Goal: Feedback & Contribution: Submit feedback/report problem

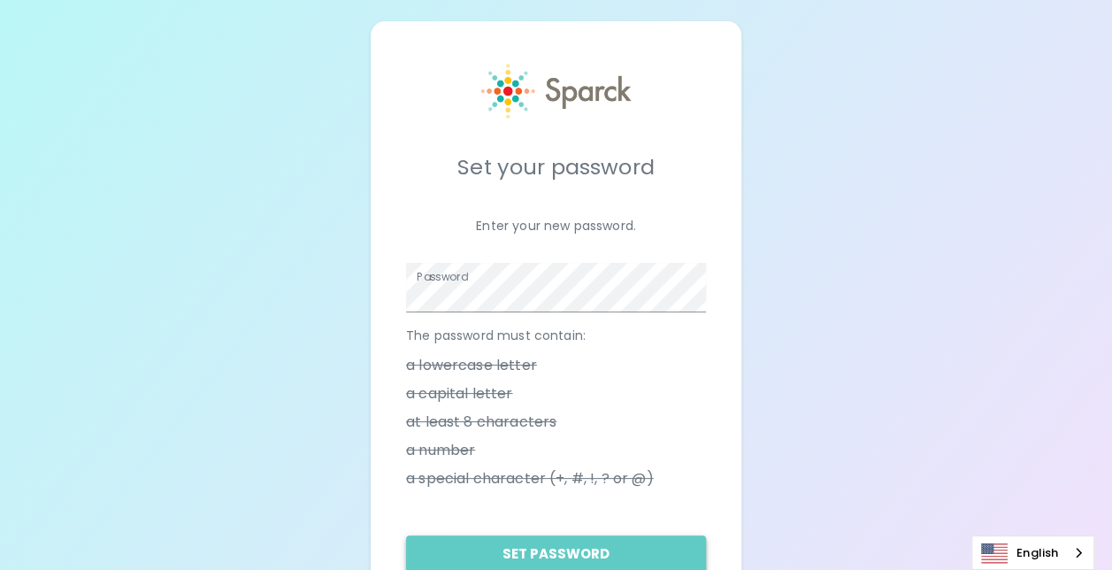
click at [638, 536] on button "Set Password" at bounding box center [556, 553] width 300 height 37
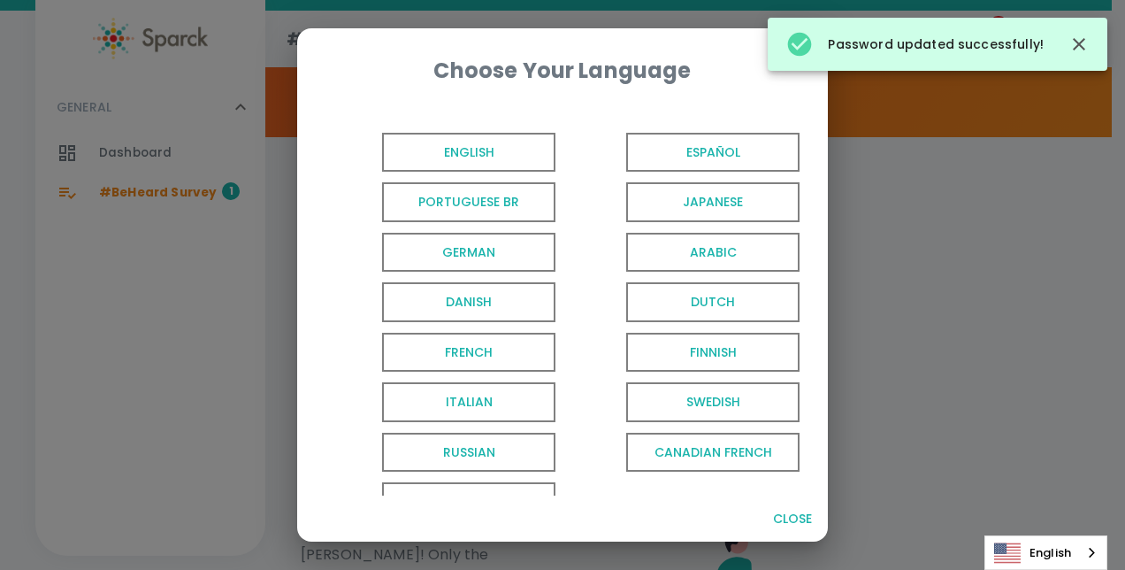
click at [484, 159] on span "English" at bounding box center [468, 153] width 173 height 40
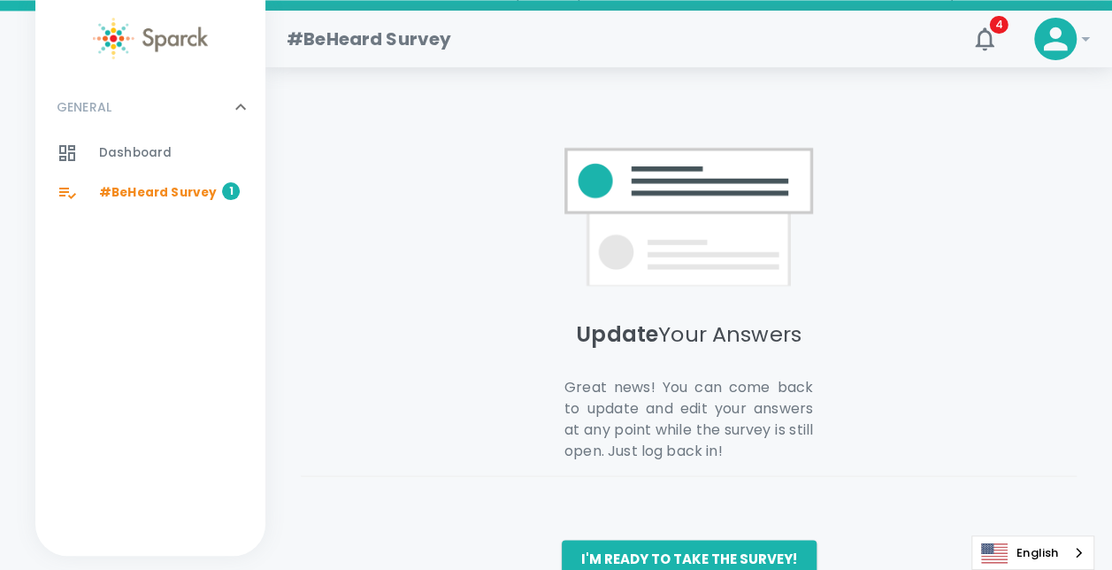
scroll to position [1484, 0]
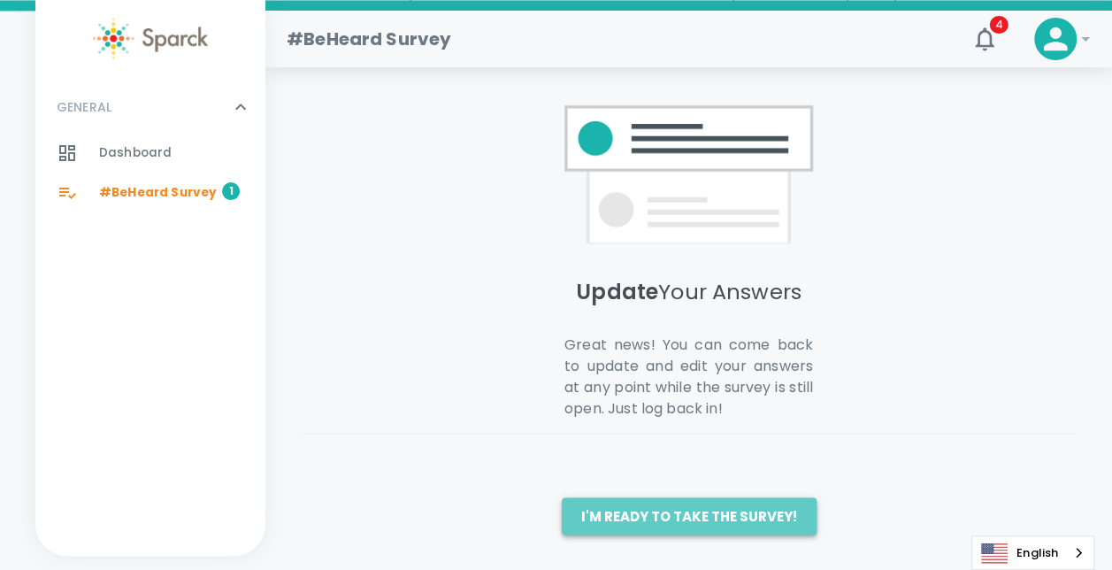
click at [727, 511] on button "I'm ready to take the survey!" at bounding box center [689, 515] width 255 height 37
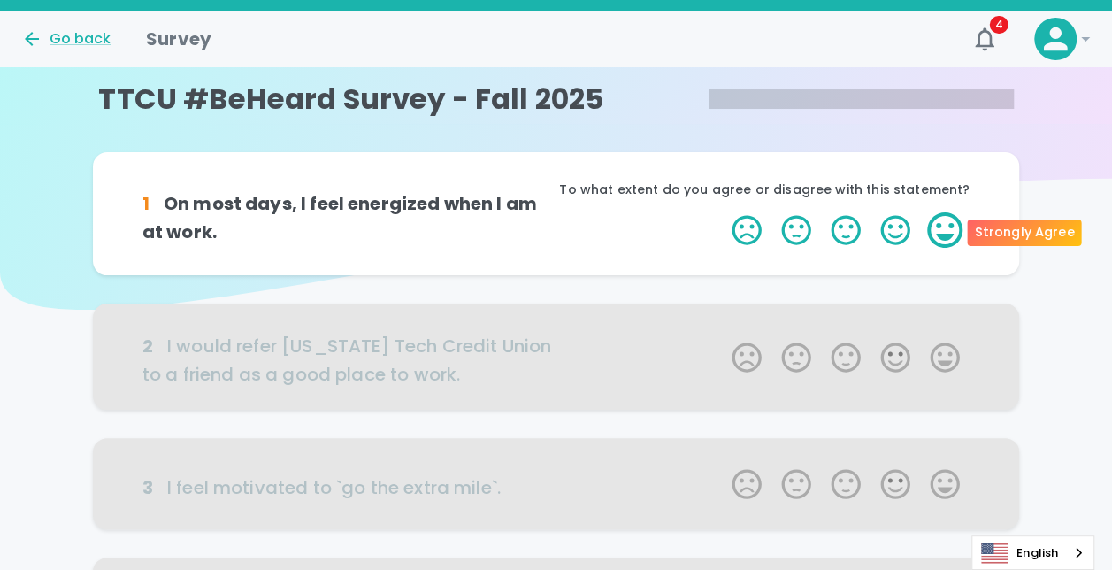
click at [732, 226] on label "5 Stars" at bounding box center [945, 229] width 50 height 35
click at [722, 212] on input "5 Stars" at bounding box center [721, 211] width 1 height 1
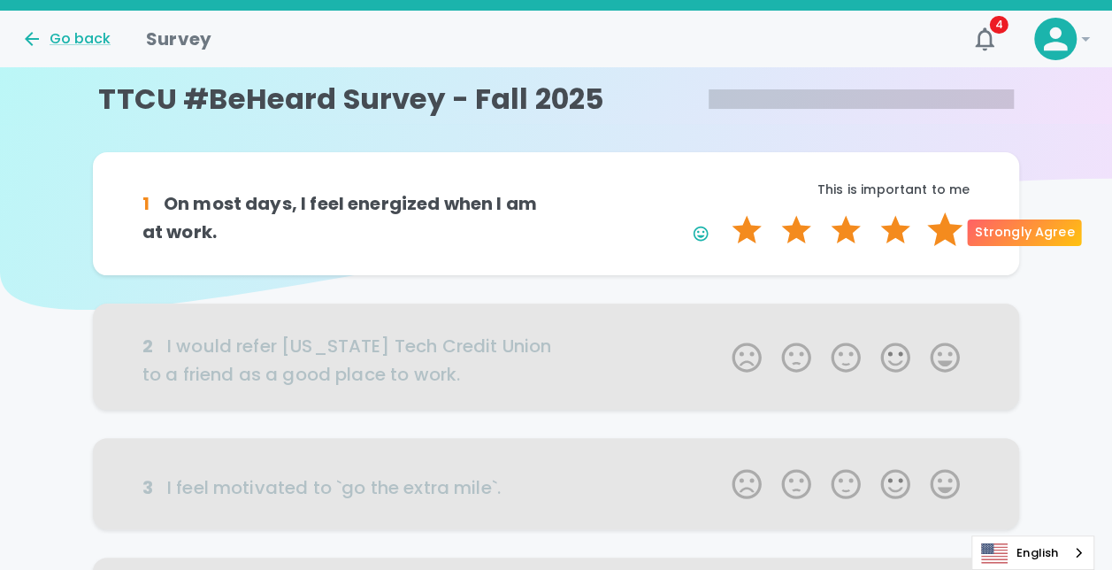
click at [732, 236] on label "5 Stars" at bounding box center [945, 229] width 50 height 35
click at [722, 212] on input "5 Stars" at bounding box center [721, 211] width 1 height 1
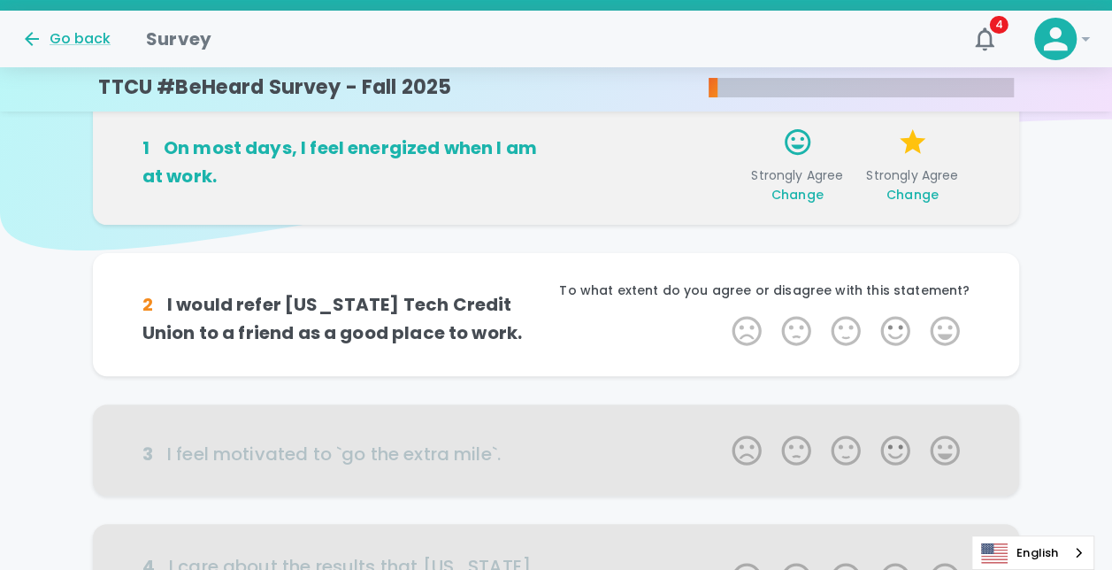
scroll to position [156, 0]
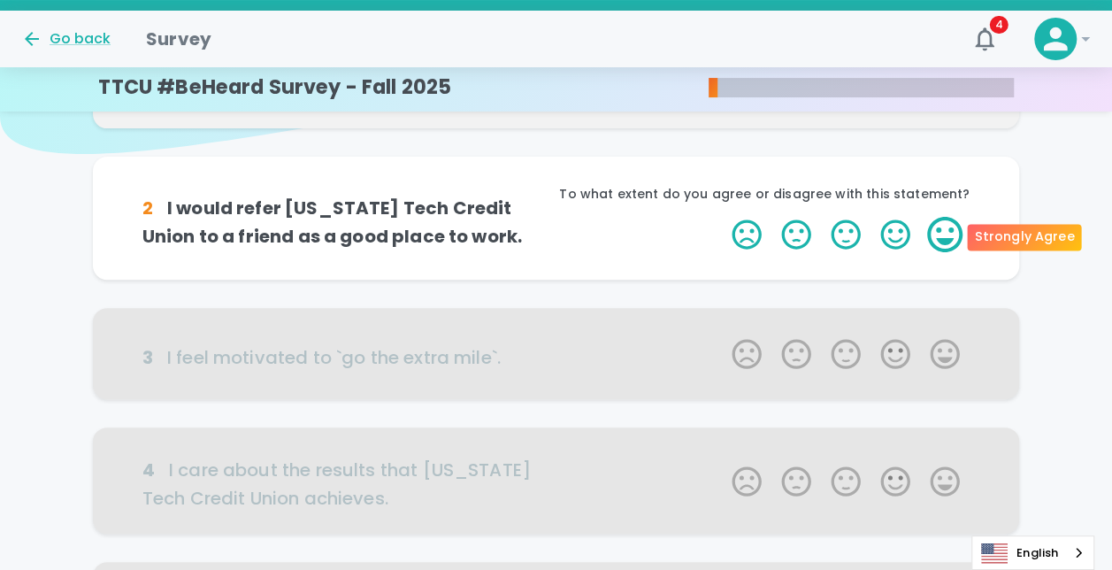
click at [732, 239] on label "5 Stars" at bounding box center [945, 234] width 50 height 35
click at [722, 217] on input "5 Stars" at bounding box center [721, 216] width 1 height 1
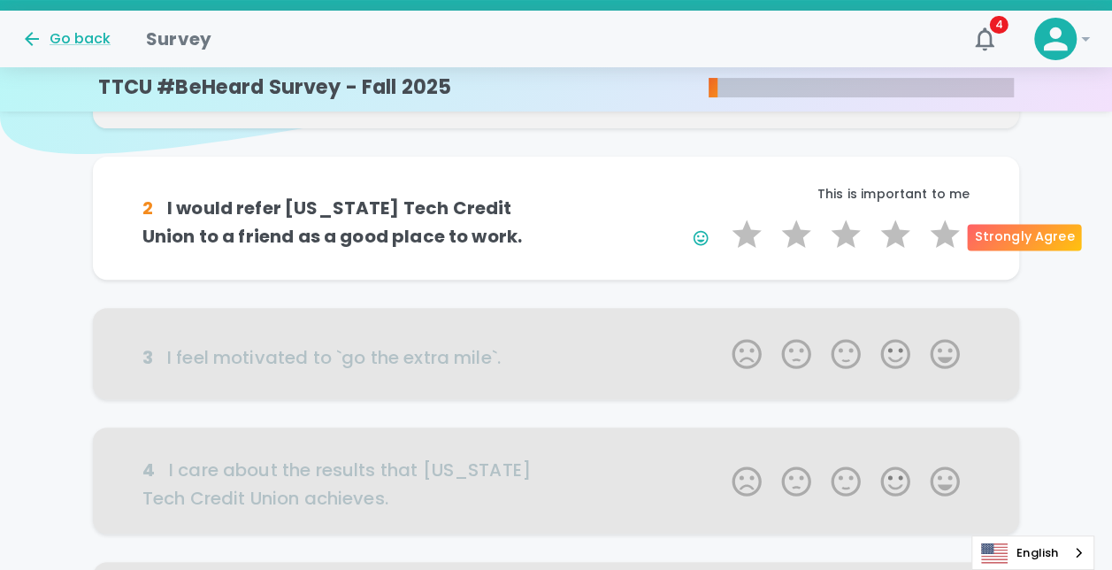
click at [732, 239] on label "5 Stars" at bounding box center [945, 234] width 50 height 35
click at [722, 217] on input "5 Stars" at bounding box center [721, 216] width 1 height 1
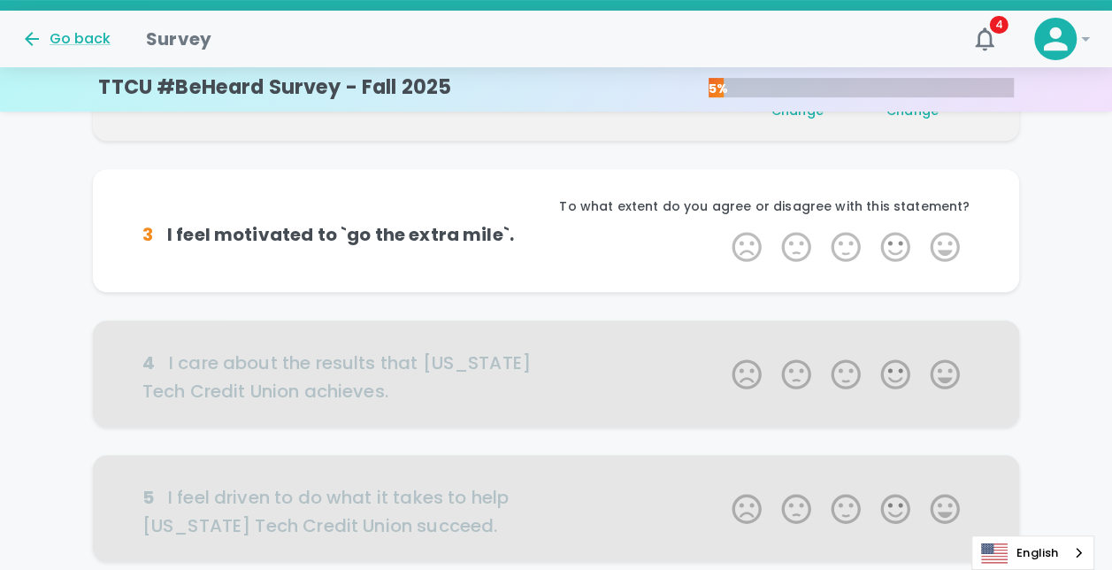
scroll to position [311, 0]
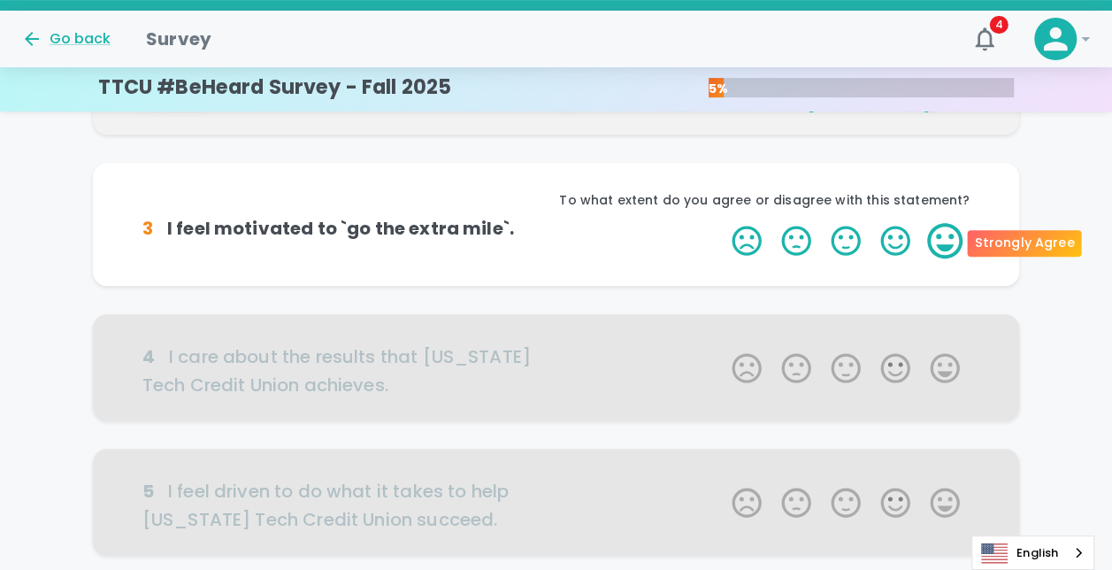
click at [732, 233] on label "5 Stars" at bounding box center [945, 240] width 50 height 35
click at [722, 223] on input "5 Stars" at bounding box center [721, 222] width 1 height 1
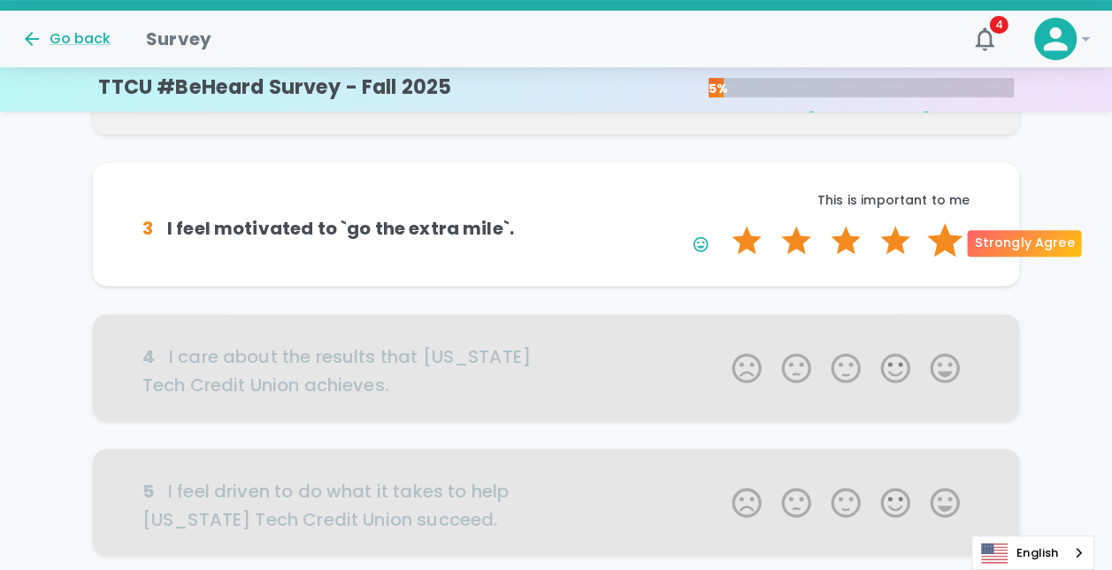
click at [732, 239] on label "5 Stars" at bounding box center [945, 240] width 50 height 35
click at [722, 223] on input "5 Stars" at bounding box center [721, 222] width 1 height 1
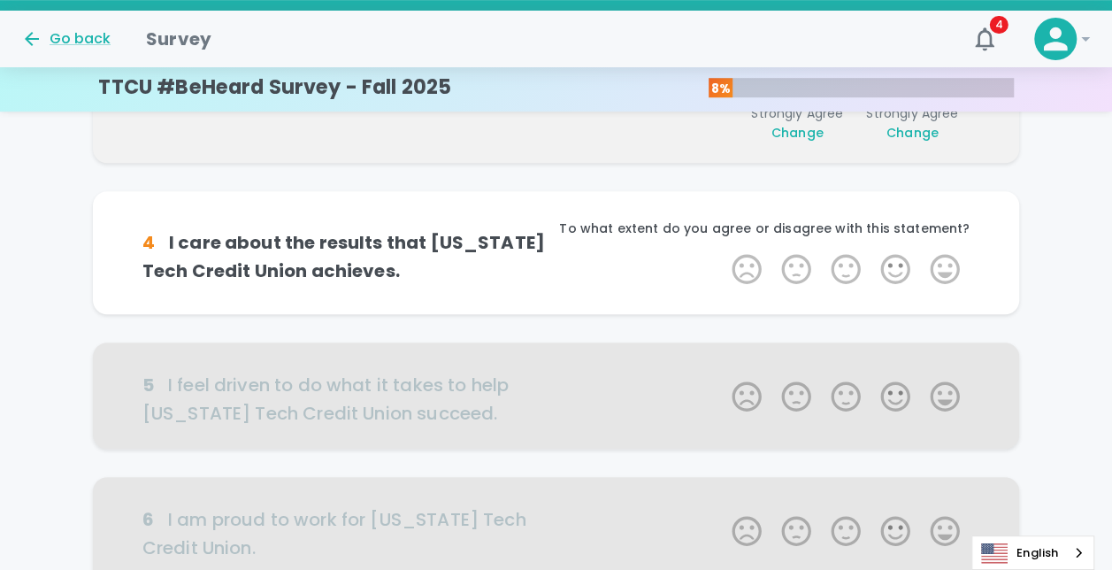
scroll to position [467, 0]
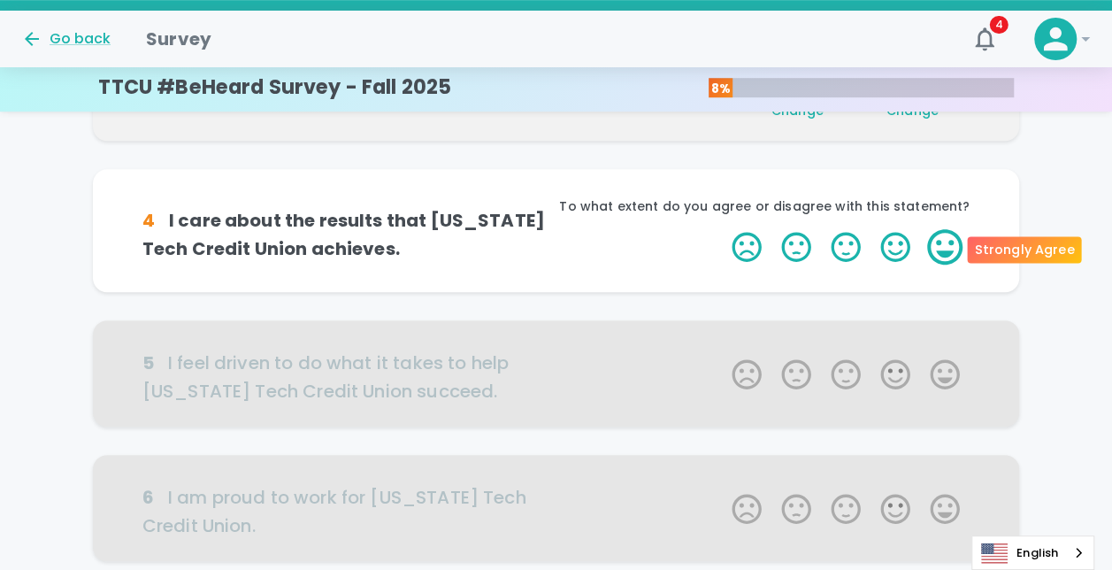
click at [732, 238] on label "5 Stars" at bounding box center [945, 246] width 50 height 35
click at [722, 229] on input "5 Stars" at bounding box center [721, 228] width 1 height 1
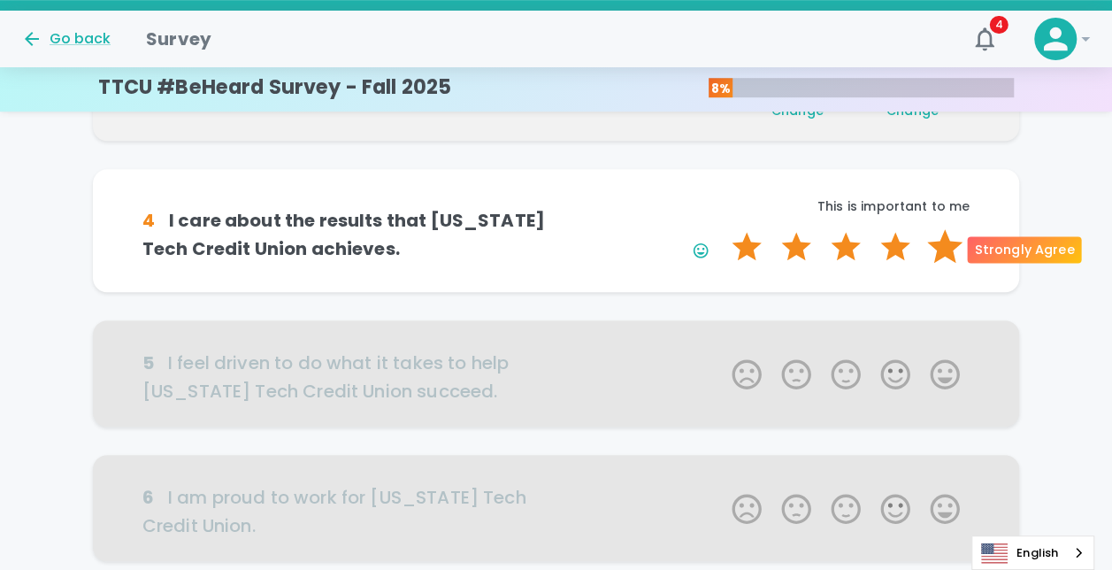
click at [732, 242] on label "5 Stars" at bounding box center [945, 246] width 50 height 35
click at [722, 229] on input "5 Stars" at bounding box center [721, 228] width 1 height 1
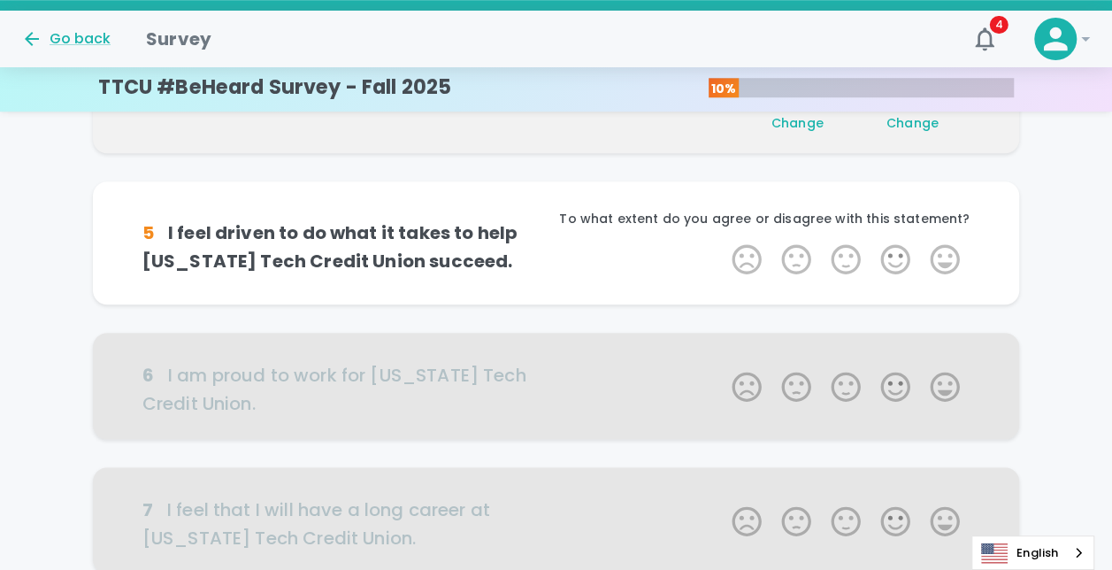
scroll to position [623, 0]
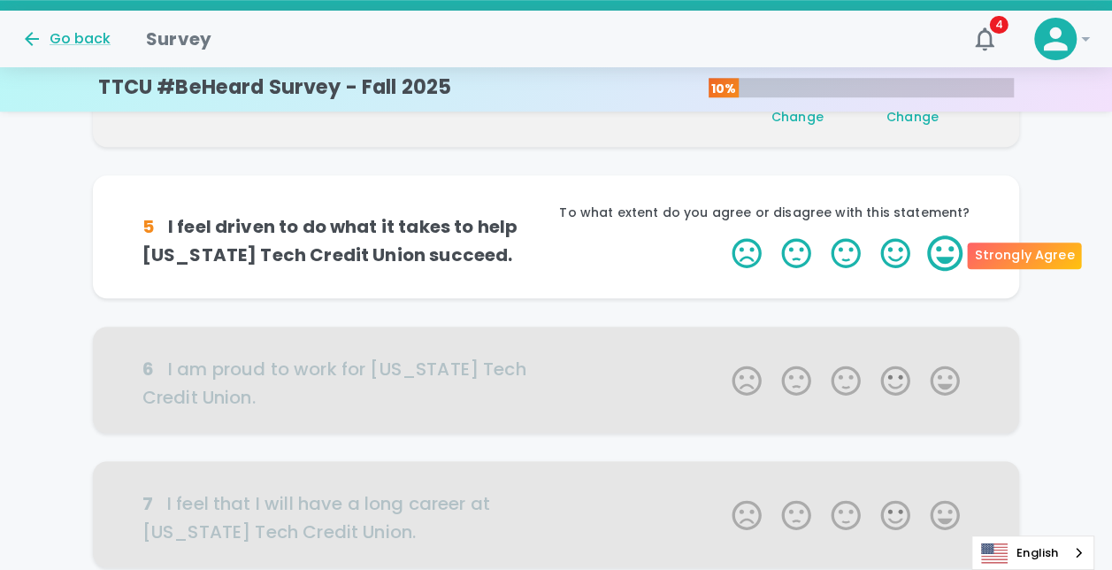
click at [732, 248] on label "5 Stars" at bounding box center [945, 252] width 50 height 35
click at [722, 235] on input "5 Stars" at bounding box center [721, 234] width 1 height 1
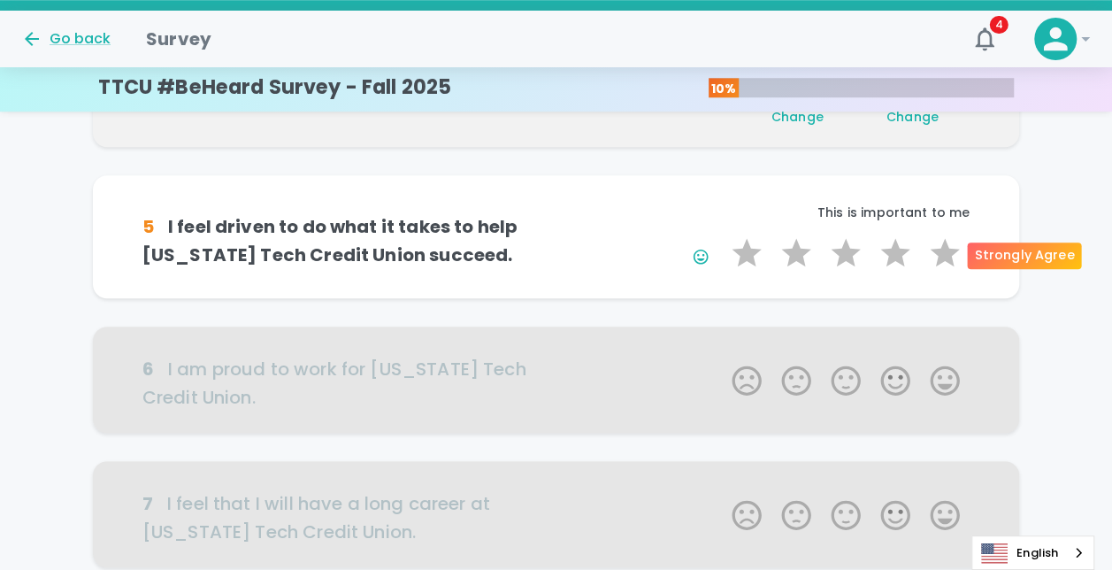
click at [732, 248] on label "5 Stars" at bounding box center [945, 252] width 50 height 35
click at [722, 235] on input "5 Stars" at bounding box center [721, 234] width 1 height 1
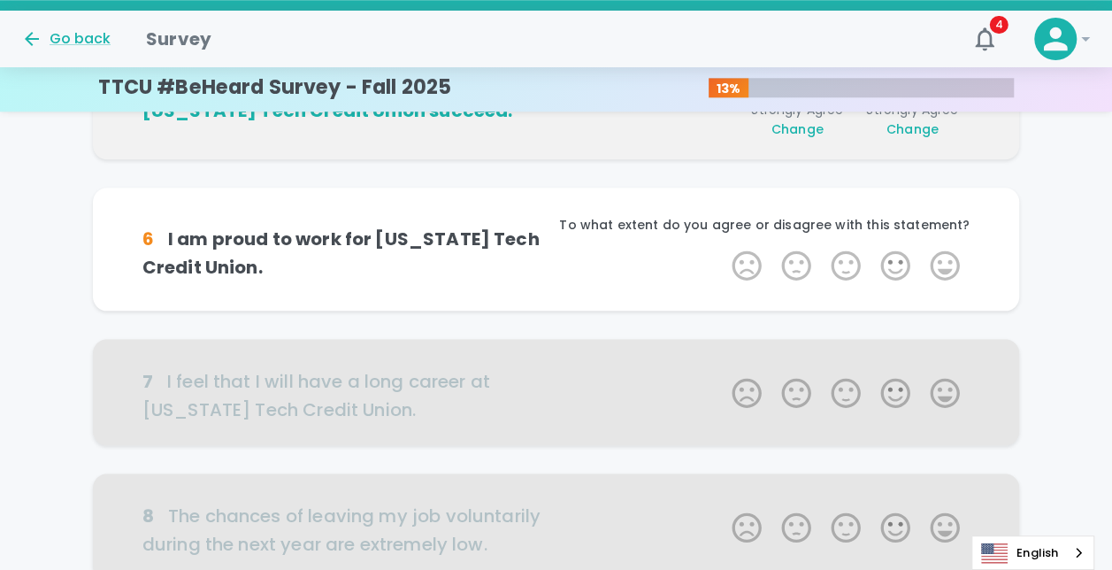
scroll to position [778, 0]
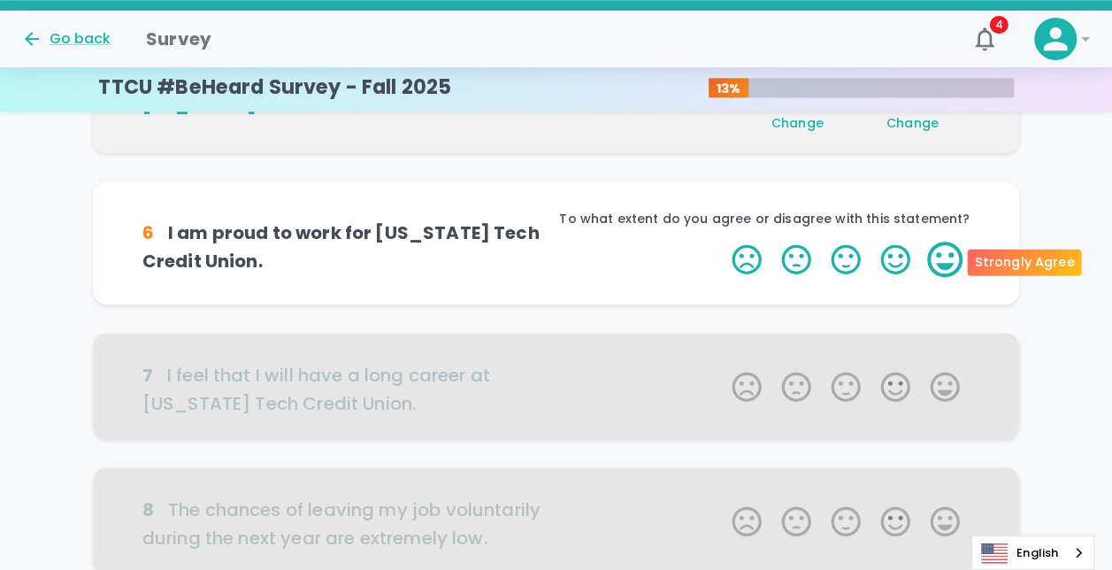
click at [732, 267] on label "5 Stars" at bounding box center [945, 259] width 50 height 35
click at [722, 242] on input "5 Stars" at bounding box center [721, 241] width 1 height 1
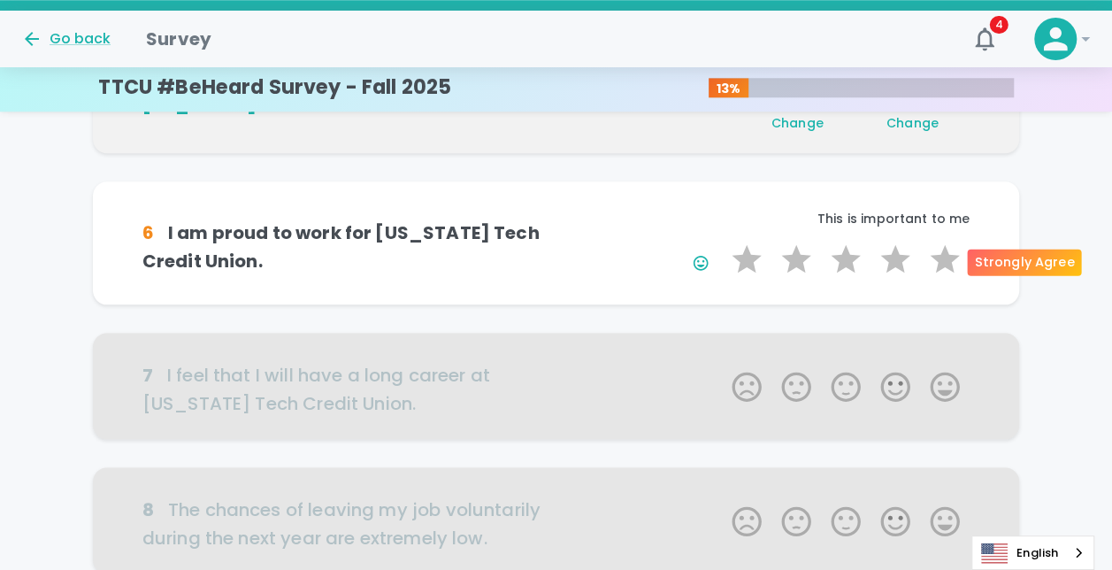
click at [732, 267] on label "5 Stars" at bounding box center [945, 259] width 50 height 35
click at [722, 242] on input "5 Stars" at bounding box center [721, 241] width 1 height 1
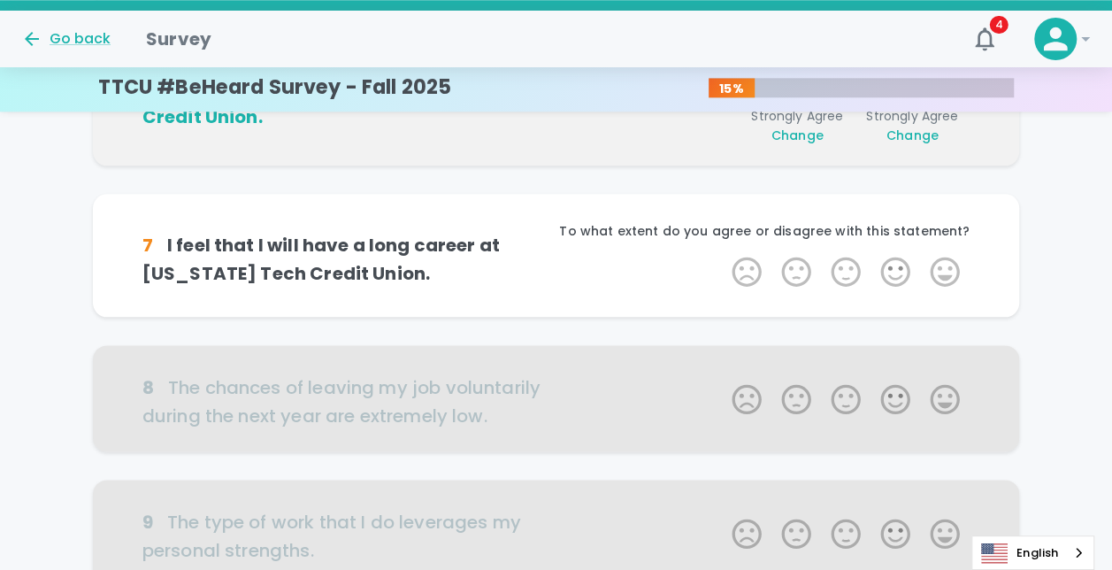
scroll to position [934, 0]
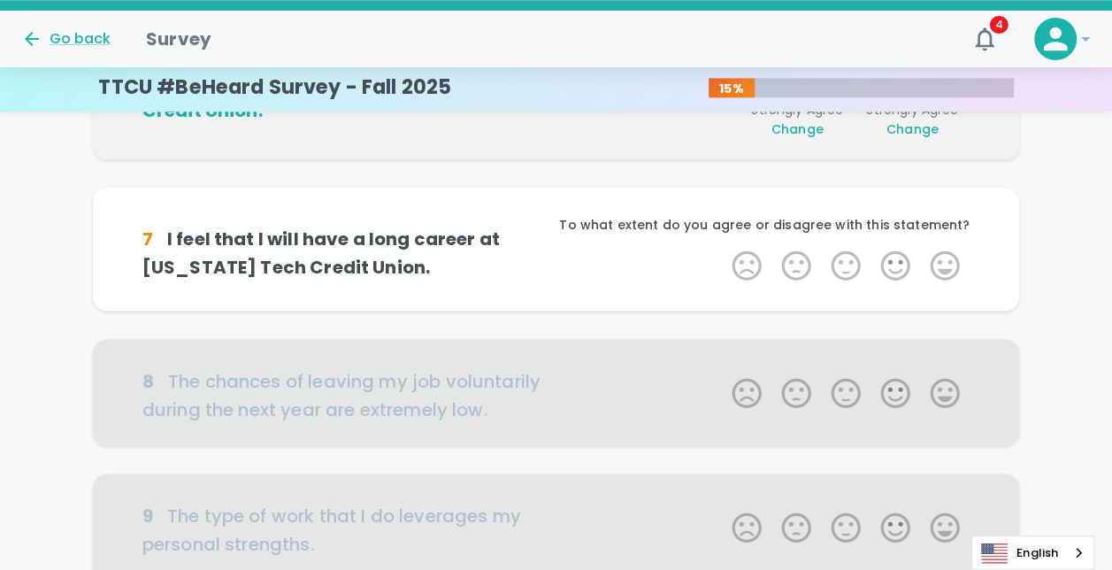
click at [732, 267] on label "5 Stars" at bounding box center [945, 265] width 50 height 35
click at [722, 248] on input "5 Stars" at bounding box center [721, 247] width 1 height 1
click at [732, 267] on label "5 Stars" at bounding box center [945, 265] width 50 height 35
click at [722, 248] on input "5 Stars" at bounding box center [721, 247] width 1 height 1
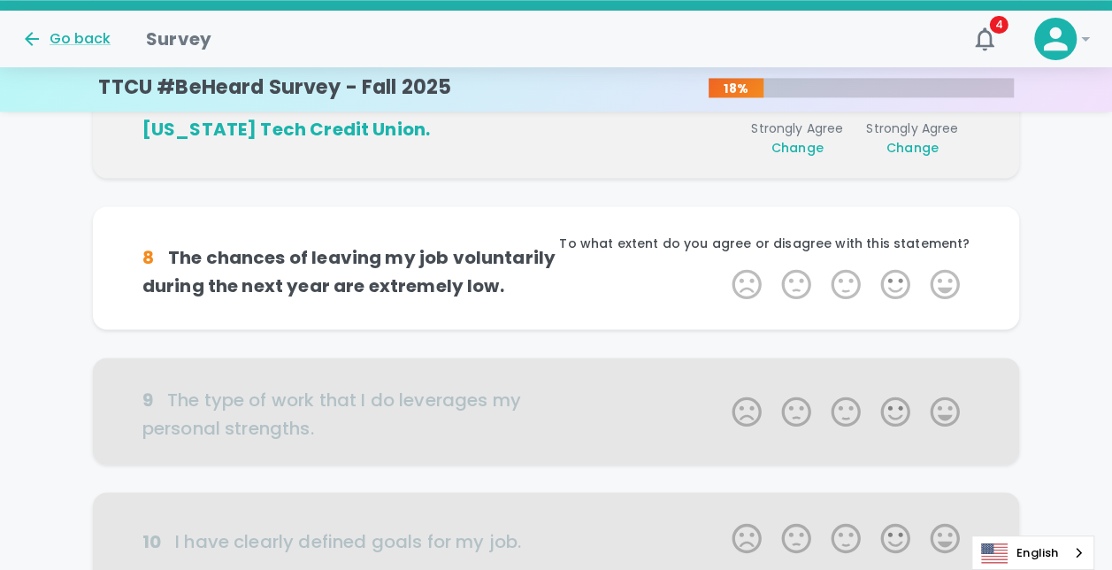
scroll to position [1090, 0]
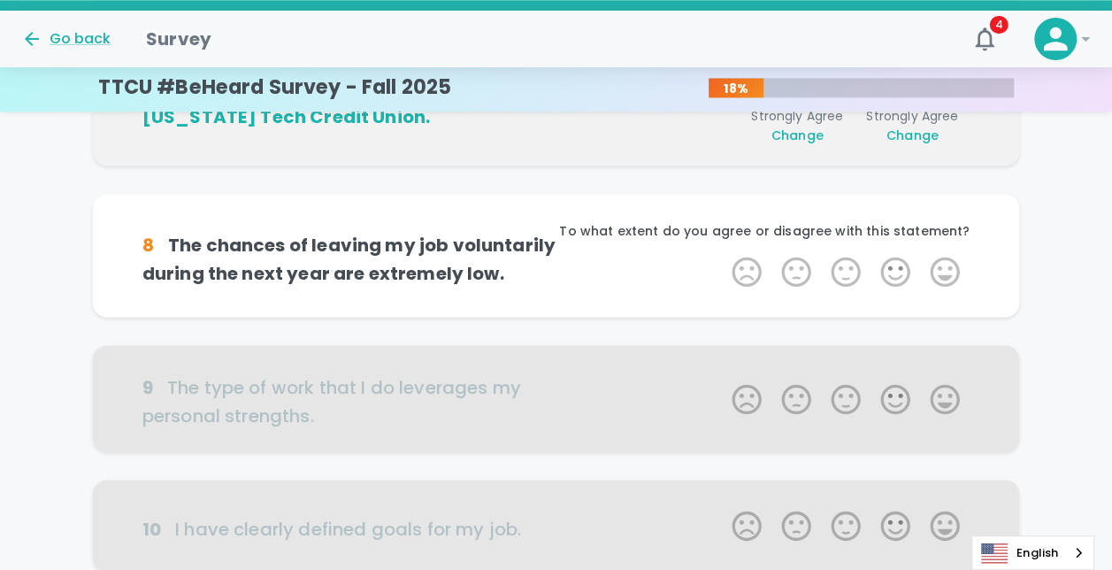
click at [732, 267] on label "5 Stars" at bounding box center [945, 271] width 50 height 35
click at [722, 254] on input "5 Stars" at bounding box center [721, 253] width 1 height 1
click at [732, 267] on label "5 Stars" at bounding box center [945, 271] width 50 height 35
click at [722, 254] on input "5 Stars" at bounding box center [721, 253] width 1 height 1
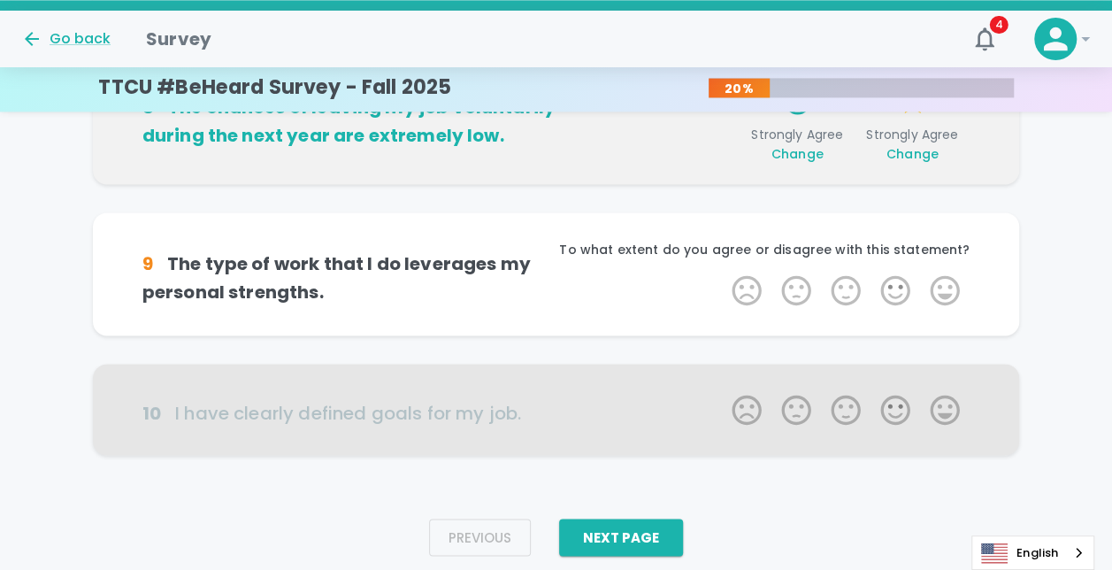
scroll to position [1246, 0]
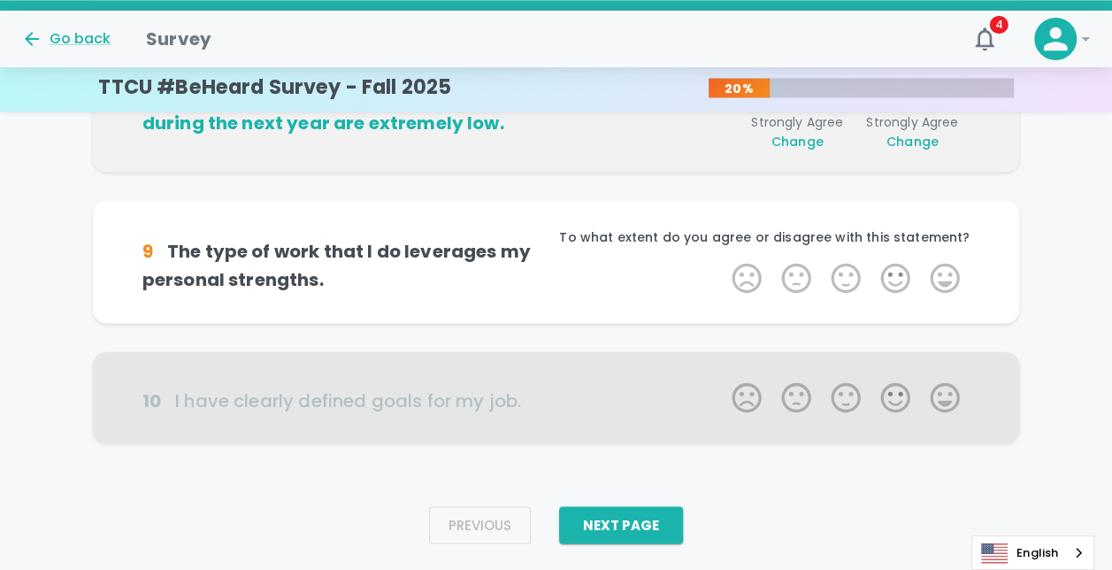
click at [732, 267] on label "5 Stars" at bounding box center [945, 277] width 50 height 35
click at [722, 260] on input "5 Stars" at bounding box center [721, 259] width 1 height 1
click at [732, 267] on label "5 Stars" at bounding box center [945, 277] width 50 height 35
click at [722, 260] on input "5 Stars" at bounding box center [721, 259] width 1 height 1
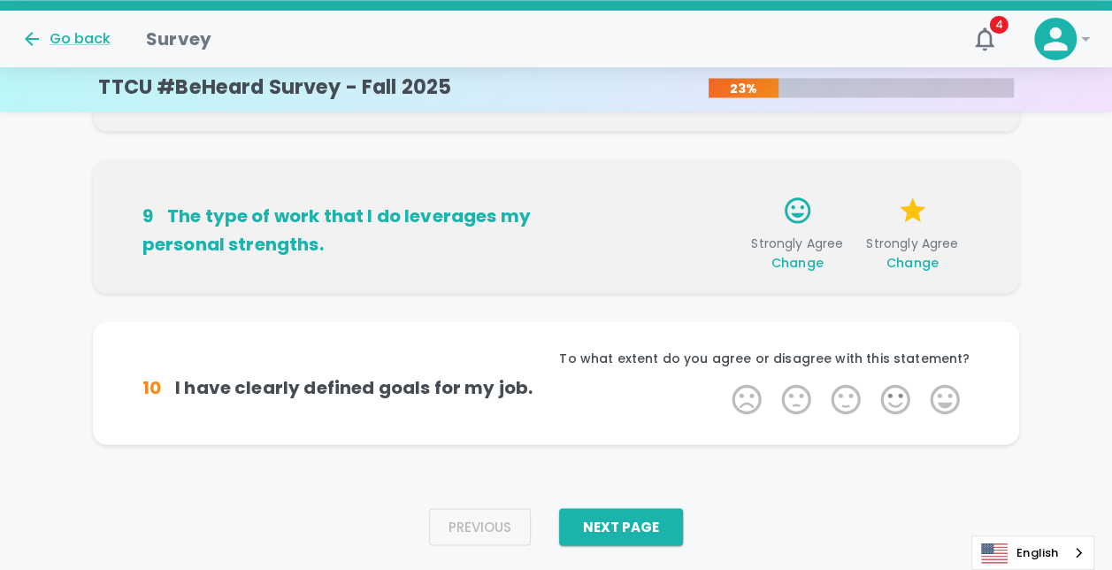
scroll to position [1290, 0]
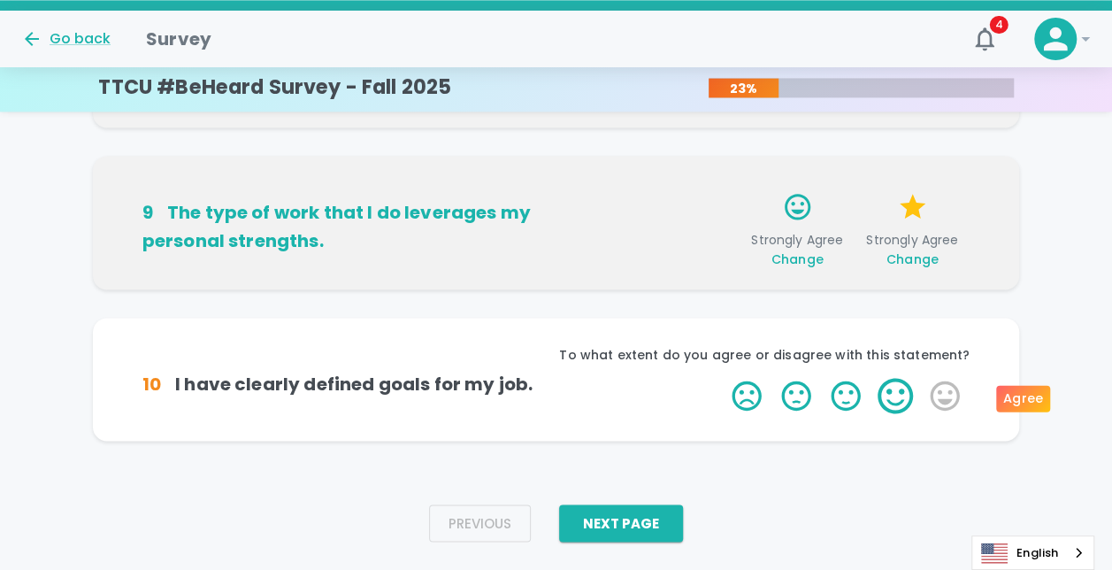
click at [732, 389] on label "4 Stars" at bounding box center [895, 395] width 50 height 35
click at [722, 378] on input "4 Stars" at bounding box center [721, 377] width 1 height 1
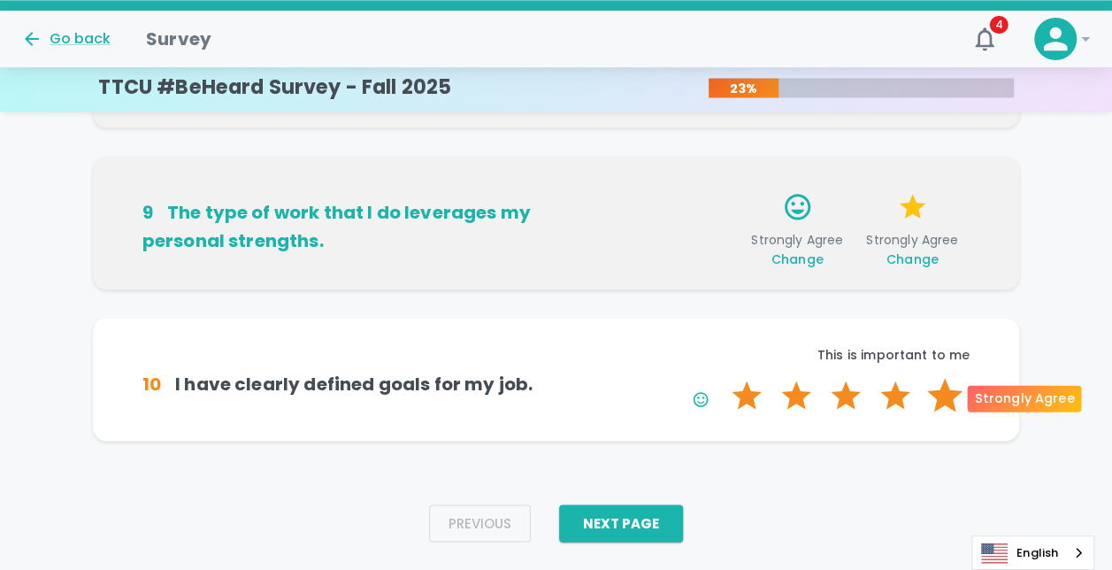
click at [732, 402] on label "5 Stars" at bounding box center [945, 395] width 50 height 35
click at [722, 378] on input "5 Stars" at bounding box center [721, 377] width 1 height 1
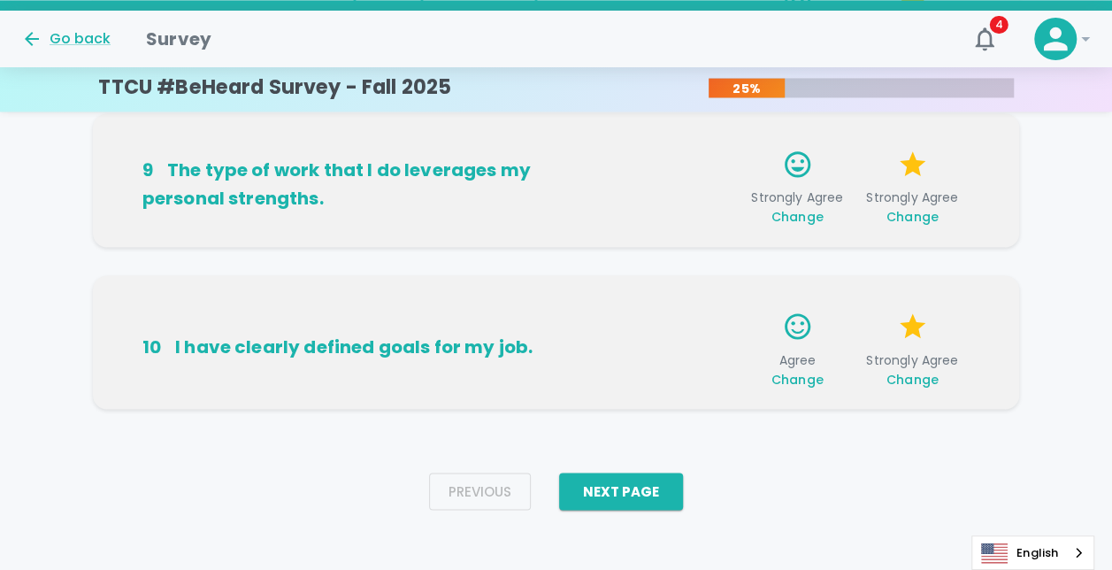
scroll to position [1343, 0]
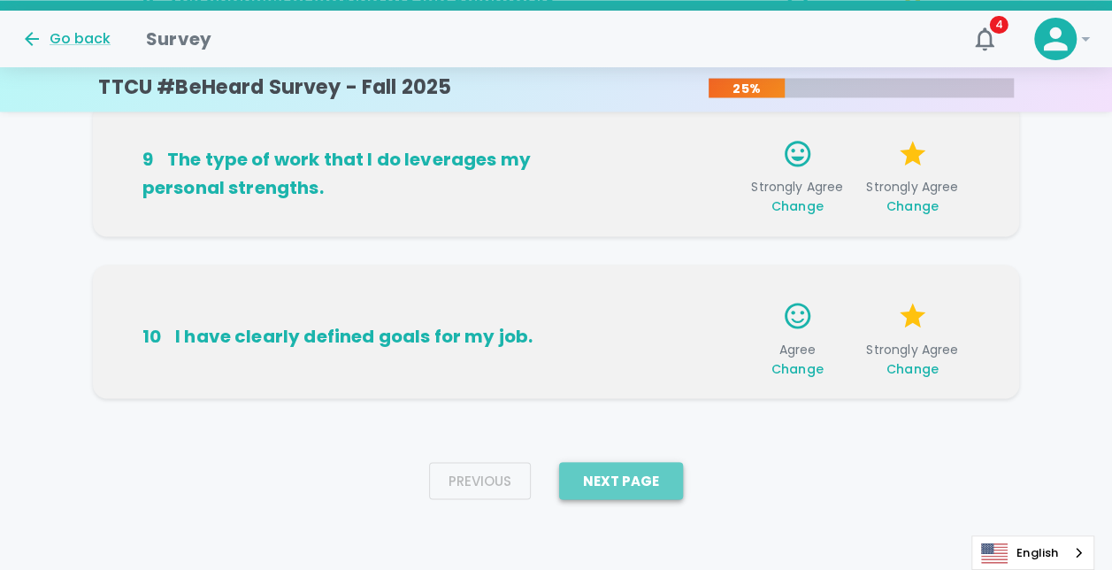
click at [610, 472] on button "Next Page" at bounding box center [621, 480] width 124 height 37
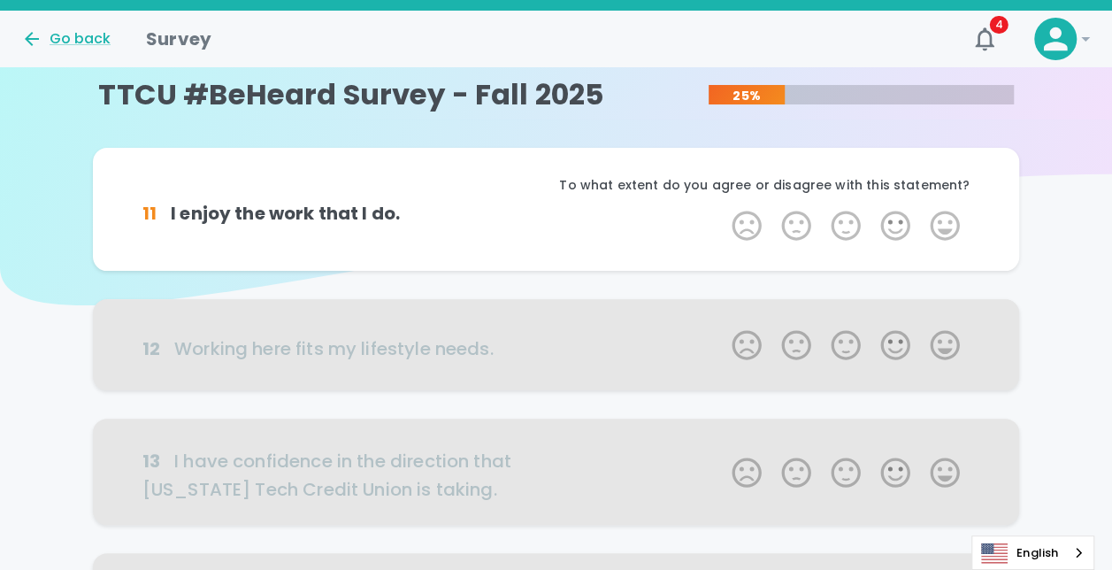
scroll to position [0, 0]
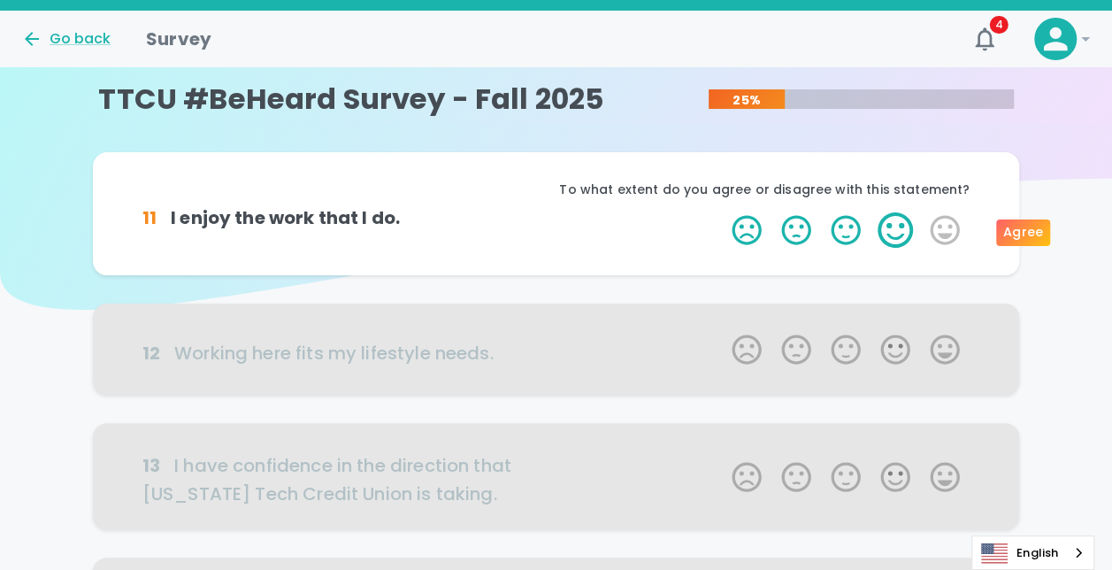
click at [732, 228] on label "4 Stars" at bounding box center [895, 229] width 50 height 35
click at [722, 212] on input "4 Stars" at bounding box center [721, 211] width 1 height 1
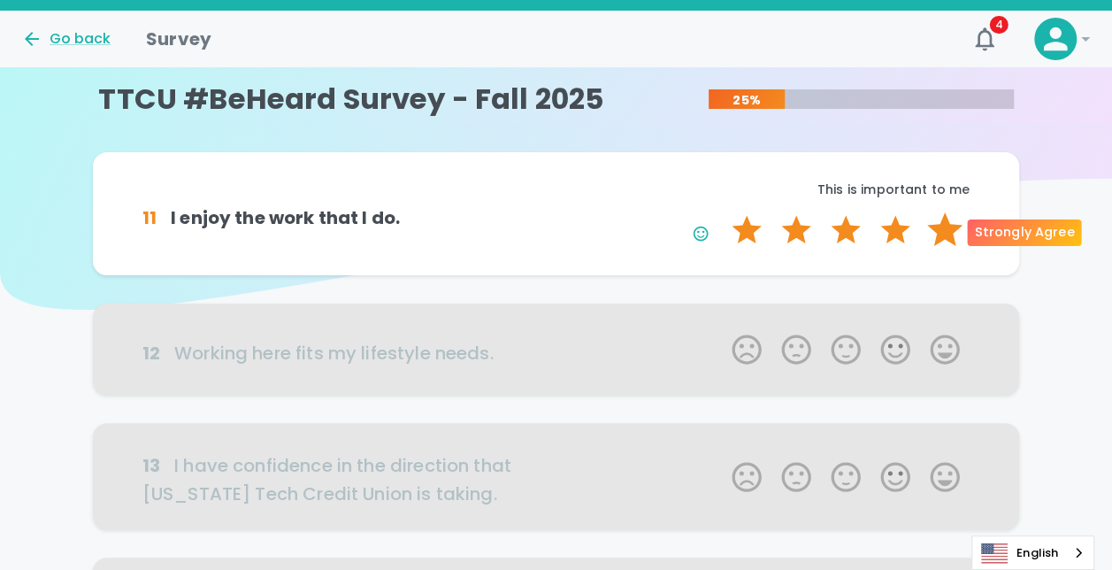
click at [732, 227] on label "5 Stars" at bounding box center [945, 229] width 50 height 35
click at [722, 212] on input "5 Stars" at bounding box center [721, 211] width 1 height 1
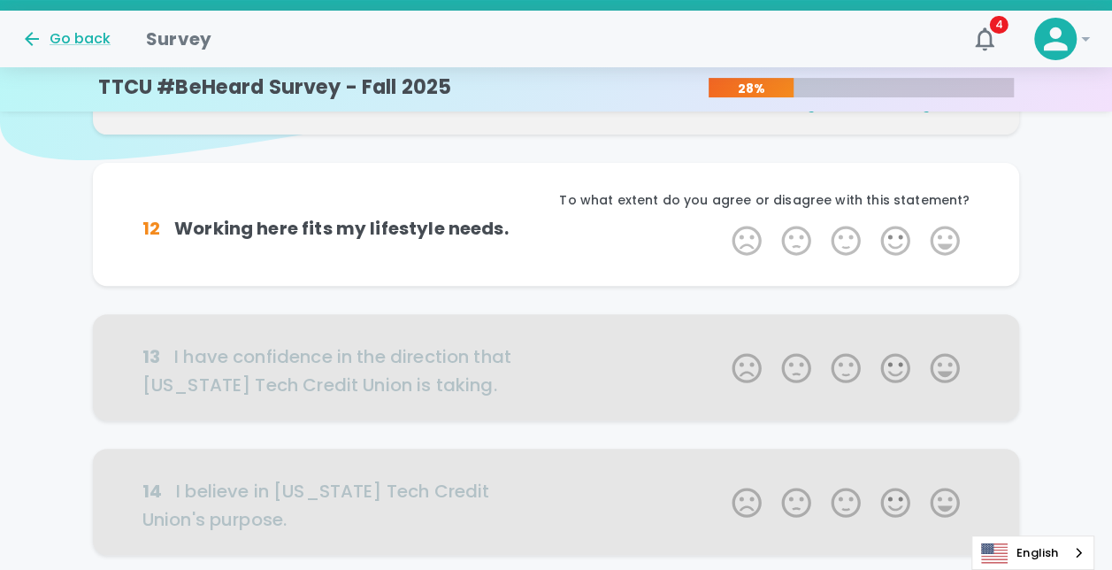
scroll to position [156, 0]
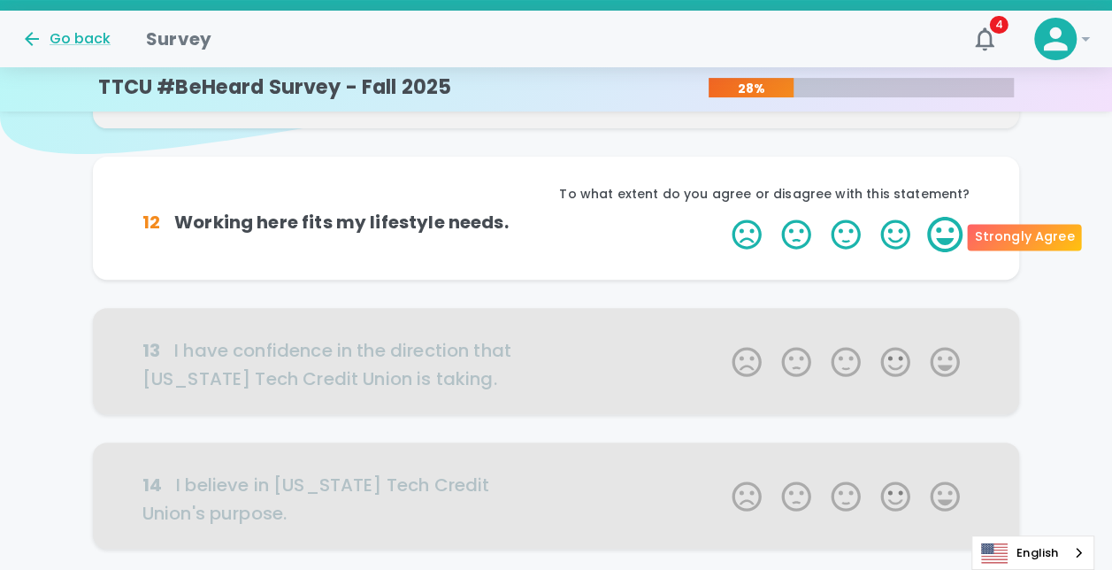
click at [732, 240] on label "5 Stars" at bounding box center [945, 234] width 50 height 35
click at [722, 217] on input "5 Stars" at bounding box center [721, 216] width 1 height 1
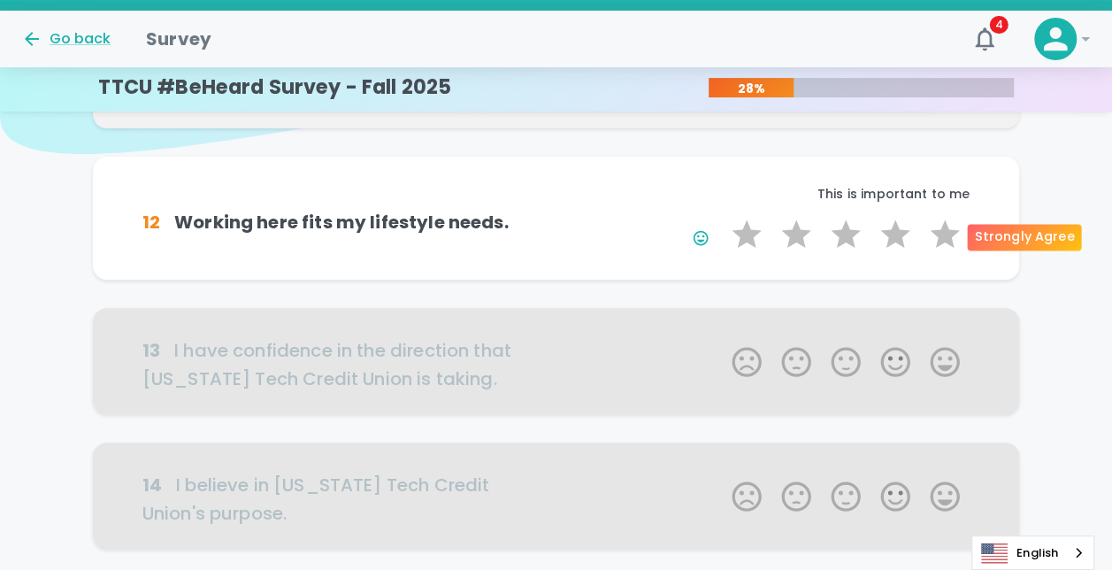
click at [732, 240] on label "5 Stars" at bounding box center [945, 234] width 50 height 35
click at [722, 217] on input "5 Stars" at bounding box center [721, 216] width 1 height 1
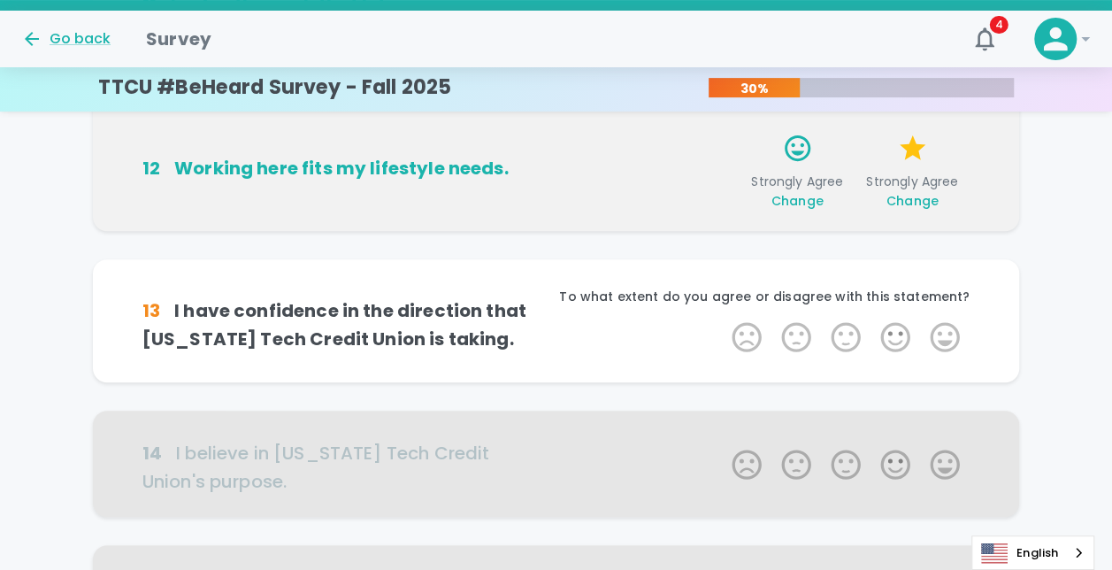
scroll to position [311, 0]
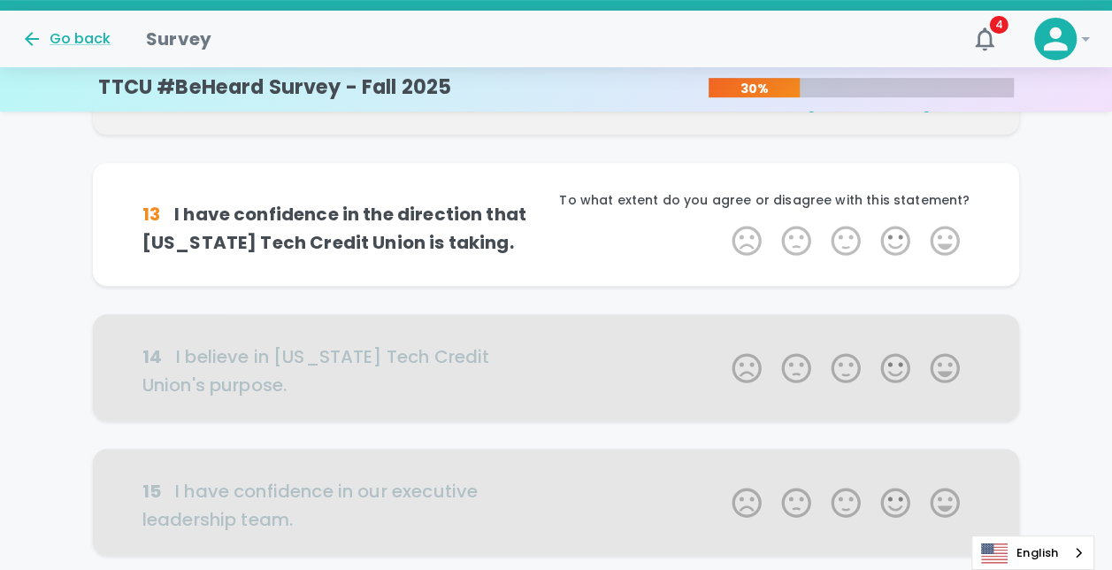
click at [732, 240] on label "5 Stars" at bounding box center [945, 240] width 50 height 35
click at [722, 223] on input "5 Stars" at bounding box center [721, 222] width 1 height 1
click at [732, 240] on label "5 Stars" at bounding box center [945, 240] width 50 height 35
click at [722, 223] on input "5 Stars" at bounding box center [721, 222] width 1 height 1
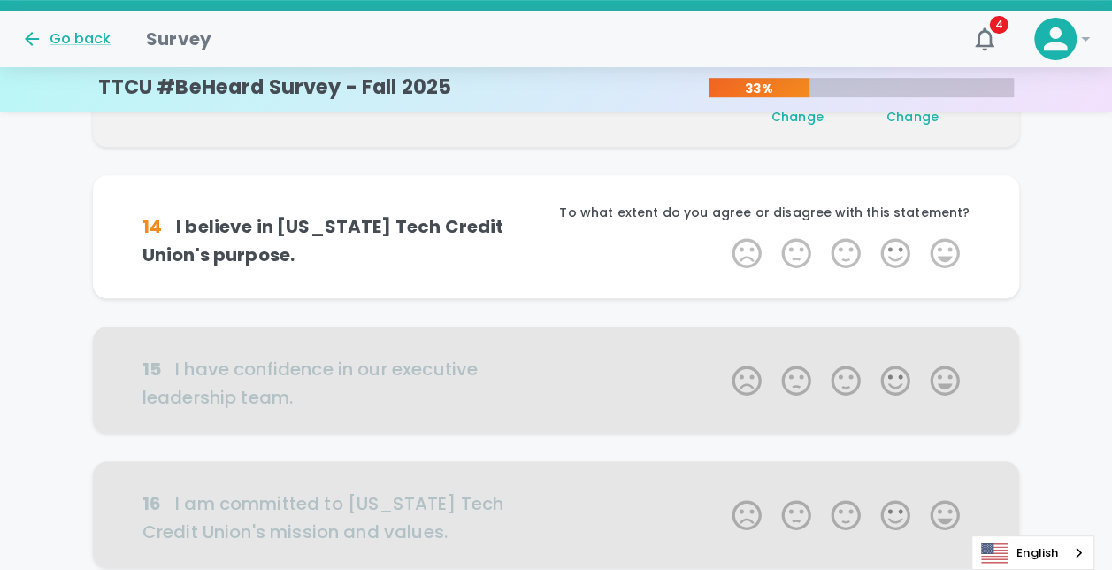
scroll to position [467, 0]
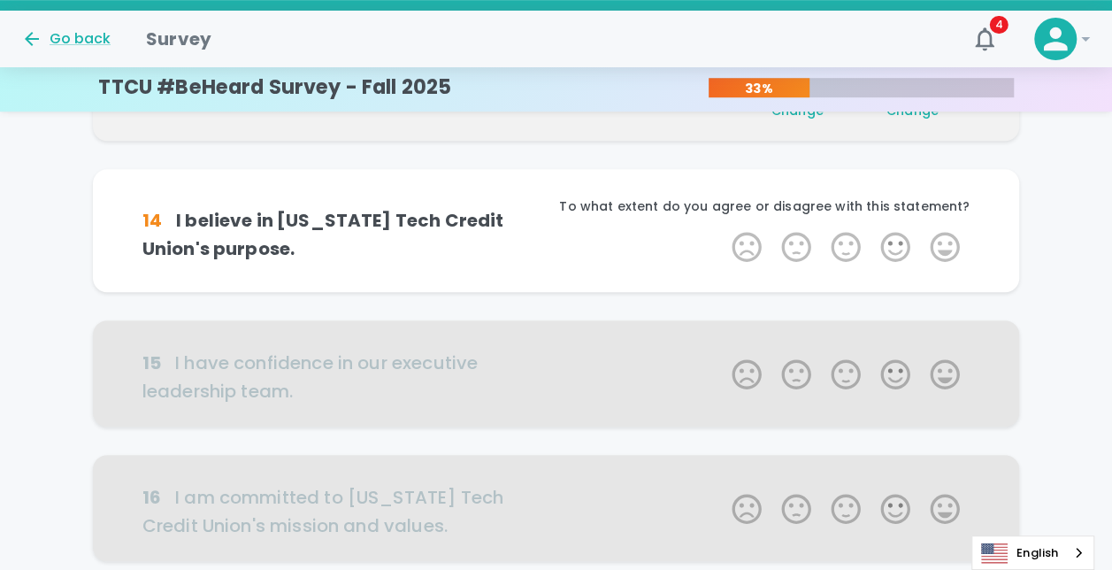
click at [732, 240] on label "5 Stars" at bounding box center [945, 246] width 50 height 35
click at [722, 229] on input "5 Stars" at bounding box center [721, 228] width 1 height 1
click at [732, 240] on label "5 Stars" at bounding box center [945, 246] width 50 height 35
click at [722, 229] on input "5 Stars" at bounding box center [721, 228] width 1 height 1
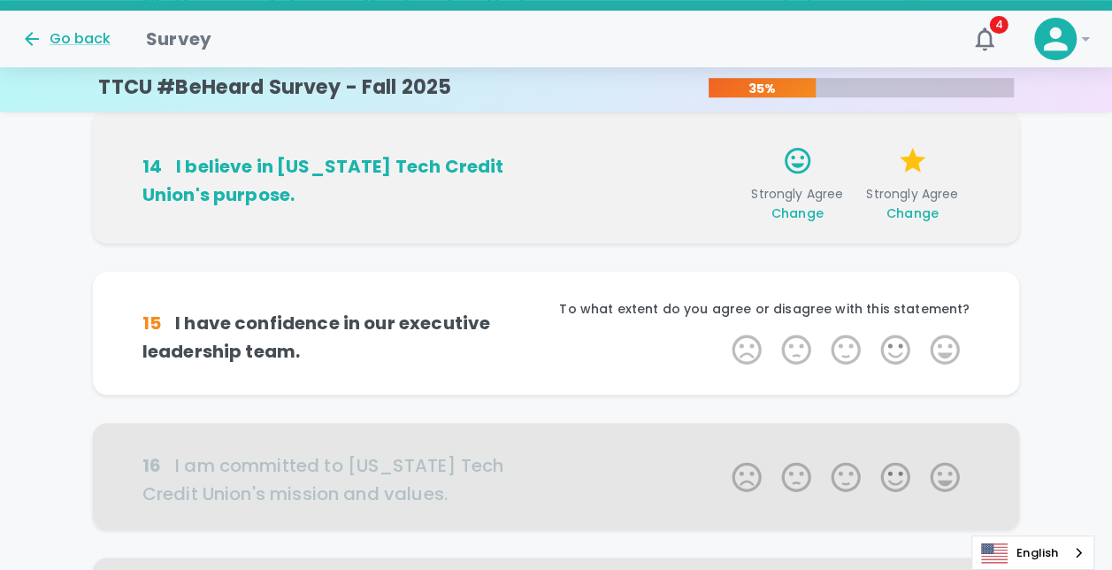
scroll to position [623, 0]
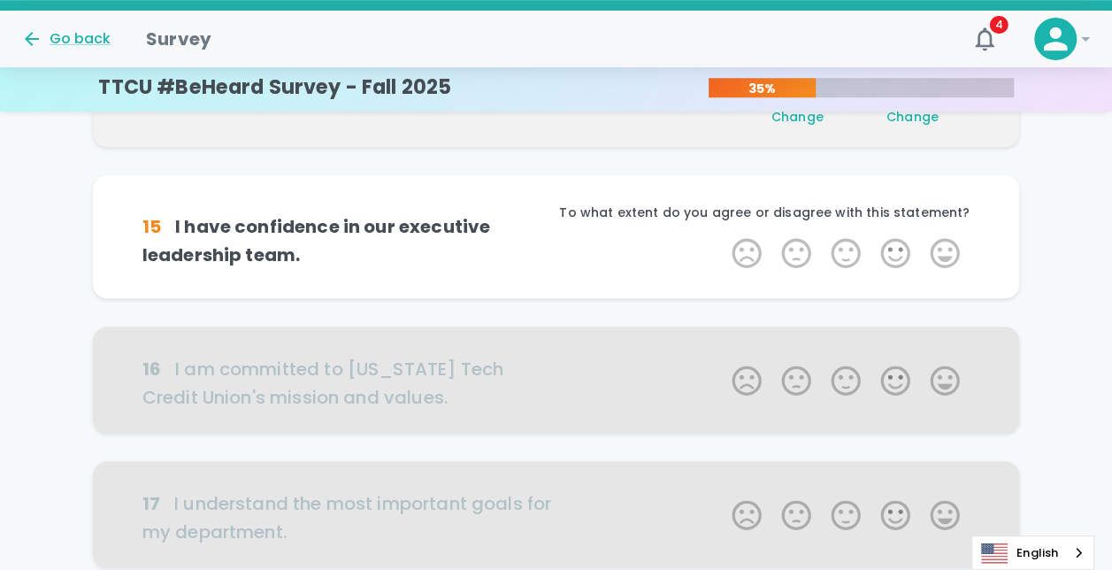
click at [732, 240] on label "5 Stars" at bounding box center [945, 252] width 50 height 35
click at [722, 235] on input "5 Stars" at bounding box center [721, 234] width 1 height 1
click at [732, 240] on label "5 Stars" at bounding box center [945, 252] width 50 height 35
click at [722, 235] on input "5 Stars" at bounding box center [721, 234] width 1 height 1
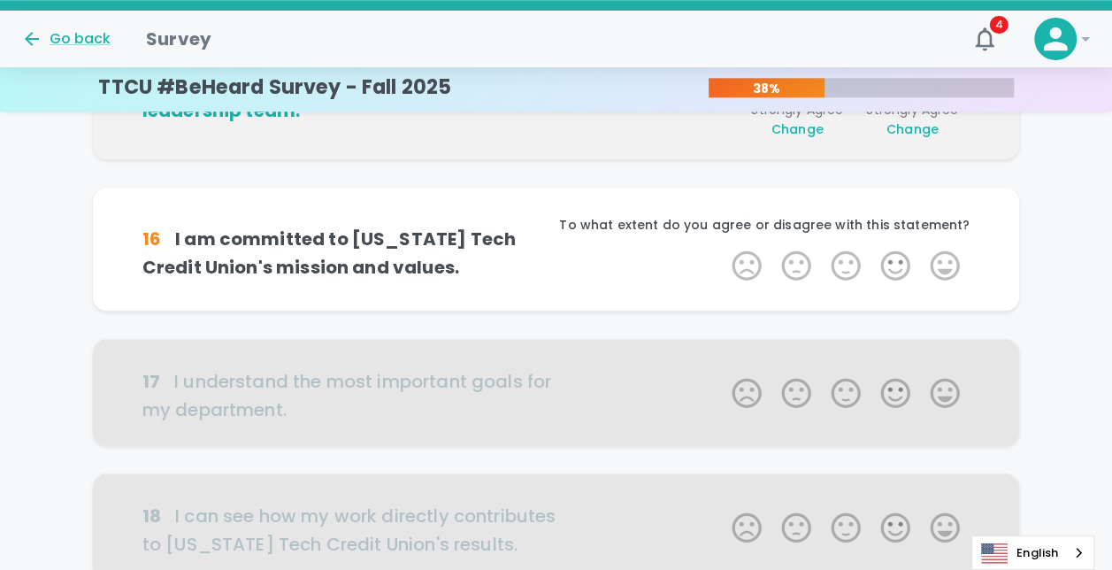
scroll to position [778, 0]
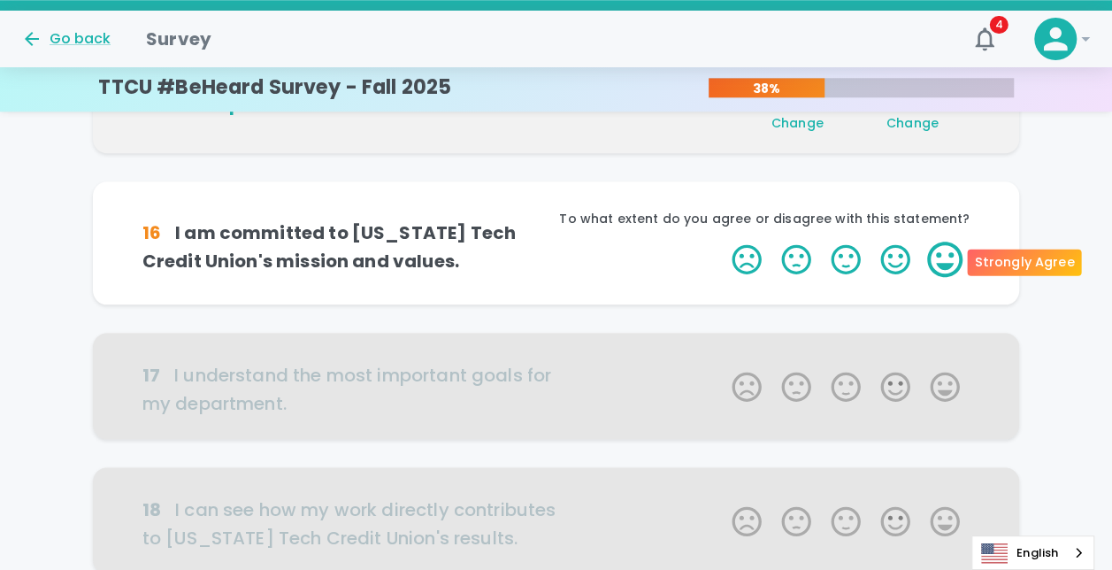
click at [732, 254] on label "5 Stars" at bounding box center [945, 259] width 50 height 35
click at [722, 242] on input "5 Stars" at bounding box center [721, 241] width 1 height 1
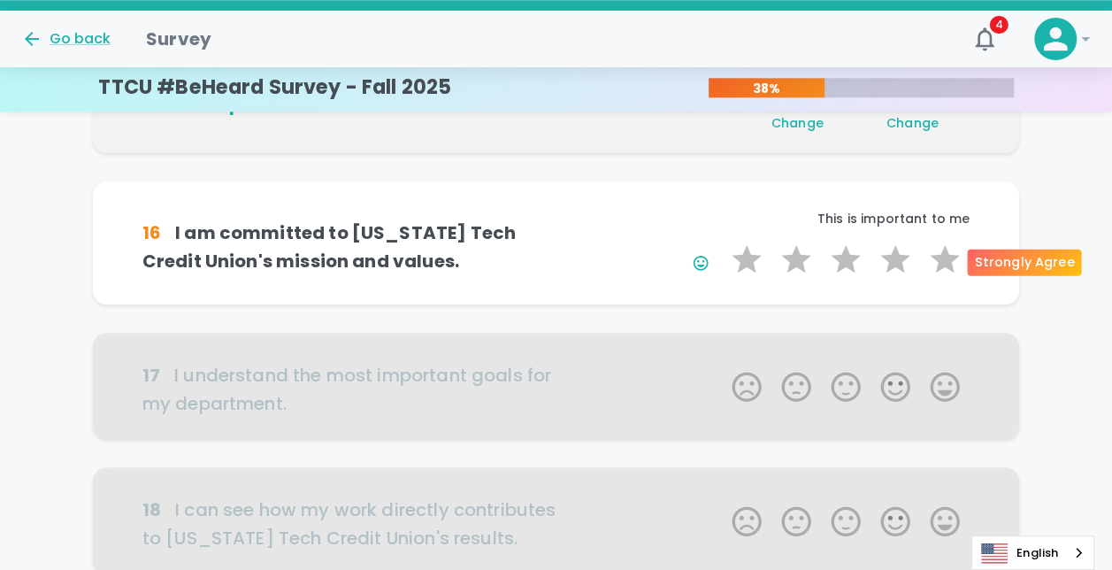
click at [732, 254] on label "5 Stars" at bounding box center [945, 259] width 50 height 35
click at [722, 242] on input "5 Stars" at bounding box center [721, 241] width 1 height 1
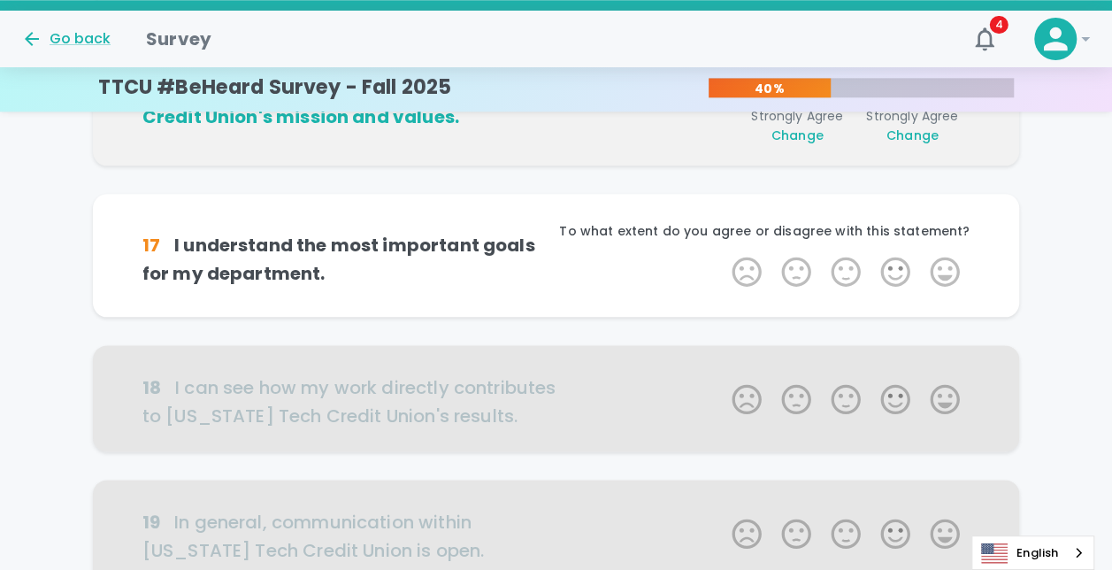
scroll to position [934, 0]
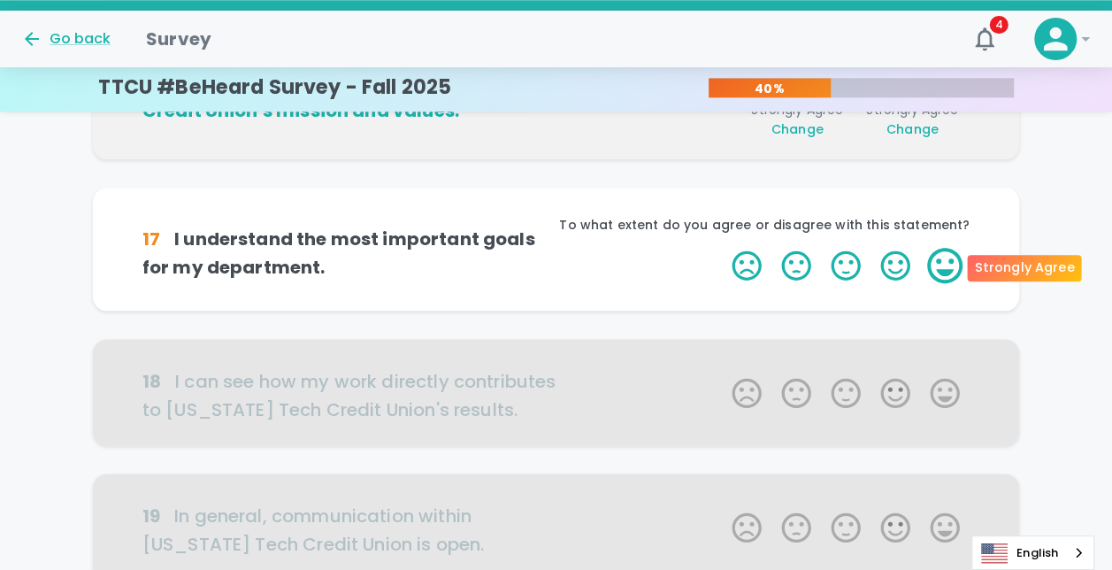
click at [732, 265] on label "5 Stars" at bounding box center [945, 265] width 50 height 35
click at [722, 248] on input "5 Stars" at bounding box center [721, 247] width 1 height 1
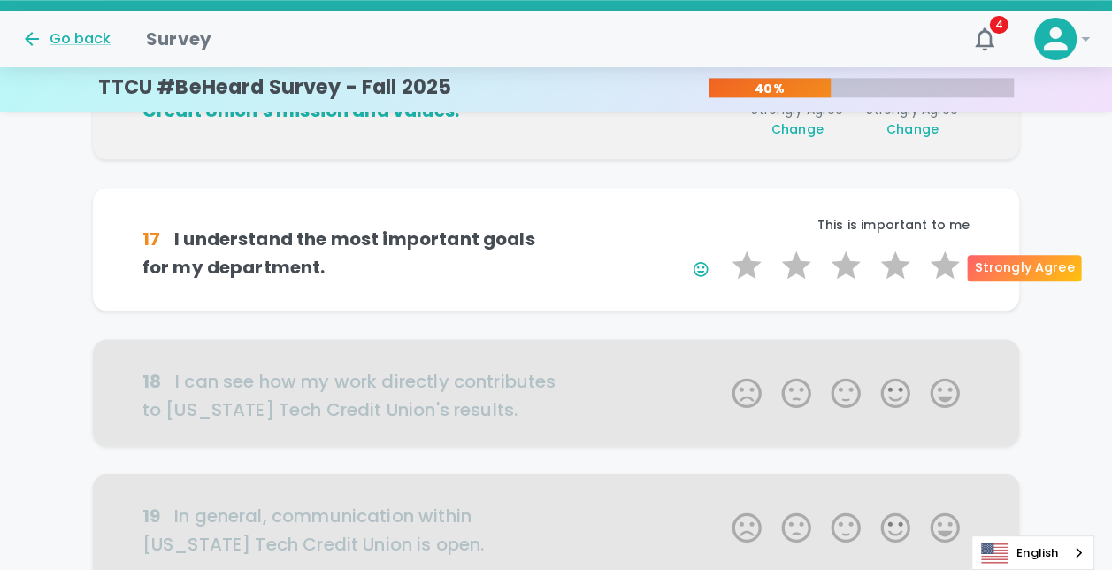
click at [732, 265] on label "5 Stars" at bounding box center [945, 265] width 50 height 35
click at [722, 248] on input "5 Stars" at bounding box center [721, 247] width 1 height 1
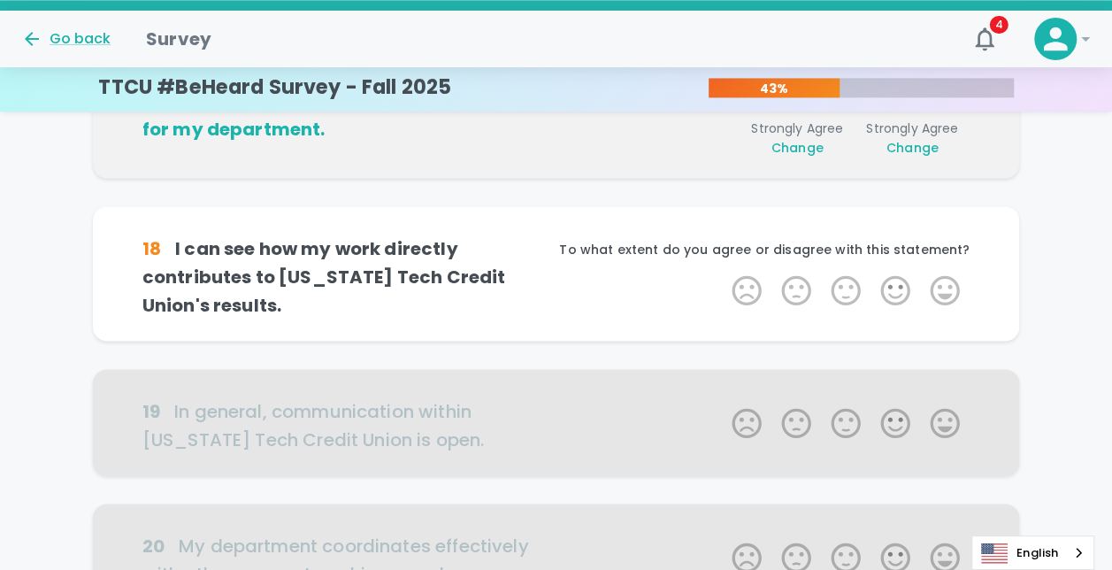
scroll to position [1090, 0]
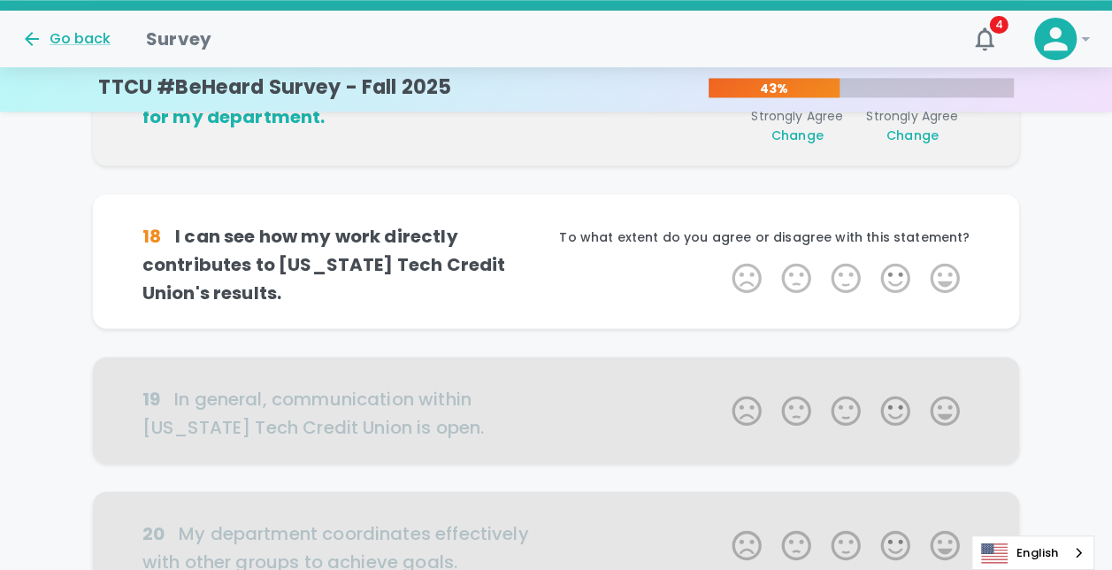
click at [732, 265] on label "5 Stars" at bounding box center [945, 277] width 50 height 35
click at [722, 260] on input "5 Stars" at bounding box center [721, 259] width 1 height 1
click at [732, 265] on label "5 Stars" at bounding box center [945, 277] width 50 height 35
click at [722, 260] on input "5 Stars" at bounding box center [721, 259] width 1 height 1
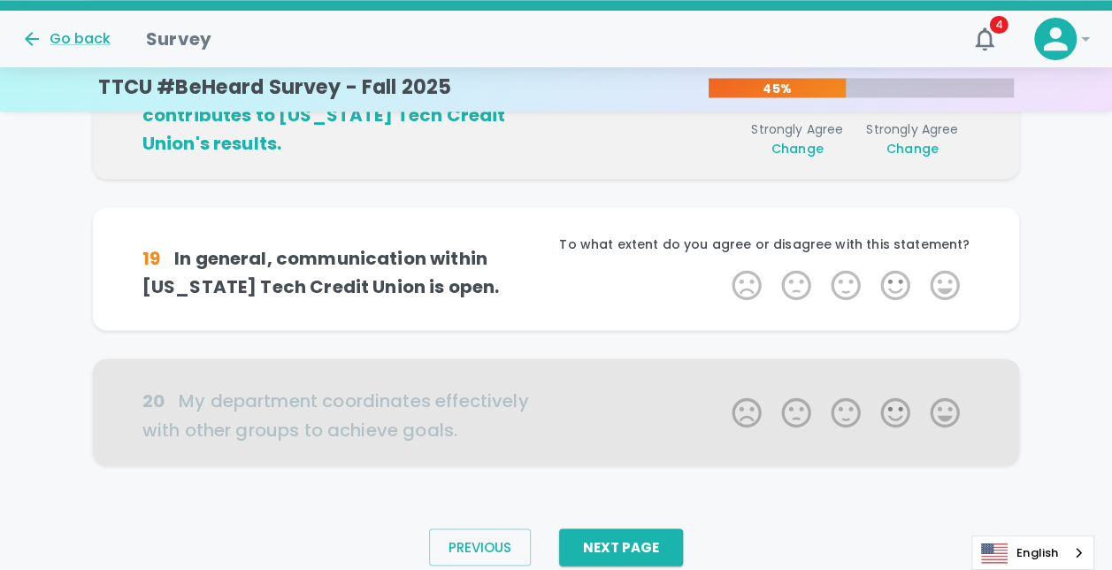
scroll to position [1246, 0]
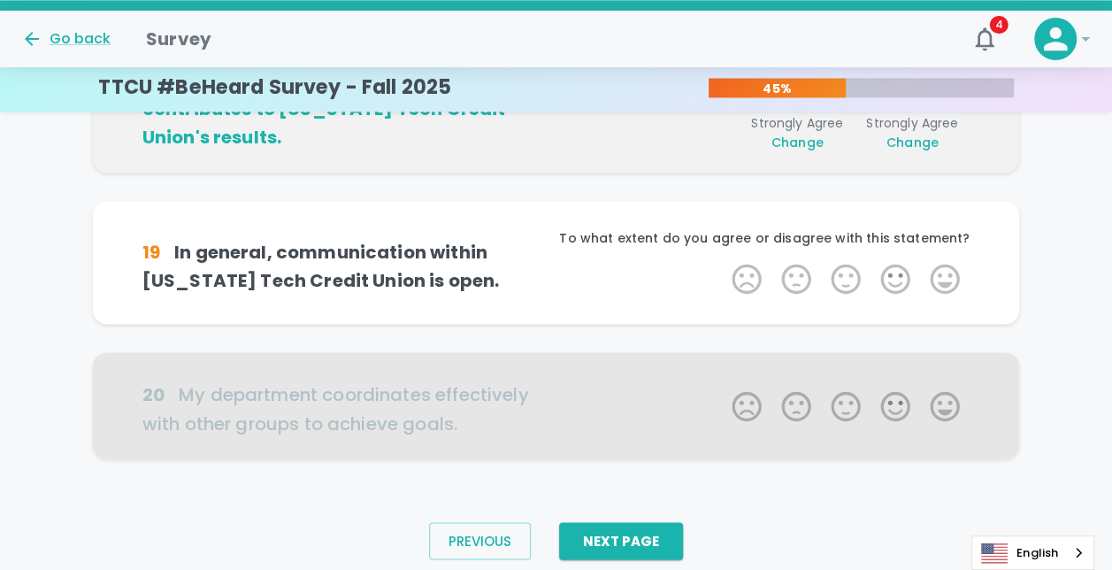
click at [732, 265] on label "5 Stars" at bounding box center [945, 278] width 50 height 35
click at [722, 261] on input "5 Stars" at bounding box center [721, 260] width 1 height 1
click at [732, 265] on label "5 Stars" at bounding box center [945, 278] width 50 height 35
click at [722, 261] on input "5 Stars" at bounding box center [721, 260] width 1 height 1
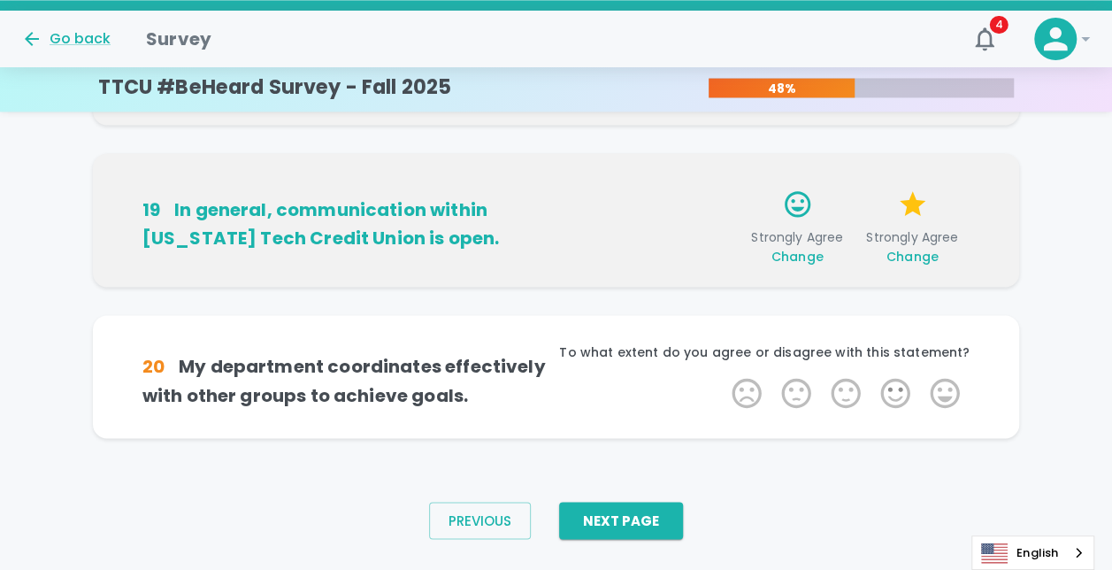
scroll to position [1306, 0]
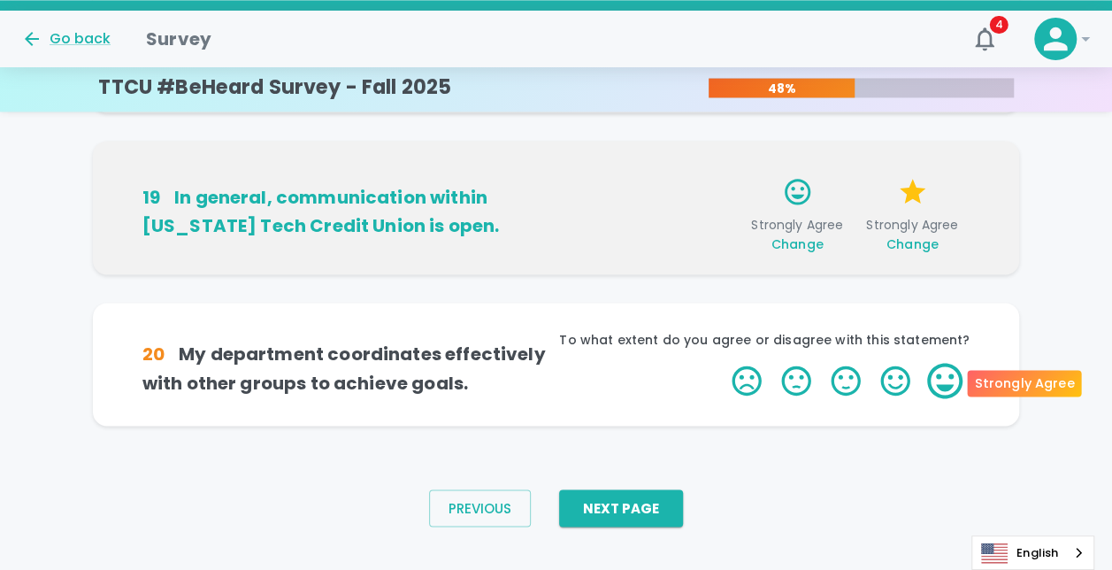
click at [732, 380] on label "5 Stars" at bounding box center [945, 380] width 50 height 35
click at [722, 363] on input "5 Stars" at bounding box center [721, 362] width 1 height 1
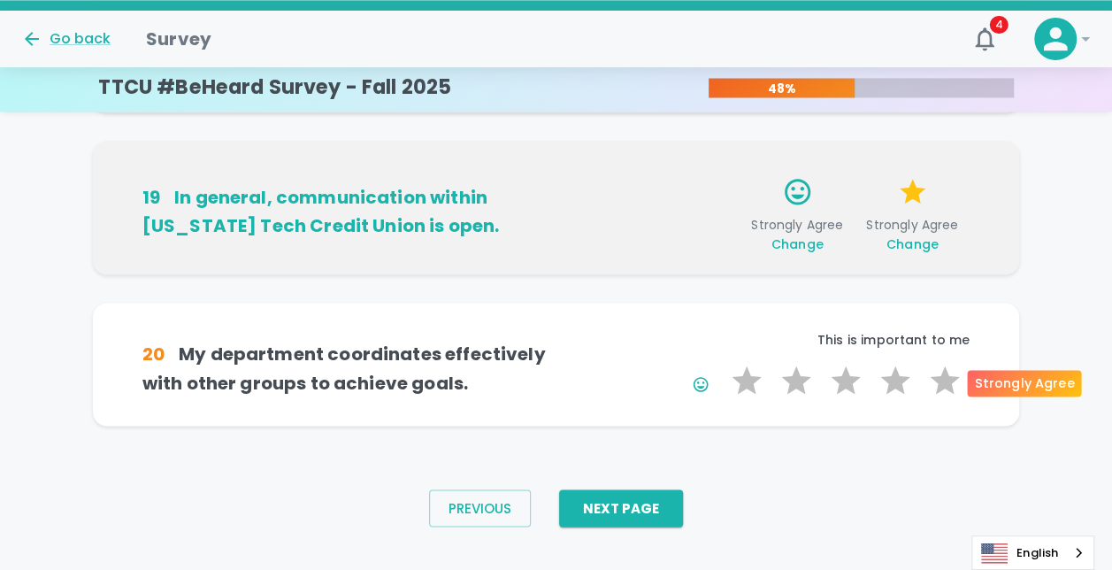
click at [732, 380] on label "5 Stars" at bounding box center [945, 380] width 50 height 35
click at [722, 363] on input "5 Stars" at bounding box center [721, 362] width 1 height 1
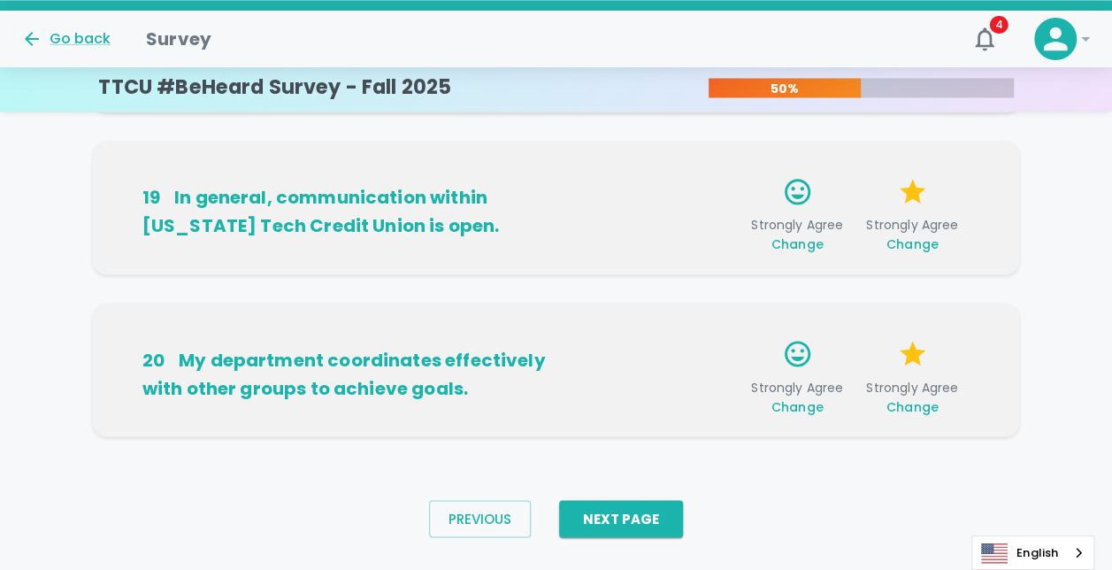
scroll to position [1333, 0]
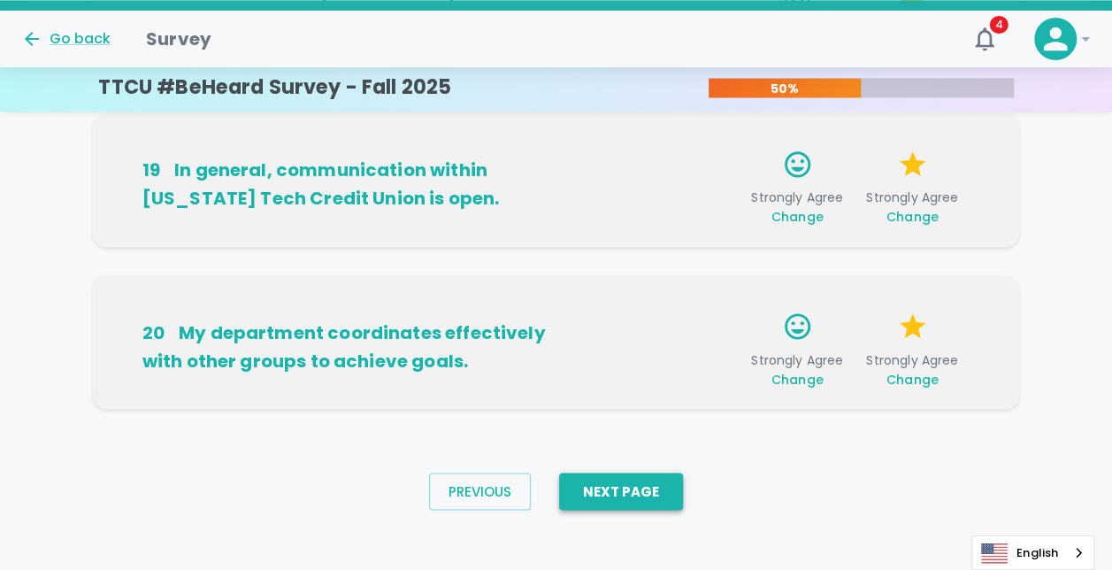
click at [607, 481] on button "Next Page" at bounding box center [621, 490] width 124 height 37
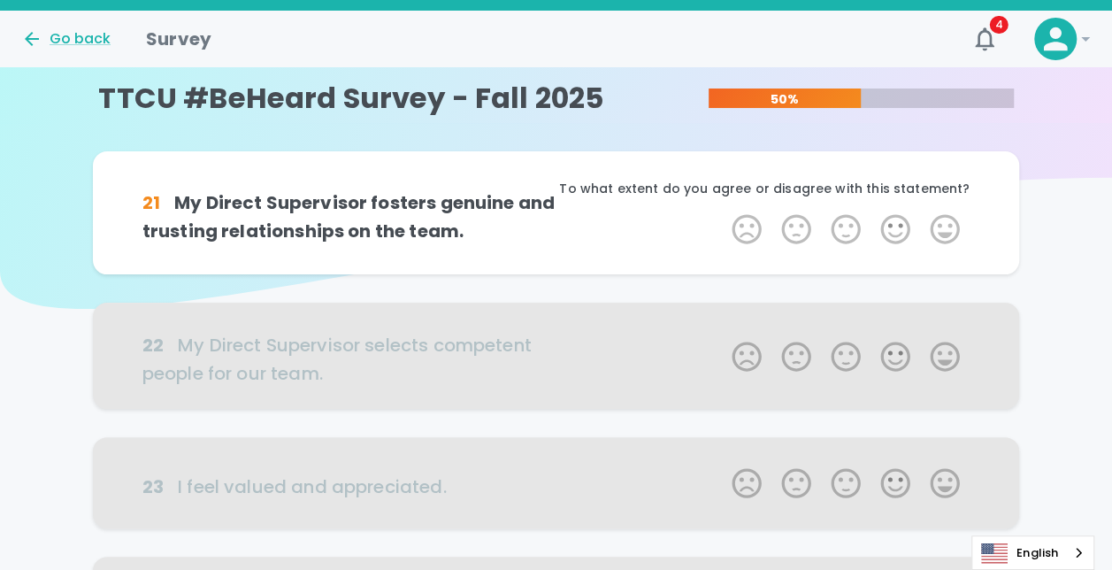
scroll to position [0, 0]
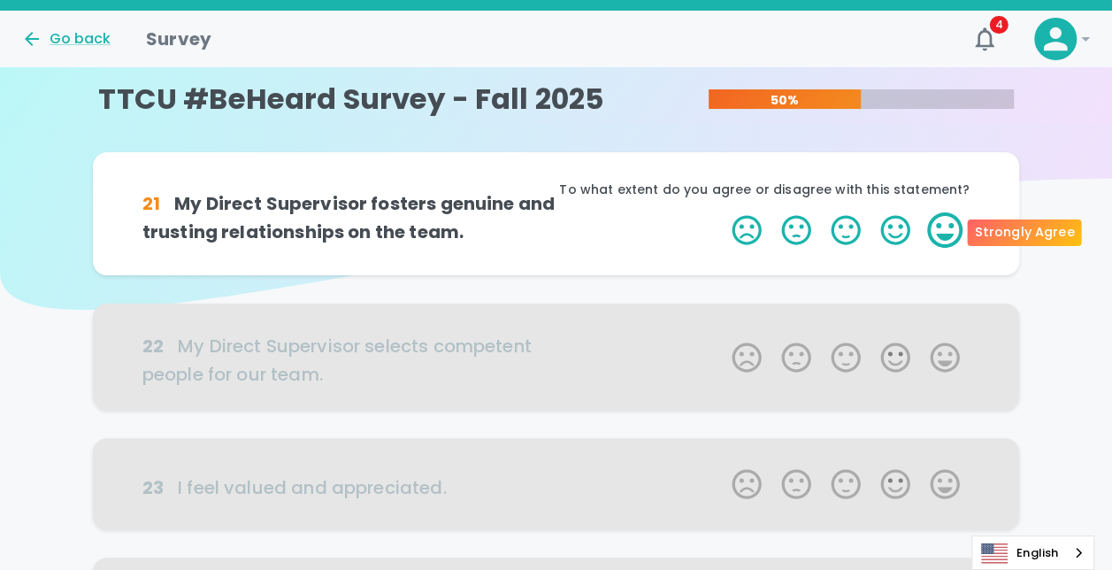
click at [732, 237] on label "5 Stars" at bounding box center [945, 229] width 50 height 35
click at [722, 212] on input "5 Stars" at bounding box center [721, 211] width 1 height 1
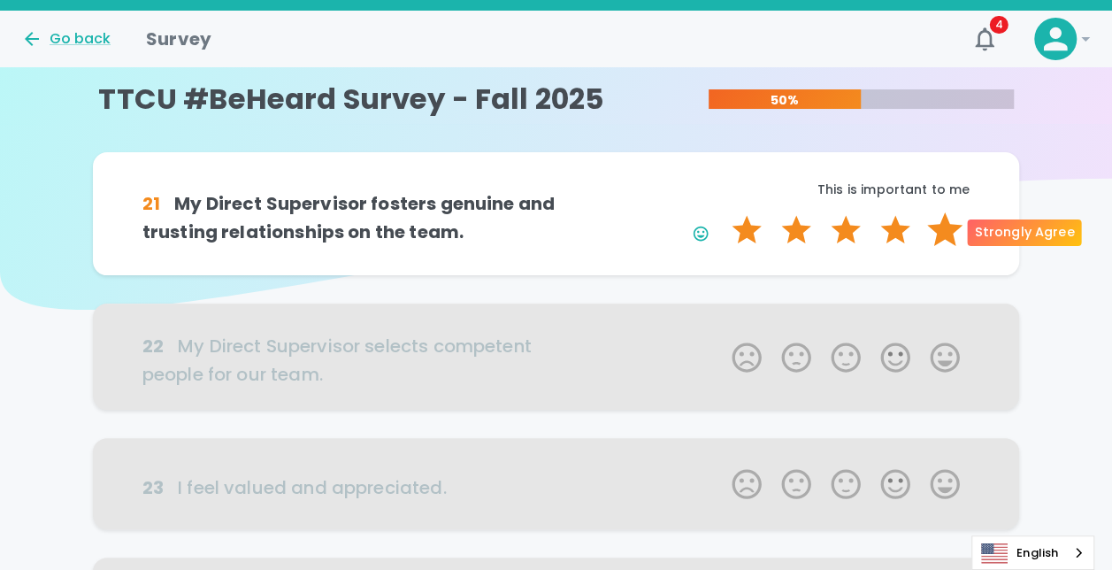
click at [732, 229] on label "5 Stars" at bounding box center [945, 229] width 50 height 35
click at [722, 212] on input "5 Stars" at bounding box center [721, 211] width 1 height 1
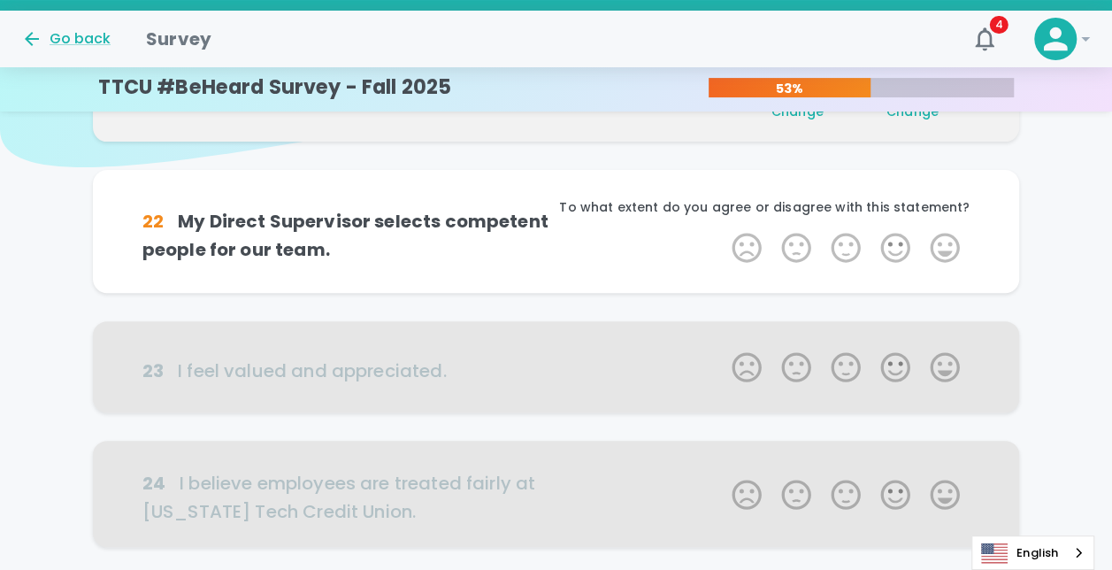
scroll to position [156, 0]
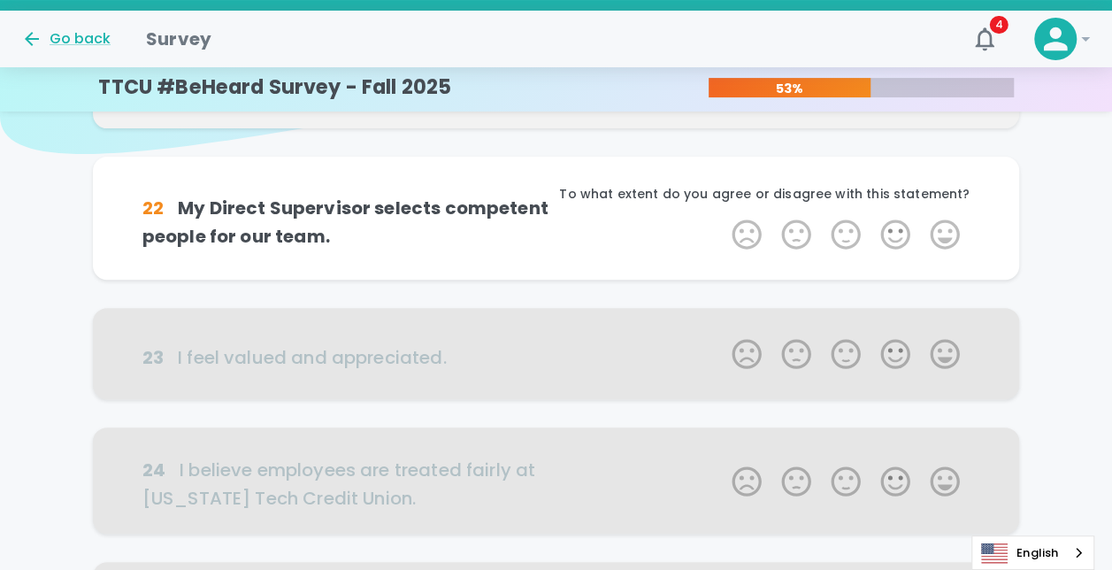
click at [732, 229] on label "5 Stars" at bounding box center [945, 234] width 50 height 35
click at [722, 217] on input "5 Stars" at bounding box center [721, 216] width 1 height 1
click at [732, 229] on label "5 Stars" at bounding box center [945, 234] width 50 height 35
click at [722, 217] on input "5 Stars" at bounding box center [721, 216] width 1 height 1
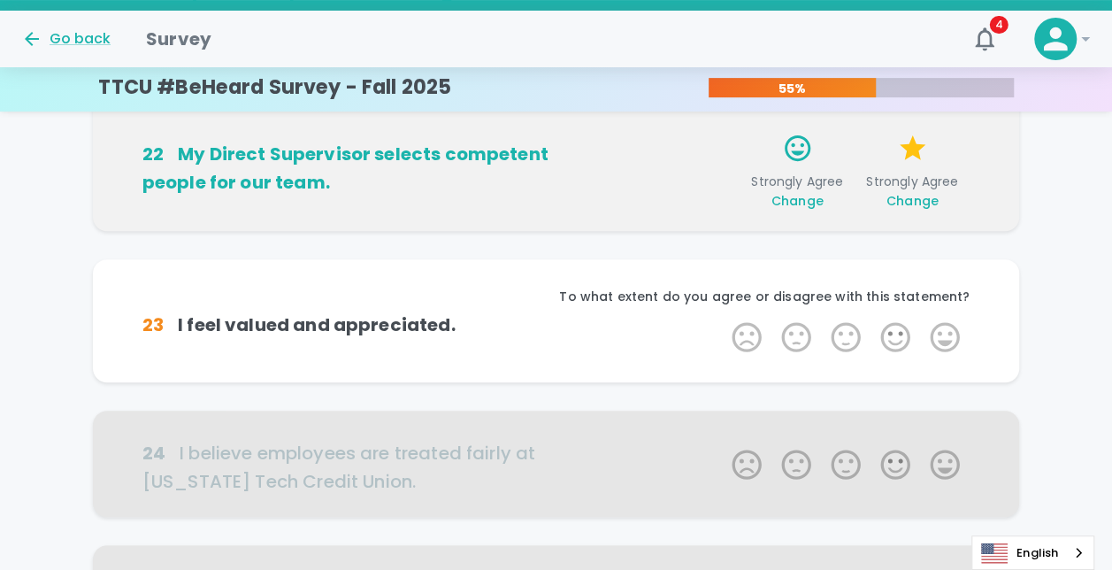
scroll to position [311, 0]
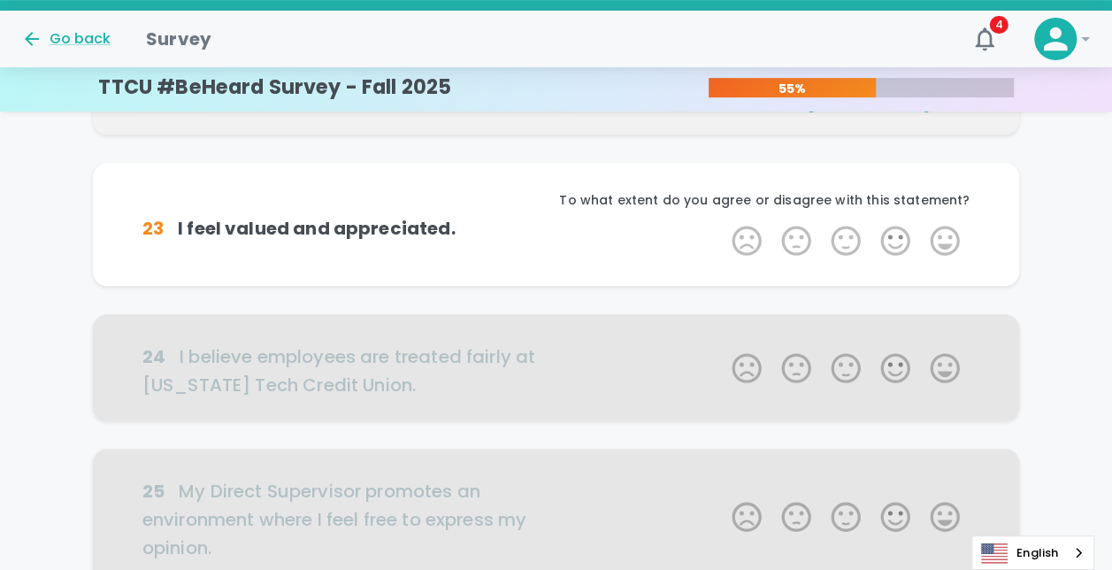
click at [732, 229] on label "5 Stars" at bounding box center [945, 240] width 50 height 35
click at [722, 223] on input "5 Stars" at bounding box center [721, 222] width 1 height 1
click at [732, 229] on label "5 Stars" at bounding box center [945, 240] width 50 height 35
click at [722, 223] on input "5 Stars" at bounding box center [721, 222] width 1 height 1
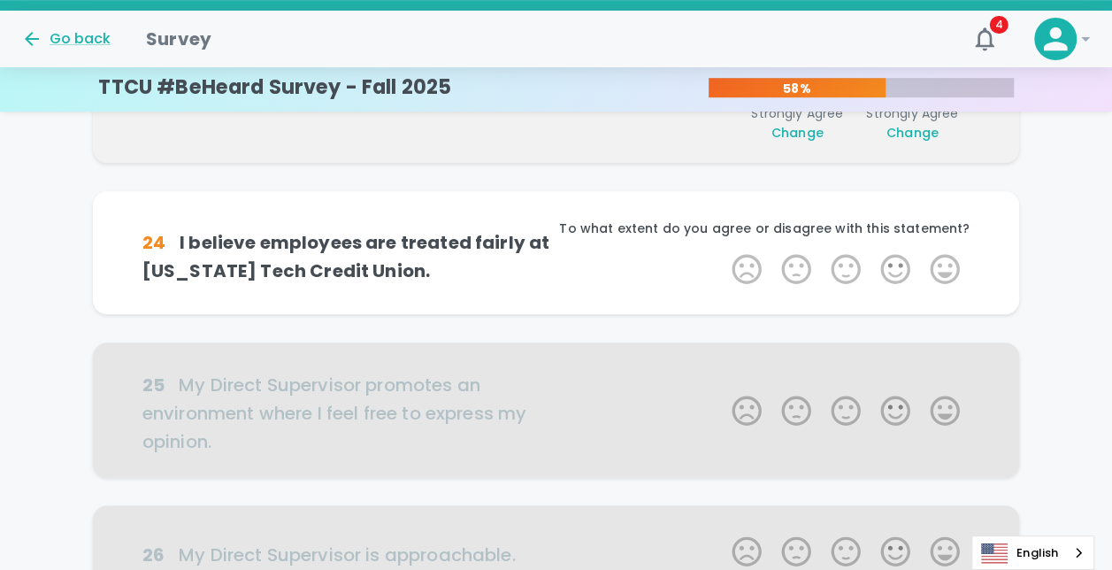
scroll to position [467, 0]
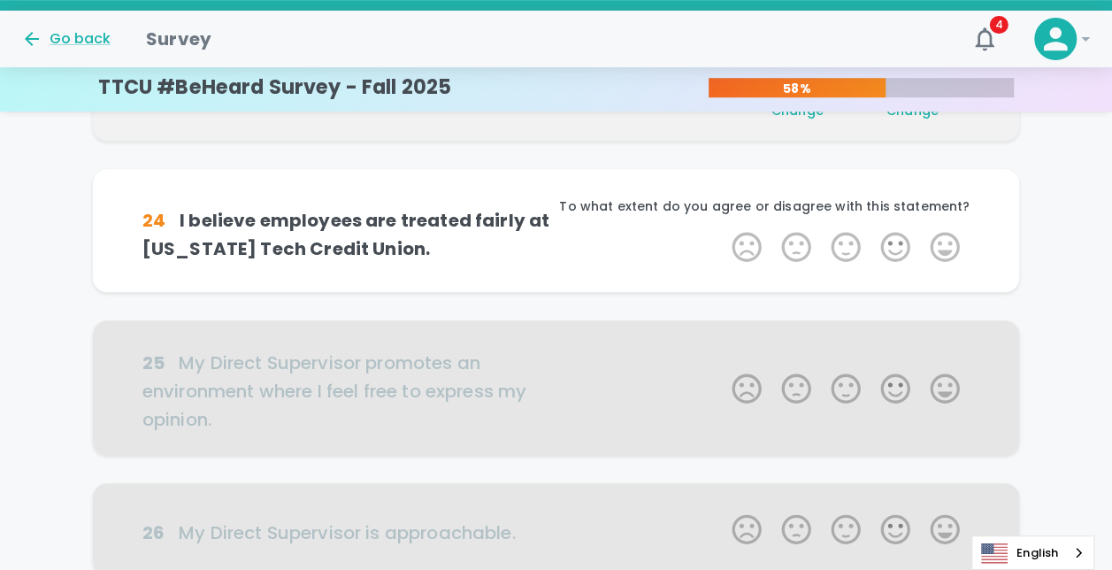
click at [732, 229] on label "5 Stars" at bounding box center [945, 246] width 50 height 35
click at [722, 229] on input "5 Stars" at bounding box center [721, 228] width 1 height 1
click at [732, 229] on label "5 Stars" at bounding box center [945, 246] width 50 height 35
click at [722, 229] on input "5 Stars" at bounding box center [721, 228] width 1 height 1
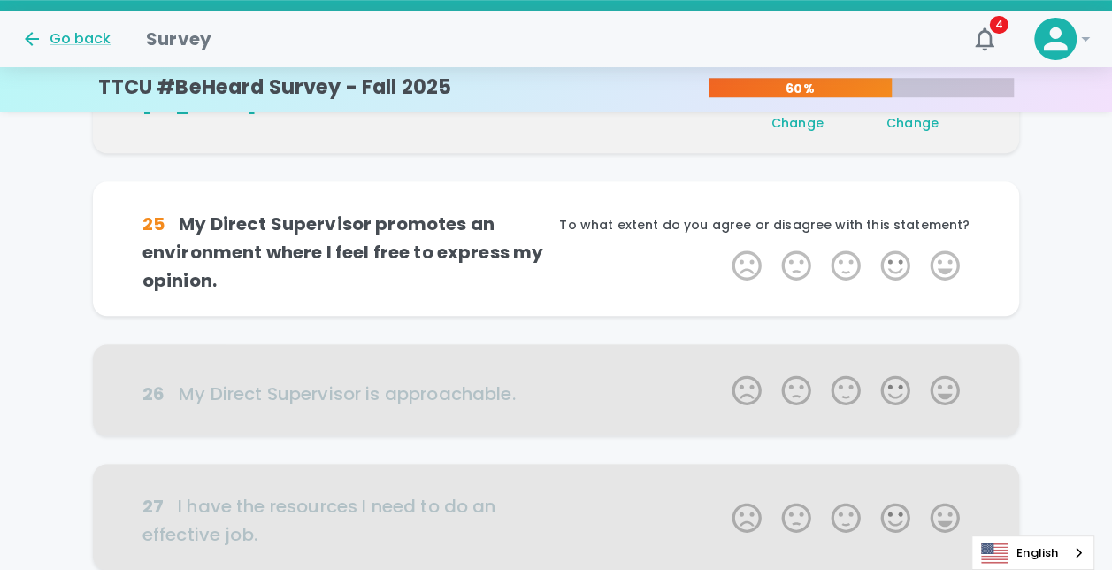
scroll to position [623, 0]
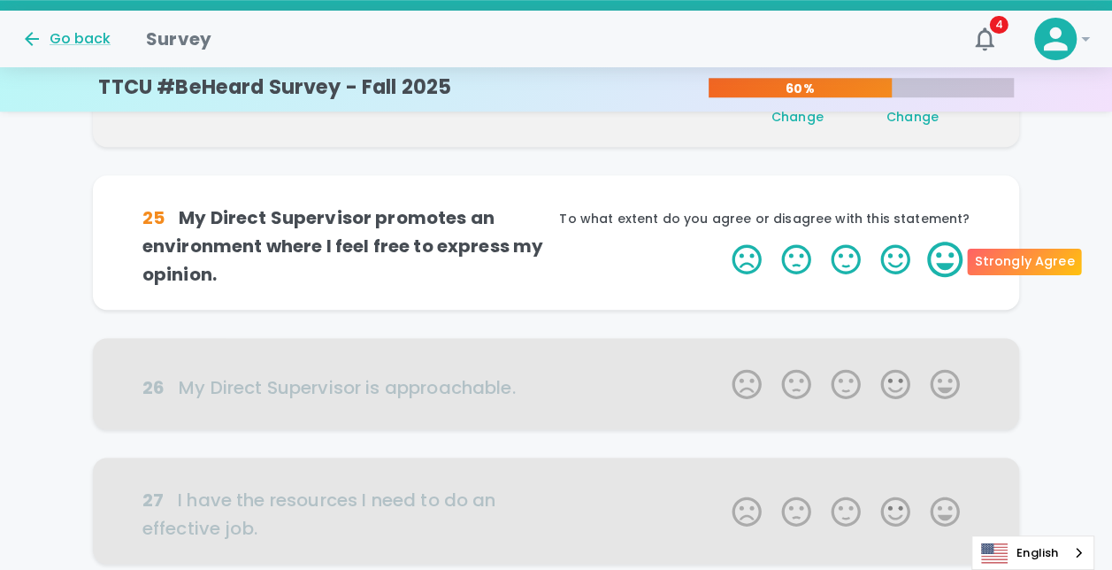
click at [732, 249] on label "5 Stars" at bounding box center [945, 259] width 50 height 35
click at [722, 242] on input "5 Stars" at bounding box center [721, 241] width 1 height 1
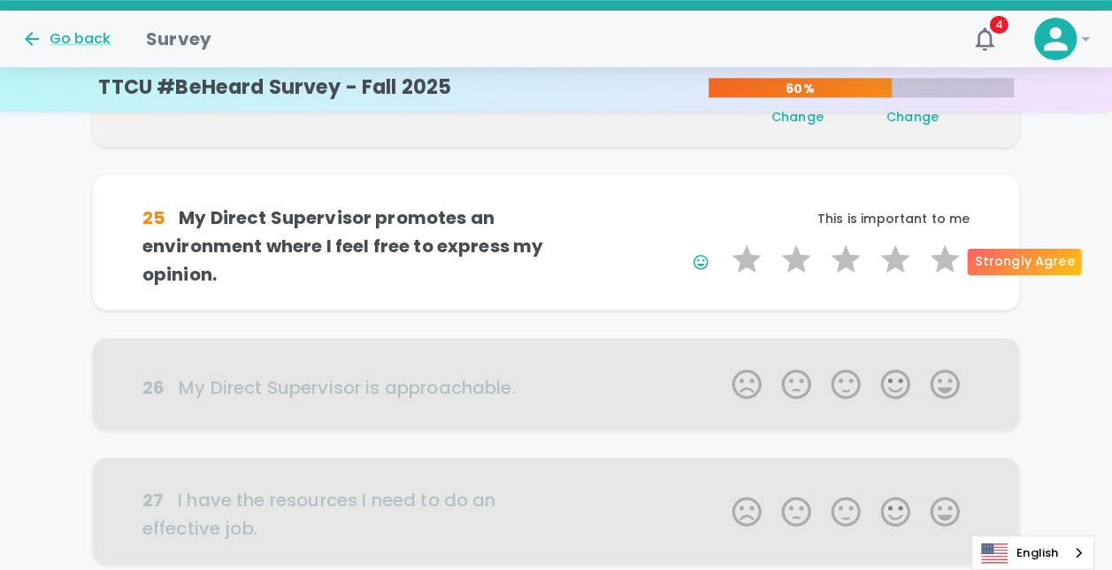
click at [732, 249] on label "5 Stars" at bounding box center [945, 259] width 50 height 35
click at [722, 242] on input "5 Stars" at bounding box center [721, 241] width 1 height 1
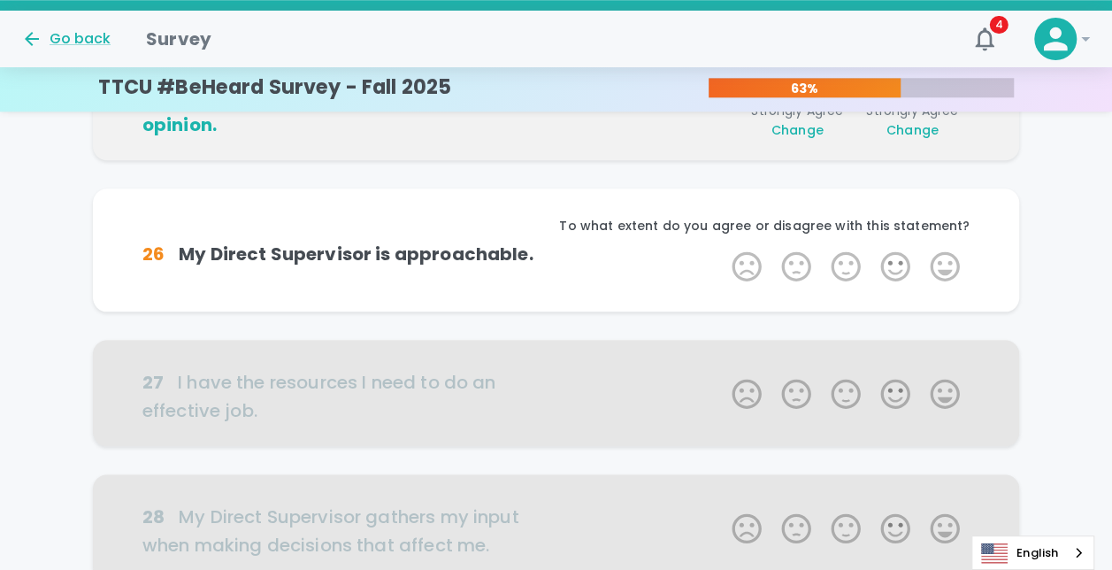
scroll to position [778, 0]
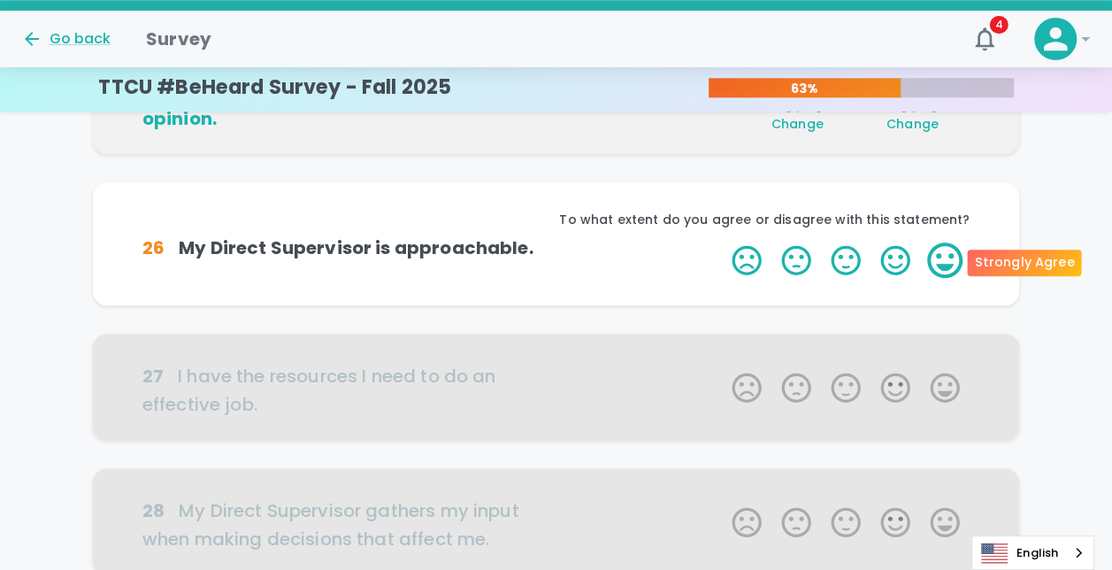
click at [732, 261] on label "5 Stars" at bounding box center [945, 259] width 50 height 35
click at [722, 242] on input "5 Stars" at bounding box center [721, 242] width 1 height 1
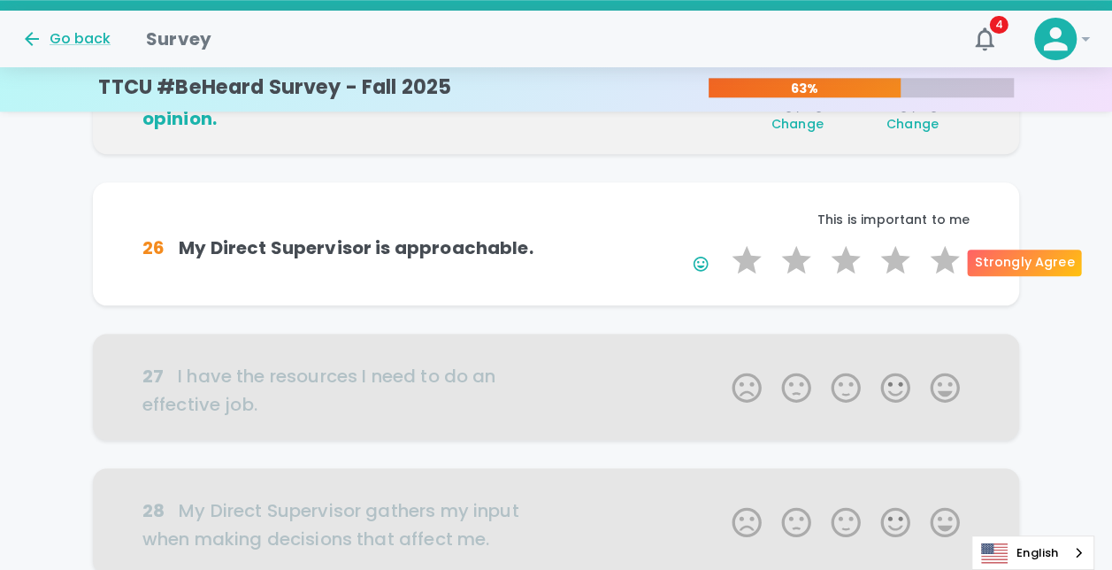
click at [732, 261] on label "5 Stars" at bounding box center [945, 259] width 50 height 35
click at [722, 242] on input "5 Stars" at bounding box center [721, 242] width 1 height 1
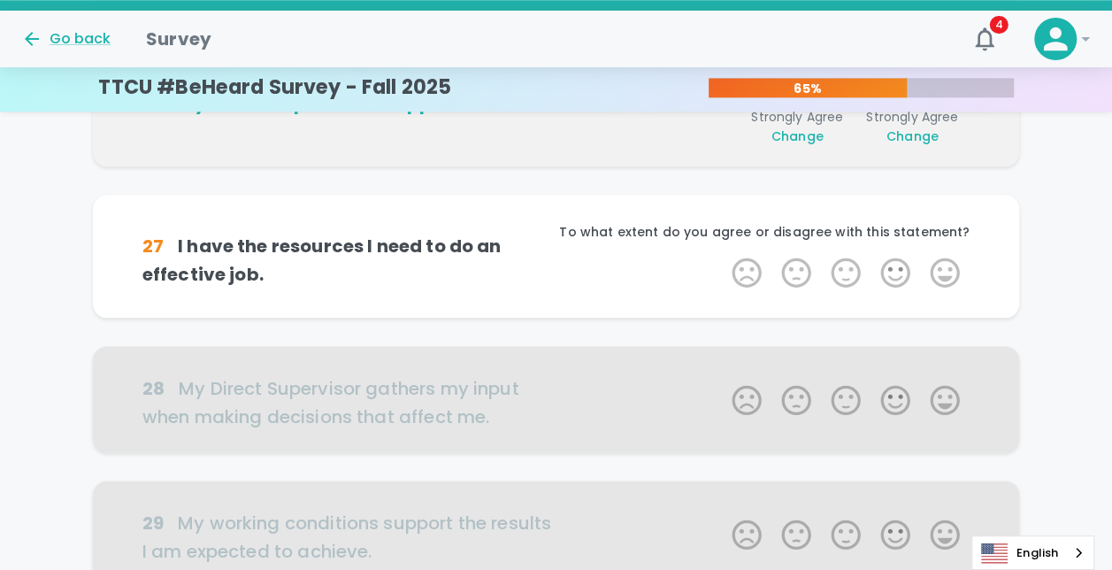
scroll to position [934, 0]
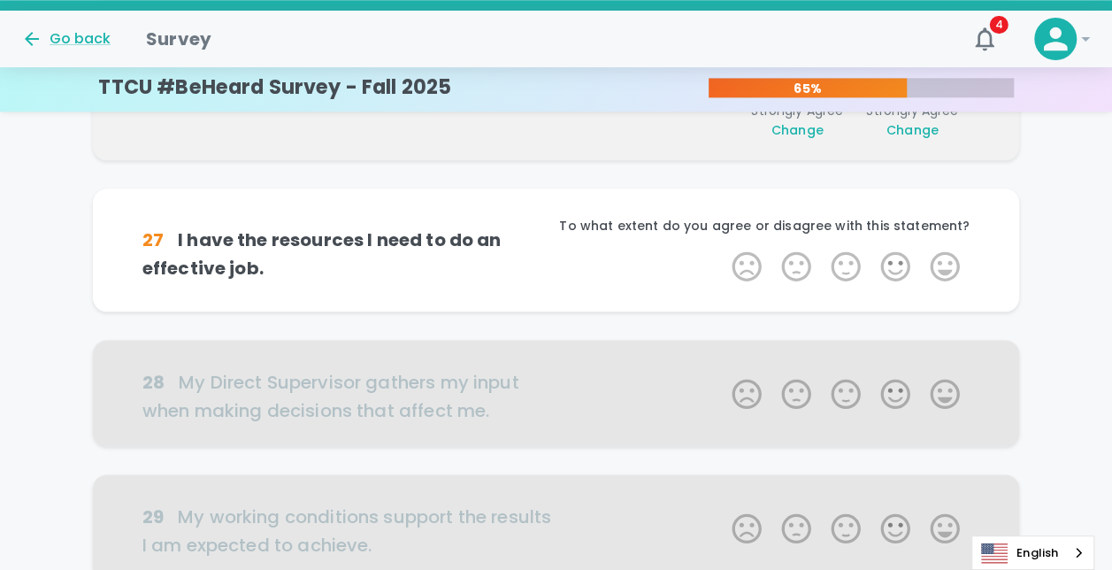
click at [732, 261] on label "5 Stars" at bounding box center [945, 266] width 50 height 35
click at [722, 249] on input "5 Stars" at bounding box center [721, 248] width 1 height 1
click at [732, 261] on label "5 Stars" at bounding box center [945, 266] width 50 height 35
click at [722, 249] on input "5 Stars" at bounding box center [721, 248] width 1 height 1
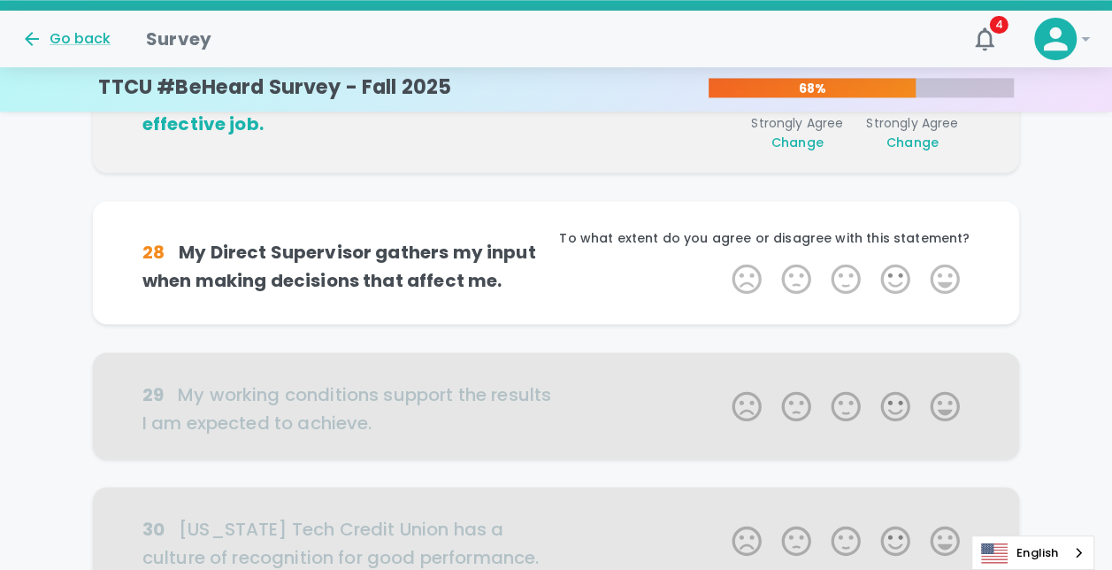
scroll to position [1090, 0]
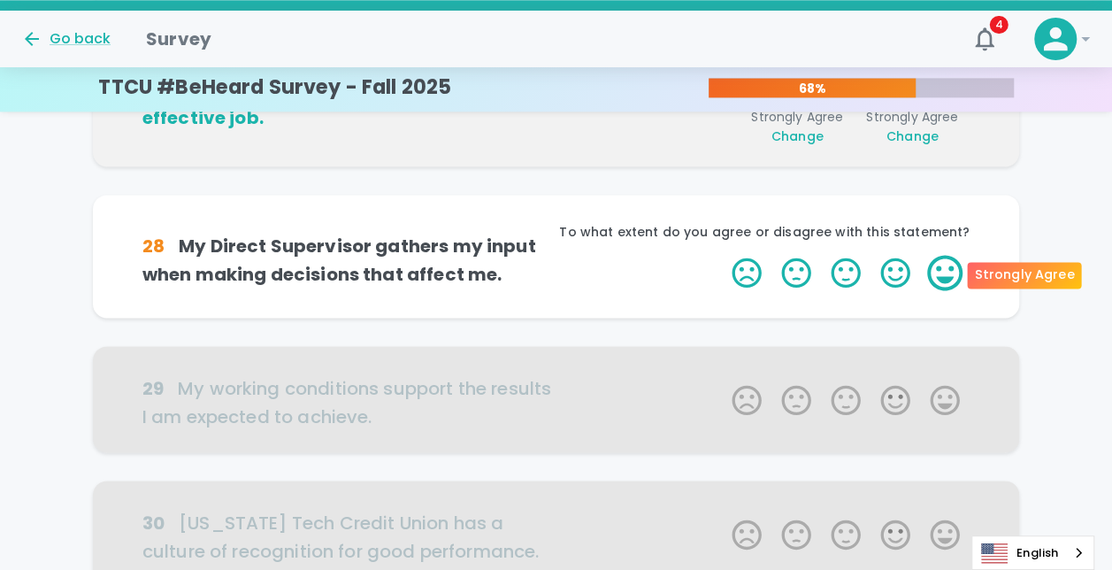
click at [732, 270] on label "5 Stars" at bounding box center [945, 272] width 50 height 35
click at [722, 255] on input "5 Stars" at bounding box center [721, 254] width 1 height 1
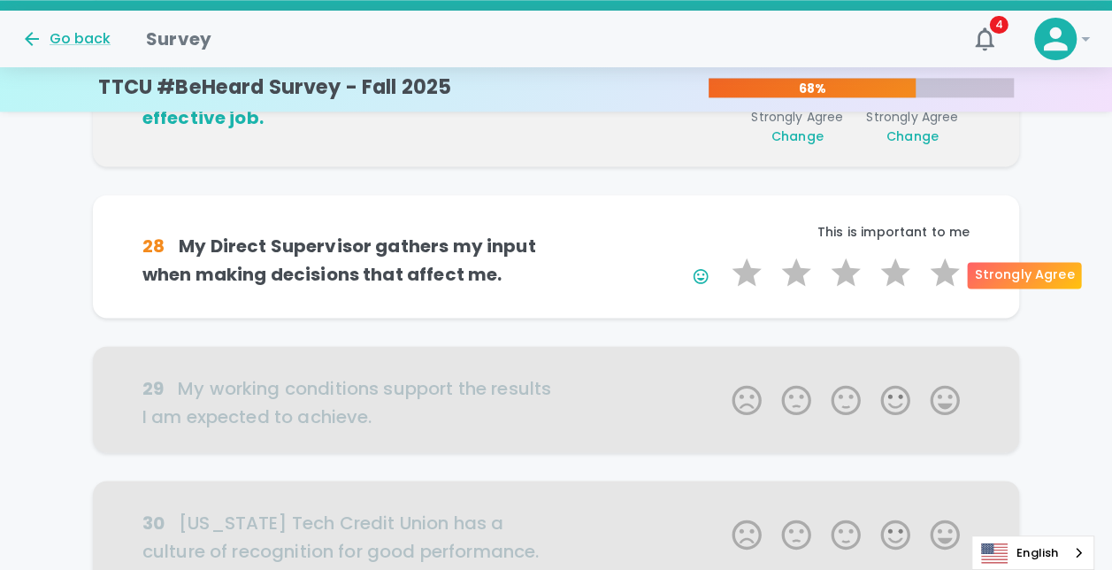
click at [732, 270] on label "5 Stars" at bounding box center [945, 272] width 50 height 35
click at [722, 255] on input "5 Stars" at bounding box center [721, 254] width 1 height 1
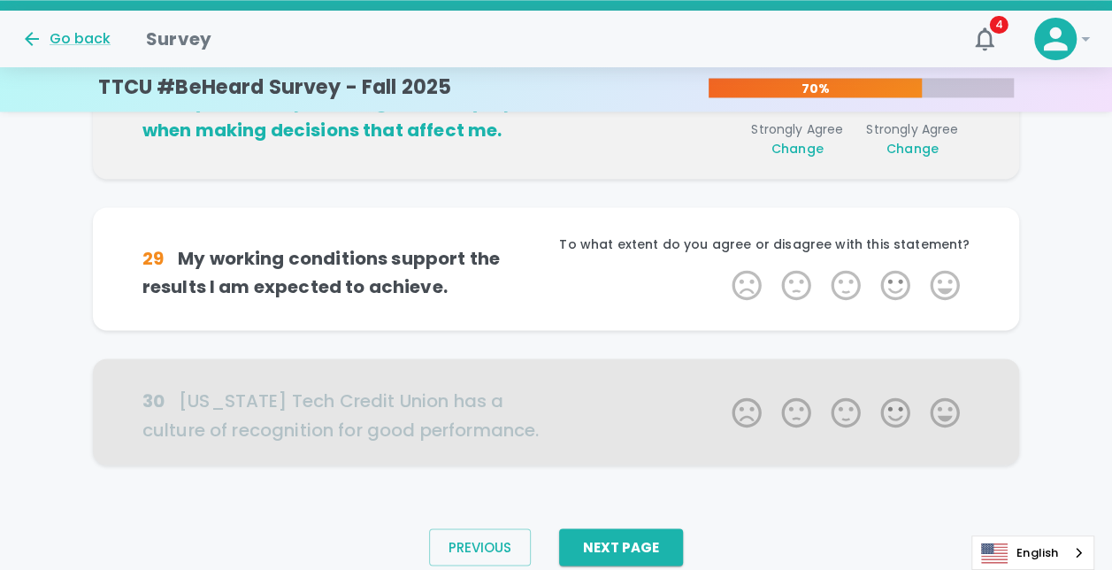
scroll to position [1246, 0]
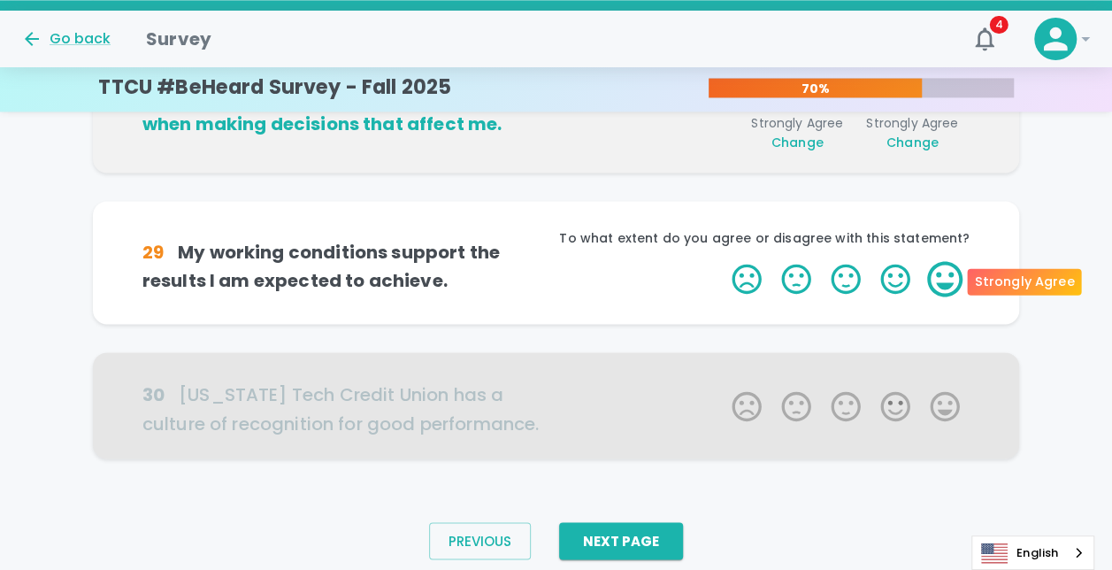
click at [732, 265] on label "5 Stars" at bounding box center [945, 278] width 50 height 35
click at [722, 261] on input "5 Stars" at bounding box center [721, 260] width 1 height 1
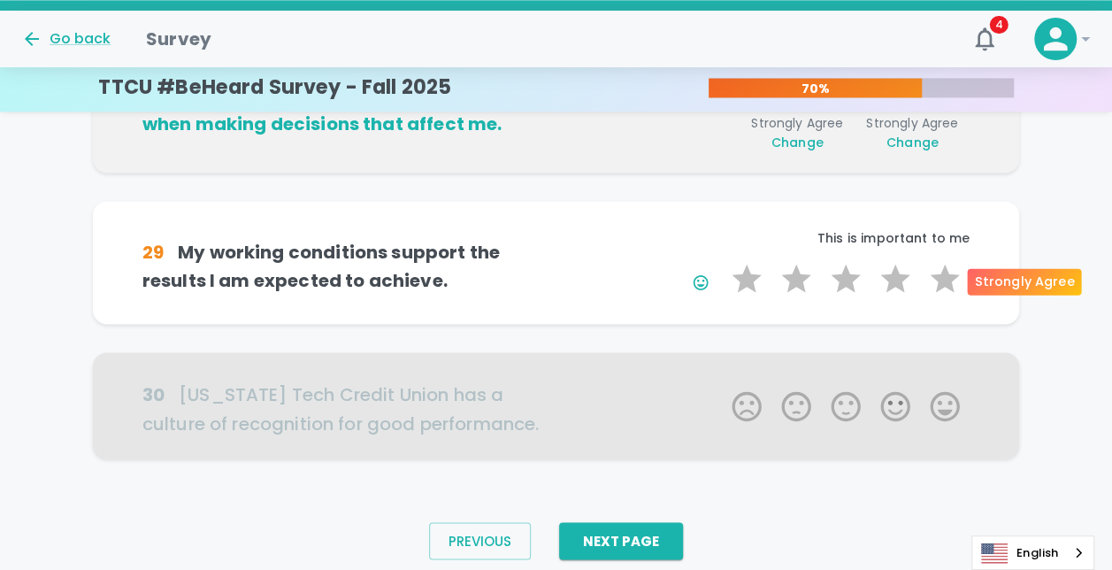
click at [732, 265] on label "5 Stars" at bounding box center [945, 278] width 50 height 35
click at [722, 261] on input "5 Stars" at bounding box center [721, 260] width 1 height 1
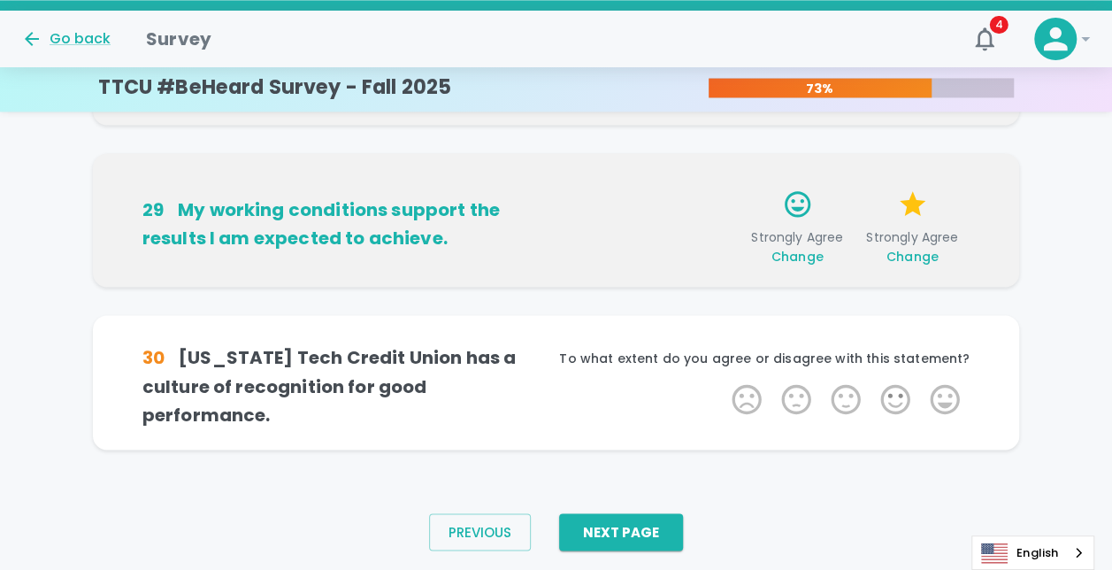
scroll to position [1306, 0]
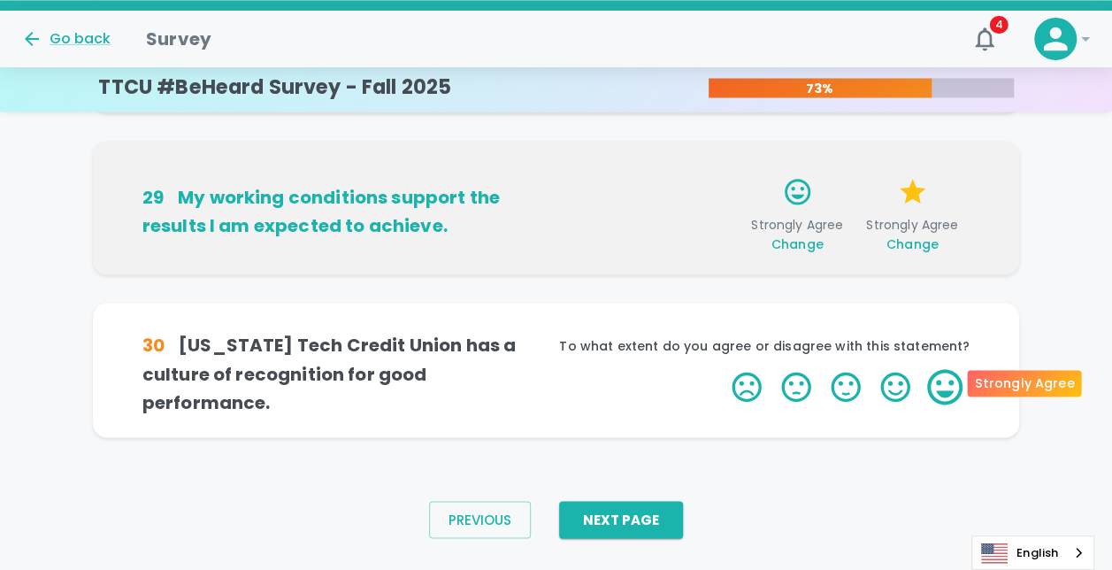
click at [732, 379] on label "5 Stars" at bounding box center [945, 386] width 50 height 35
click at [722, 369] on input "5 Stars" at bounding box center [721, 368] width 1 height 1
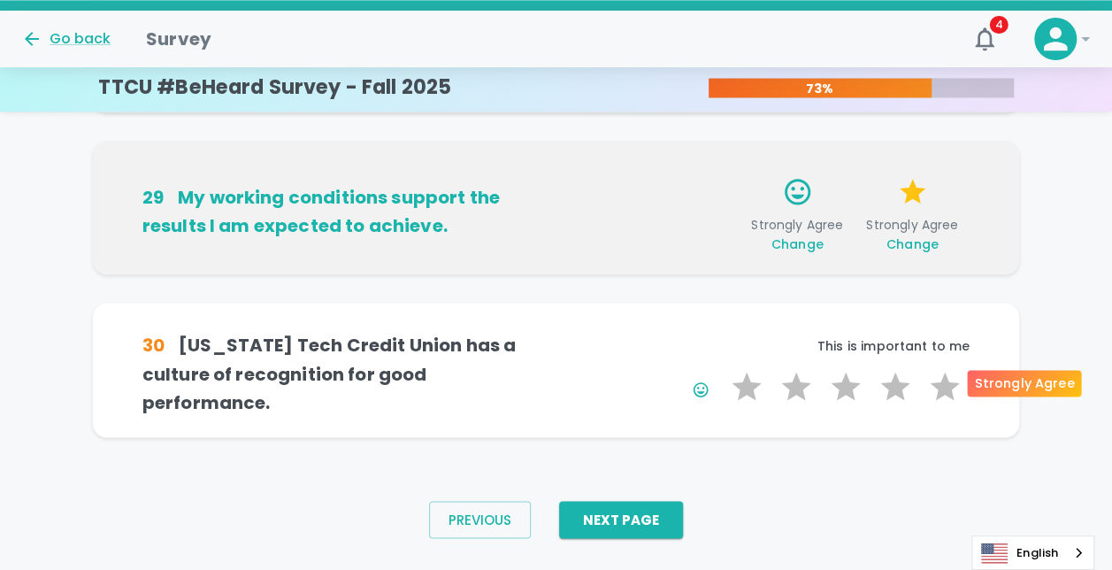
click at [732, 379] on label "5 Stars" at bounding box center [945, 386] width 50 height 35
click at [722, 369] on input "5 Stars" at bounding box center [721, 368] width 1 height 1
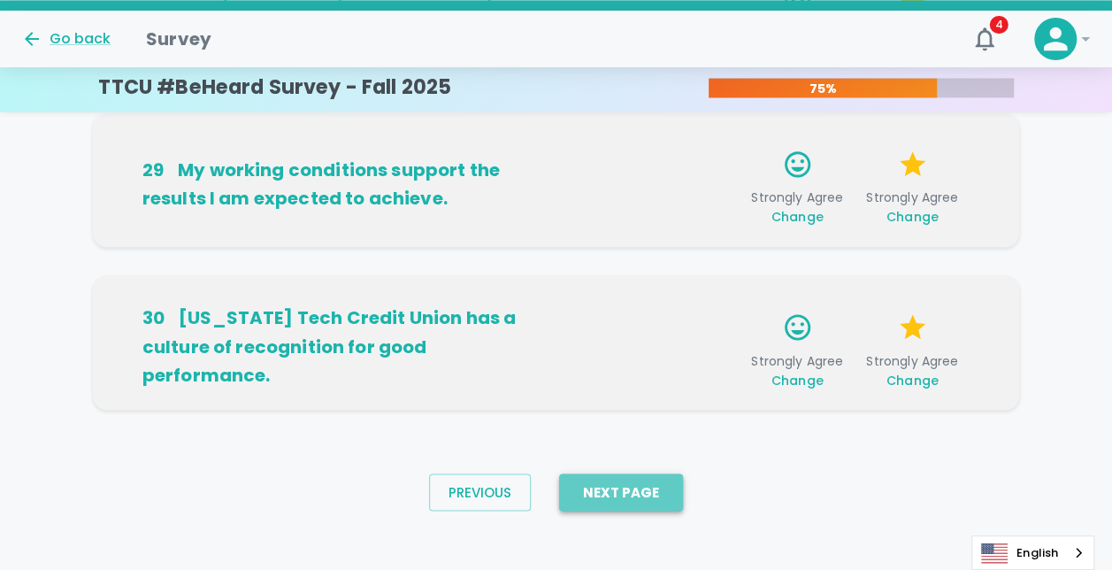
click at [646, 495] on button "Next Page" at bounding box center [621, 491] width 124 height 37
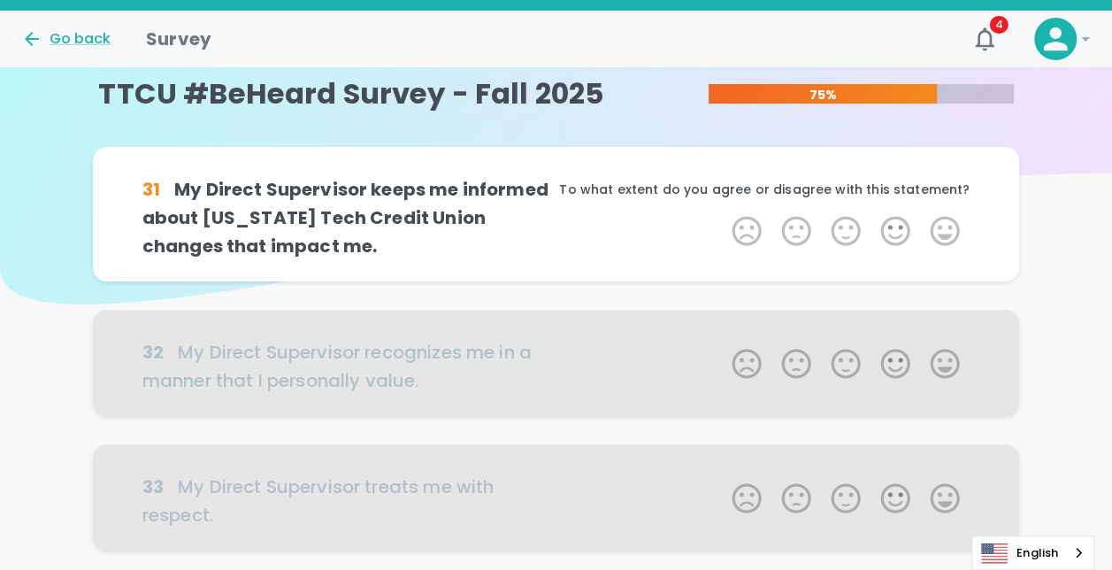
scroll to position [0, 0]
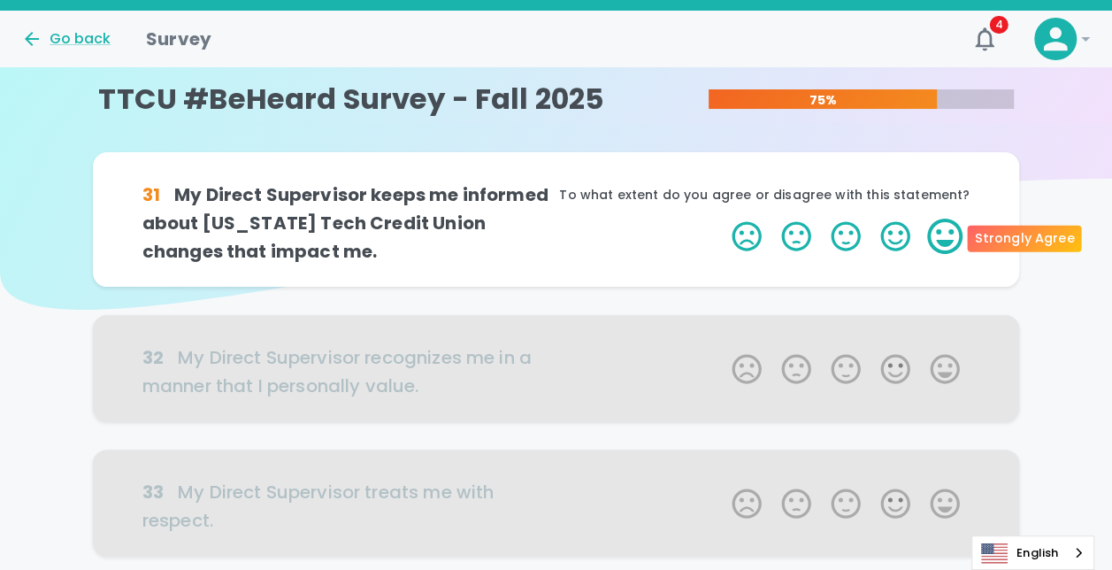
click at [732, 231] on label "5 Stars" at bounding box center [945, 236] width 50 height 35
click at [722, 219] on input "5 Stars" at bounding box center [721, 218] width 1 height 1
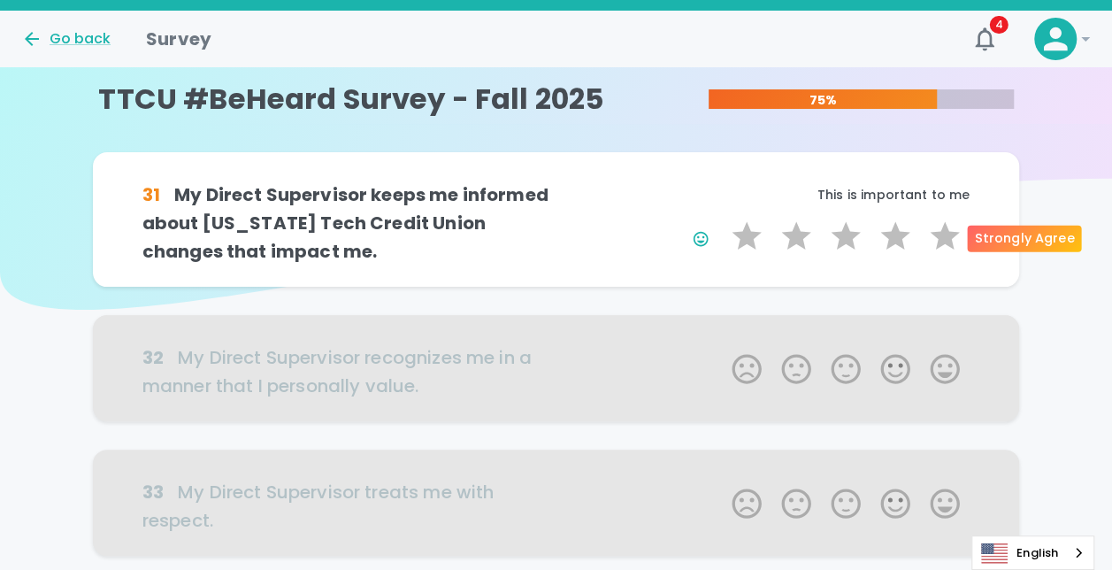
click at [732, 231] on label "5 Stars" at bounding box center [945, 236] width 50 height 35
click at [722, 219] on input "5 Stars" at bounding box center [721, 218] width 1 height 1
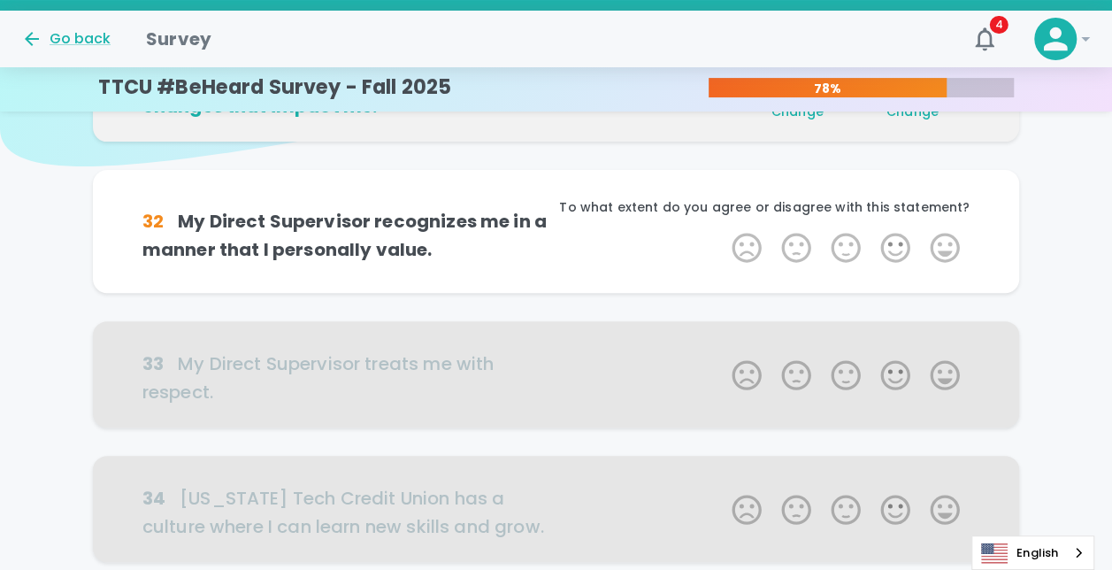
scroll to position [156, 0]
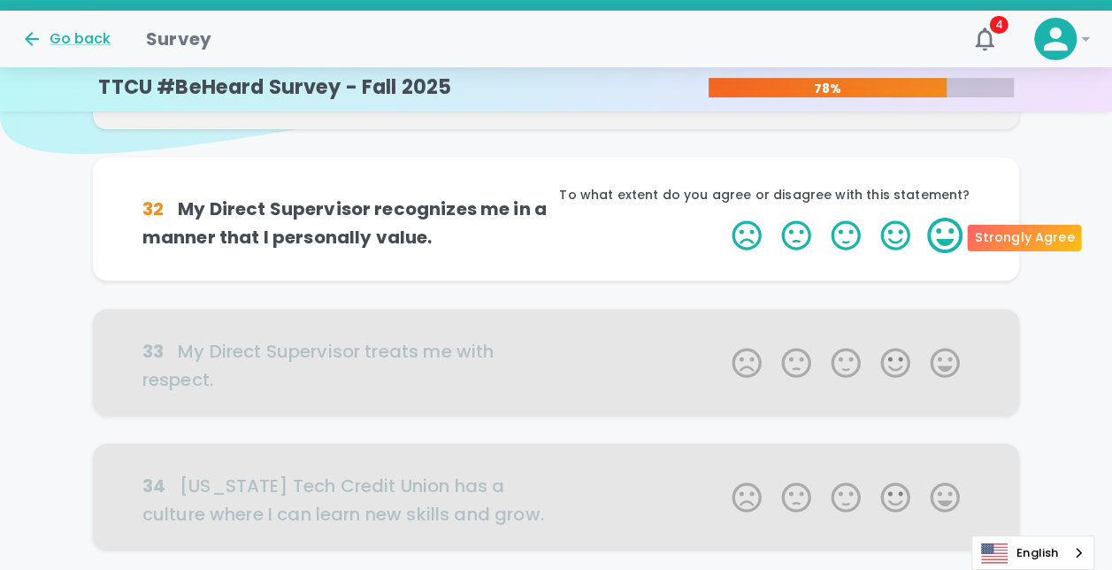
click at [732, 221] on label "5 Stars" at bounding box center [945, 235] width 50 height 35
click at [722, 218] on input "5 Stars" at bounding box center [721, 217] width 1 height 1
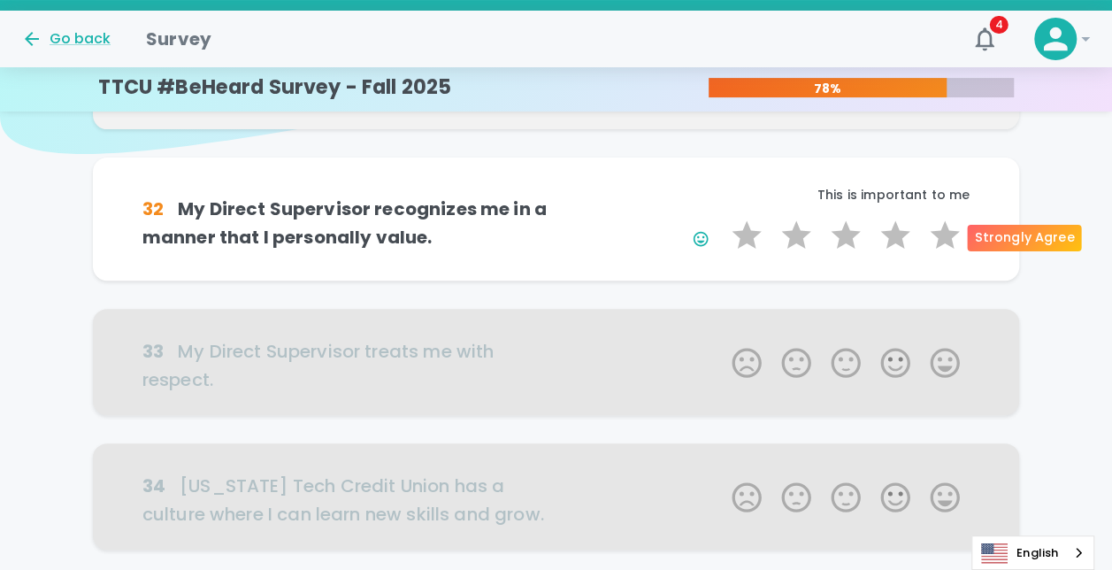
click at [732, 221] on label "5 Stars" at bounding box center [945, 235] width 50 height 35
click at [722, 218] on input "5 Stars" at bounding box center [721, 217] width 1 height 1
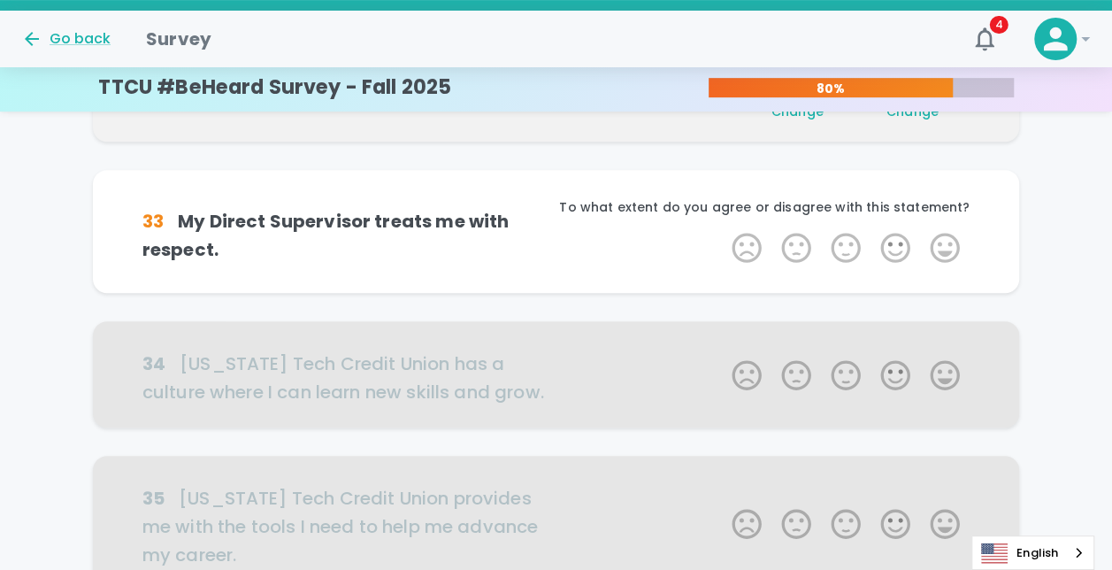
scroll to position [311, 0]
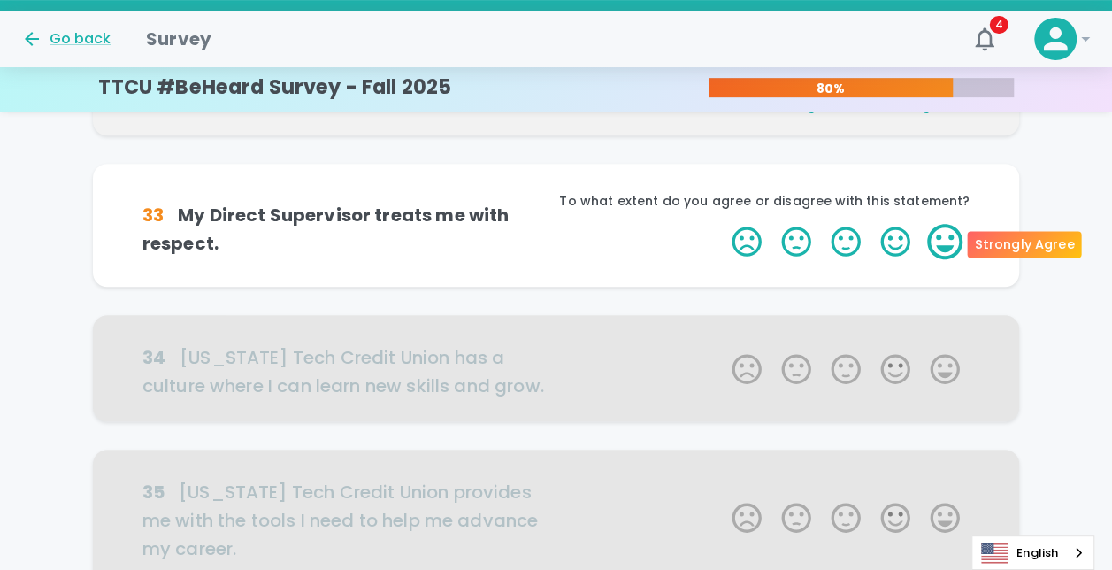
click at [732, 232] on label "5 Stars" at bounding box center [945, 241] width 50 height 35
click at [722, 224] on input "5 Stars" at bounding box center [721, 223] width 1 height 1
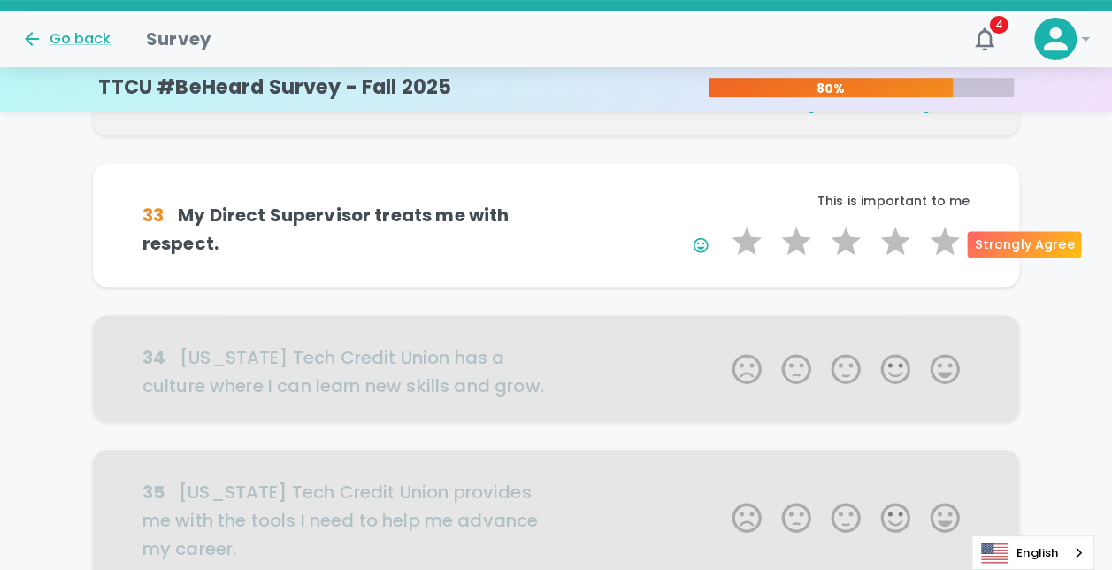
click at [732, 232] on label "5 Stars" at bounding box center [945, 241] width 50 height 35
click at [722, 224] on input "5 Stars" at bounding box center [721, 223] width 1 height 1
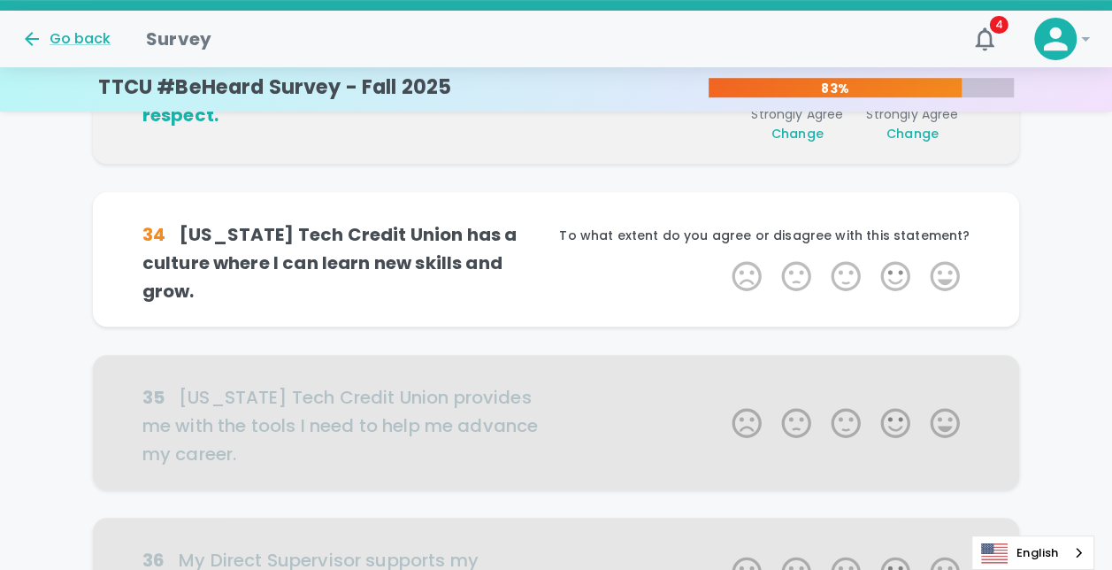
scroll to position [467, 0]
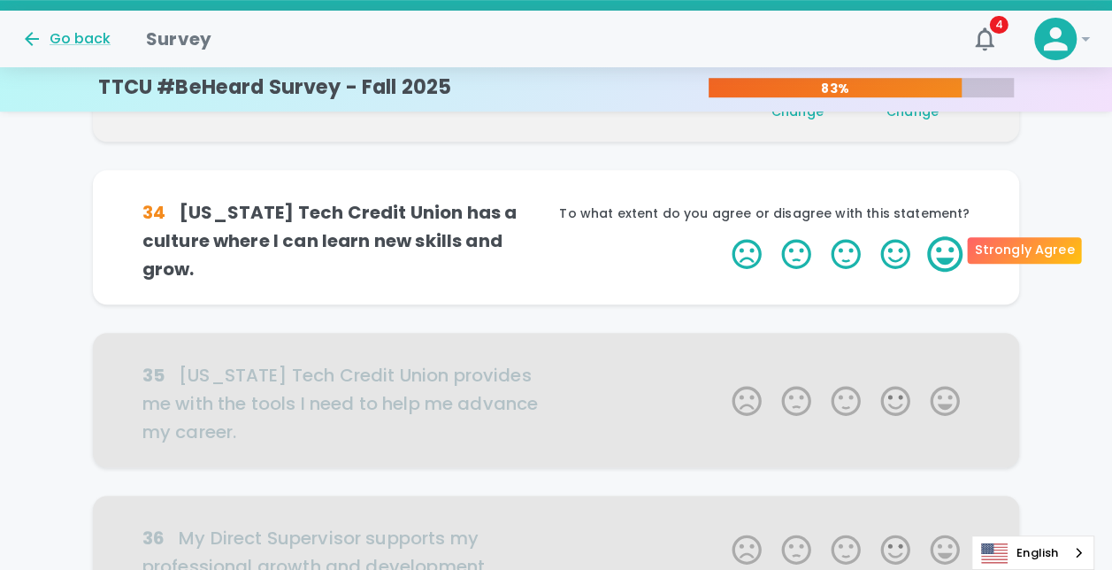
click at [732, 246] on label "5 Stars" at bounding box center [945, 253] width 50 height 35
click at [722, 236] on input "5 Stars" at bounding box center [721, 235] width 1 height 1
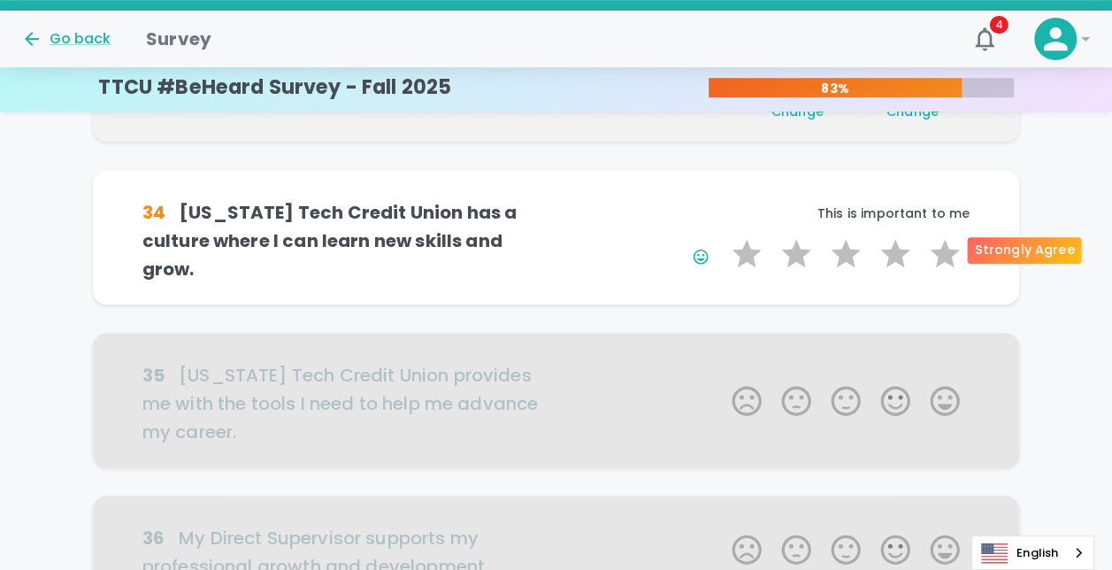
click at [732, 246] on label "5 Stars" at bounding box center [945, 253] width 50 height 35
click at [722, 236] on input "5 Stars" at bounding box center [721, 235] width 1 height 1
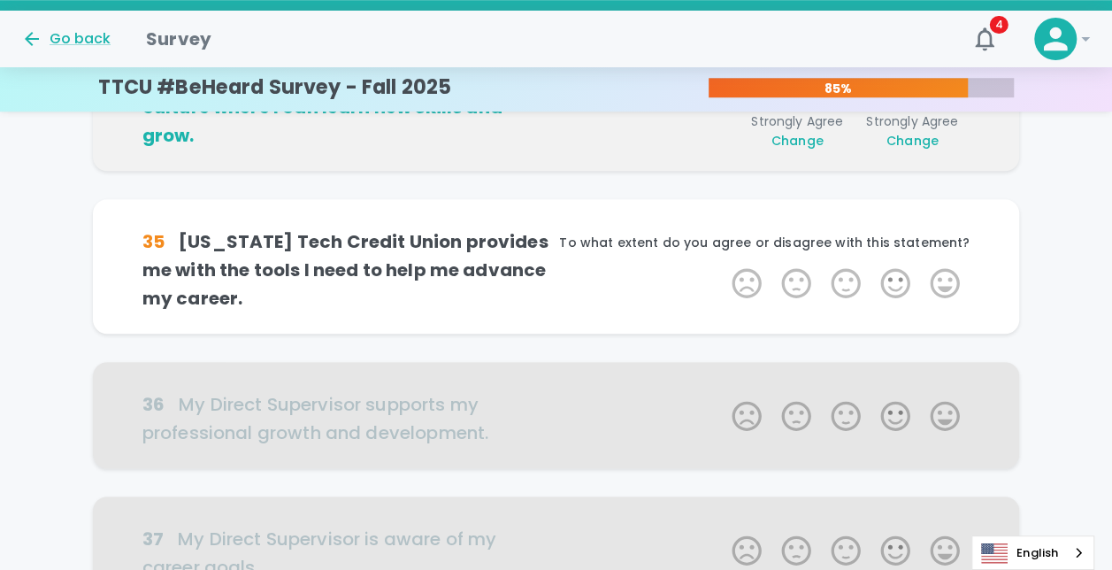
scroll to position [623, 0]
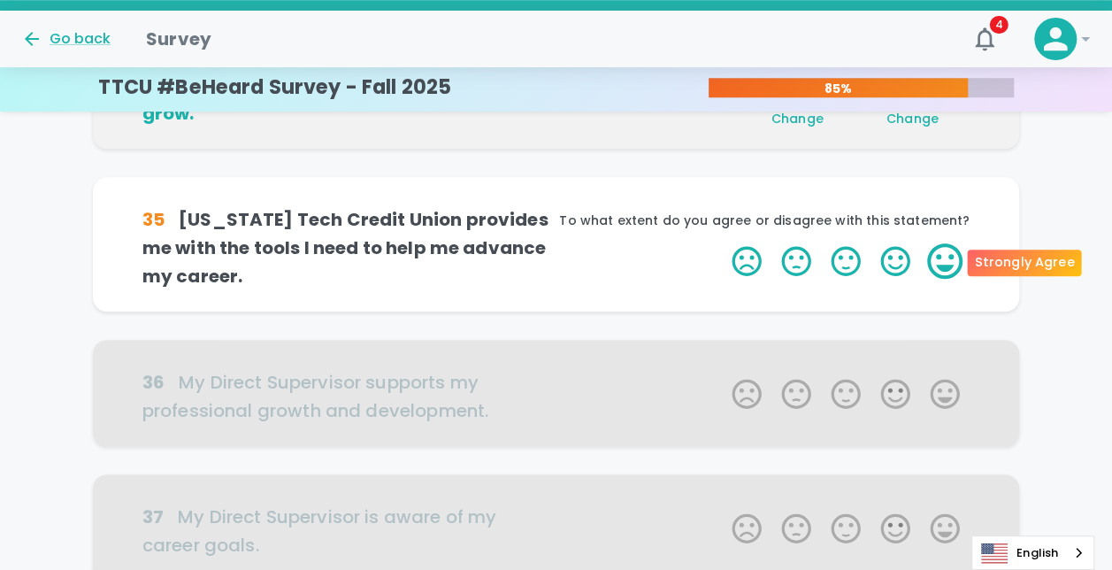
click at [732, 249] on label "5 Stars" at bounding box center [945, 260] width 50 height 35
click at [722, 243] on input "5 Stars" at bounding box center [721, 242] width 1 height 1
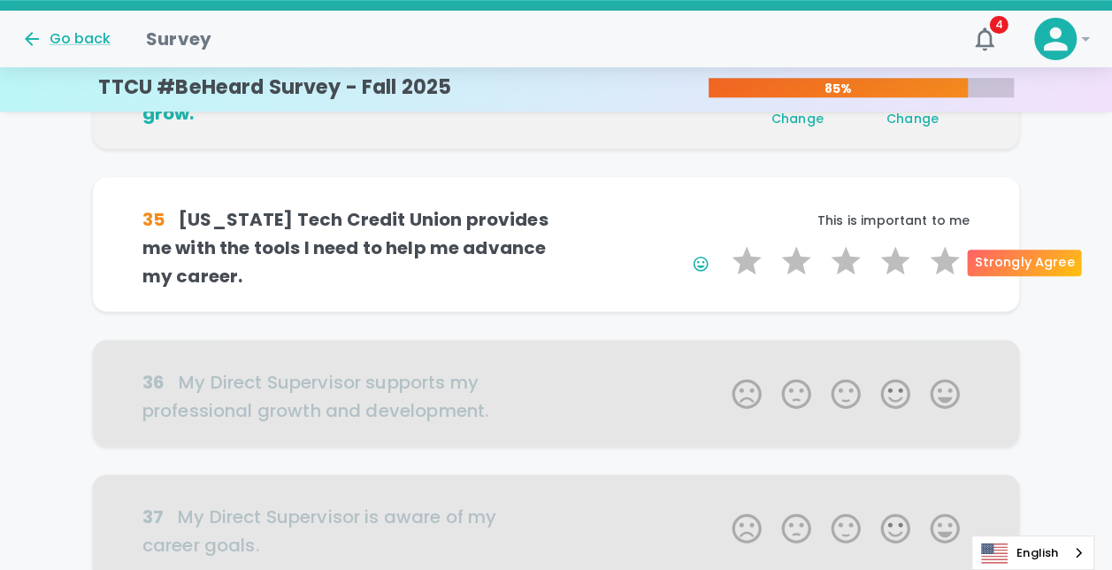
click at [732, 249] on label "5 Stars" at bounding box center [945, 260] width 50 height 35
click at [722, 243] on input "5 Stars" at bounding box center [721, 242] width 1 height 1
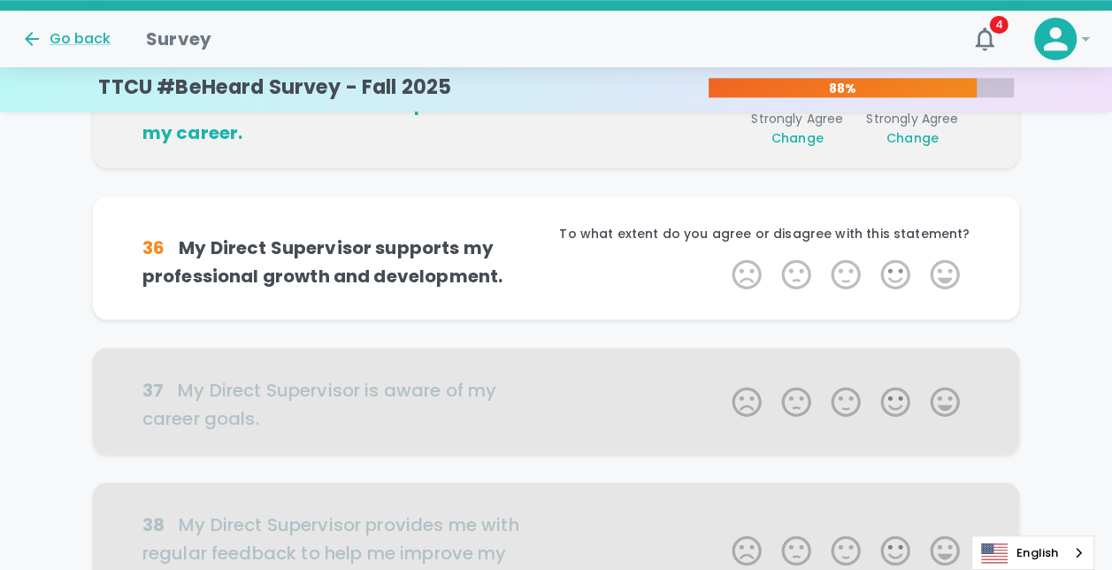
scroll to position [778, 0]
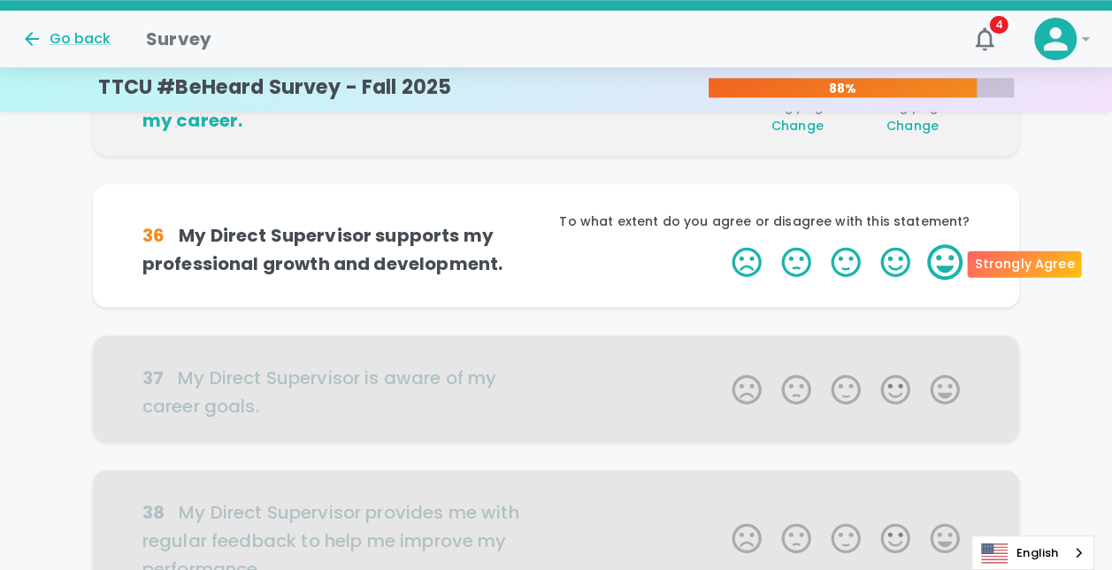
click at [732, 255] on label "5 Stars" at bounding box center [945, 261] width 50 height 35
click at [722, 244] on input "5 Stars" at bounding box center [721, 243] width 1 height 1
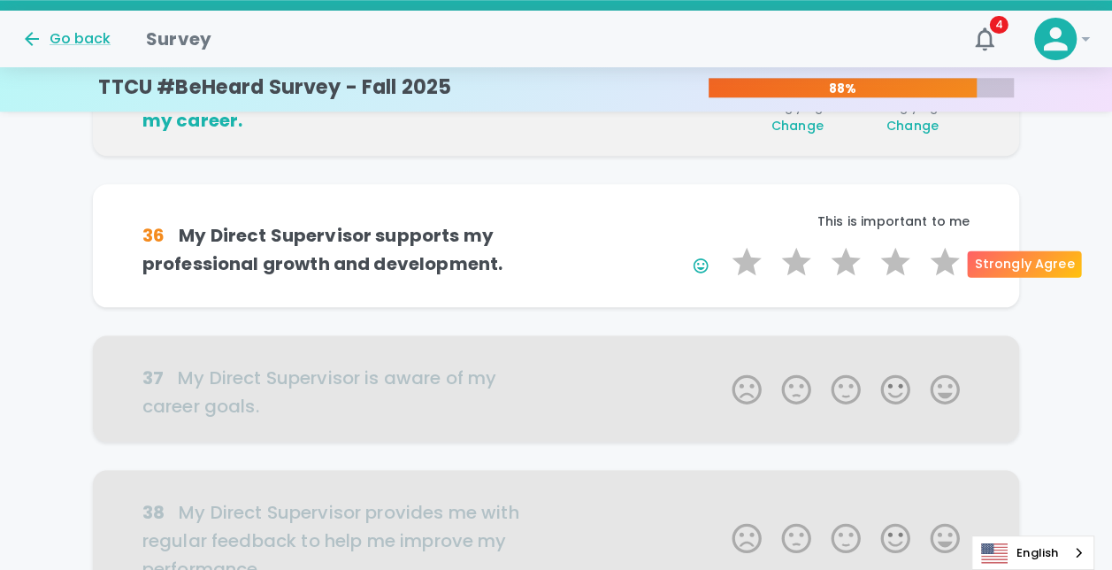
click at [732, 255] on label "5 Stars" at bounding box center [945, 261] width 50 height 35
click at [722, 244] on input "5 Stars" at bounding box center [721, 243] width 1 height 1
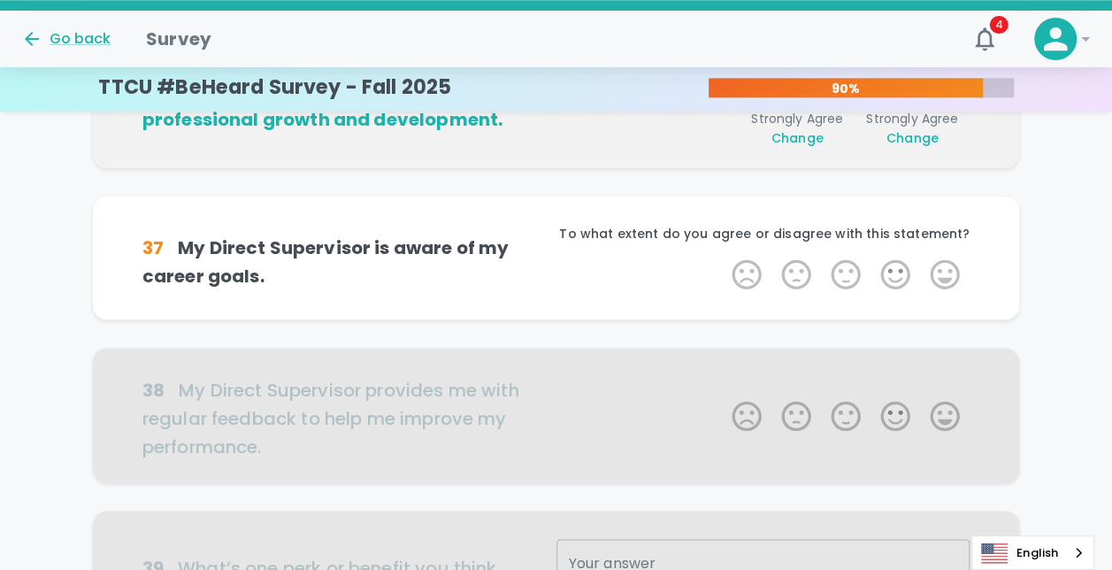
scroll to position [934, 0]
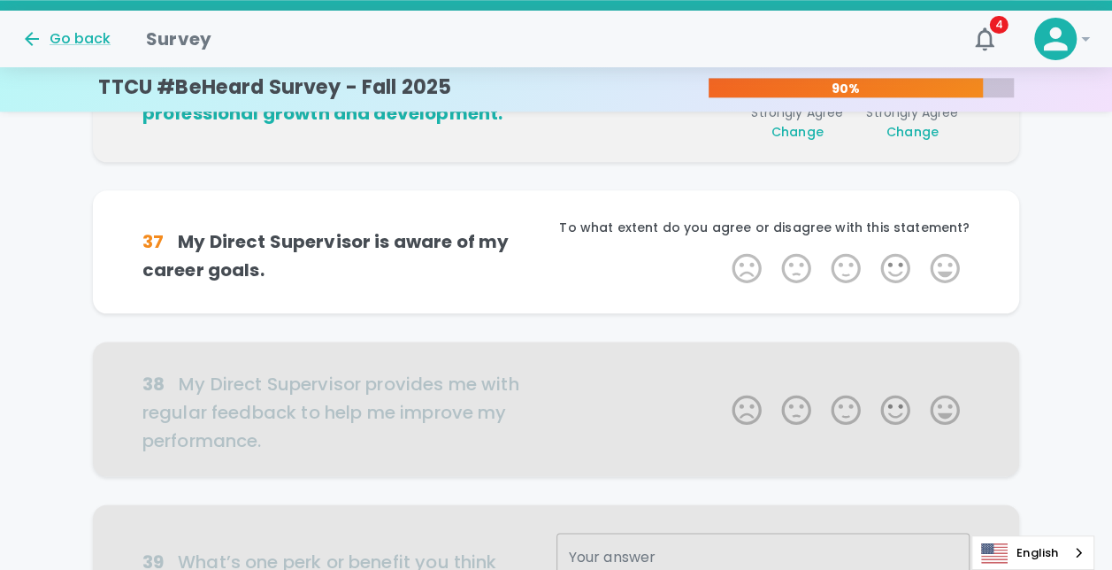
click at [732, 255] on label "5 Stars" at bounding box center [945, 267] width 50 height 35
click at [722, 250] on input "5 Stars" at bounding box center [721, 249] width 1 height 1
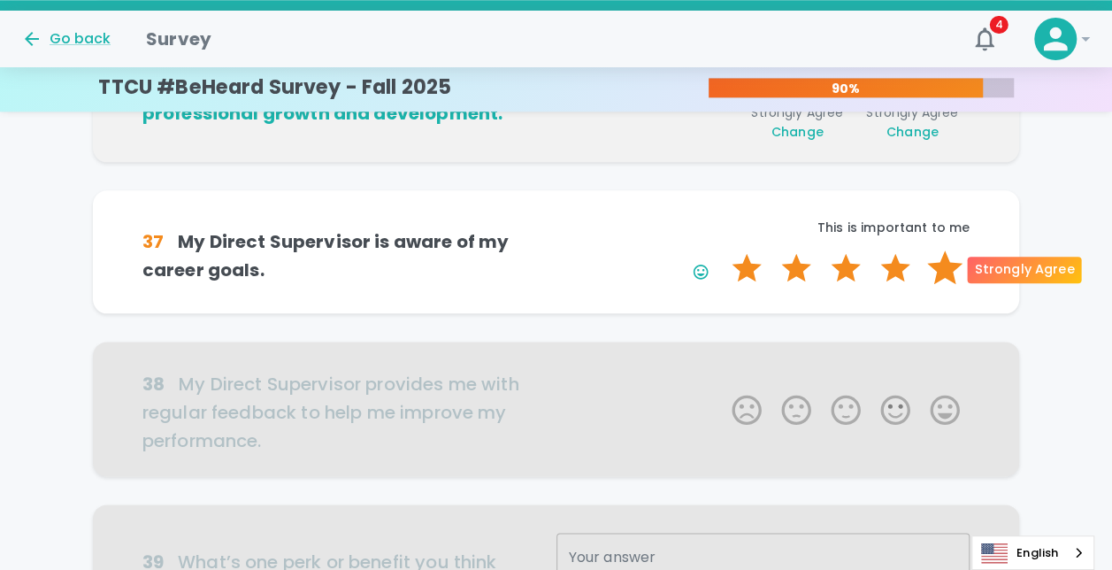
click at [732, 258] on label "5 Stars" at bounding box center [945, 267] width 50 height 35
click at [722, 250] on input "5 Stars" at bounding box center [721, 249] width 1 height 1
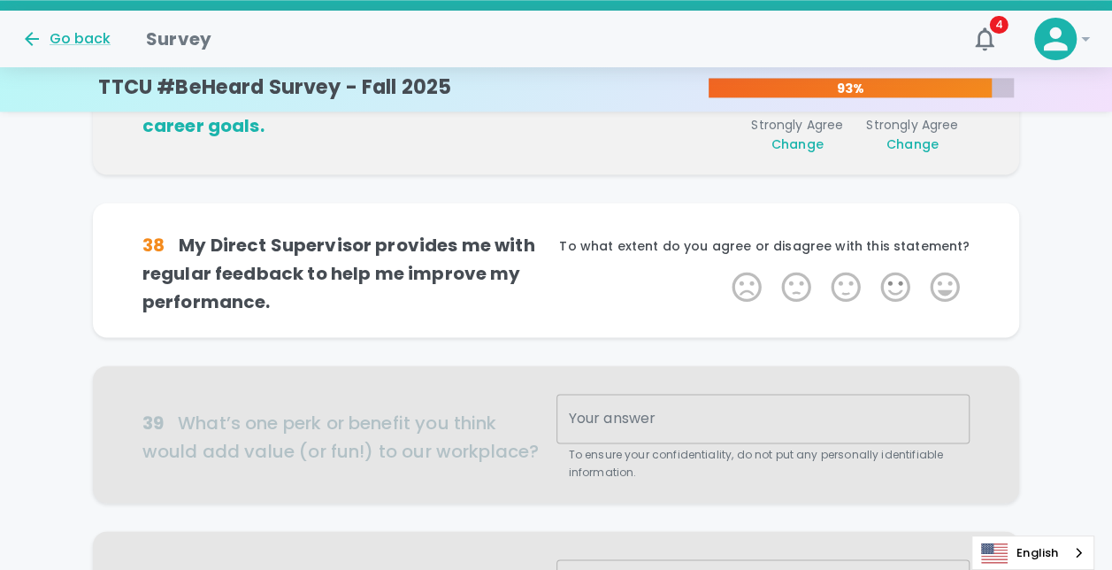
scroll to position [1090, 0]
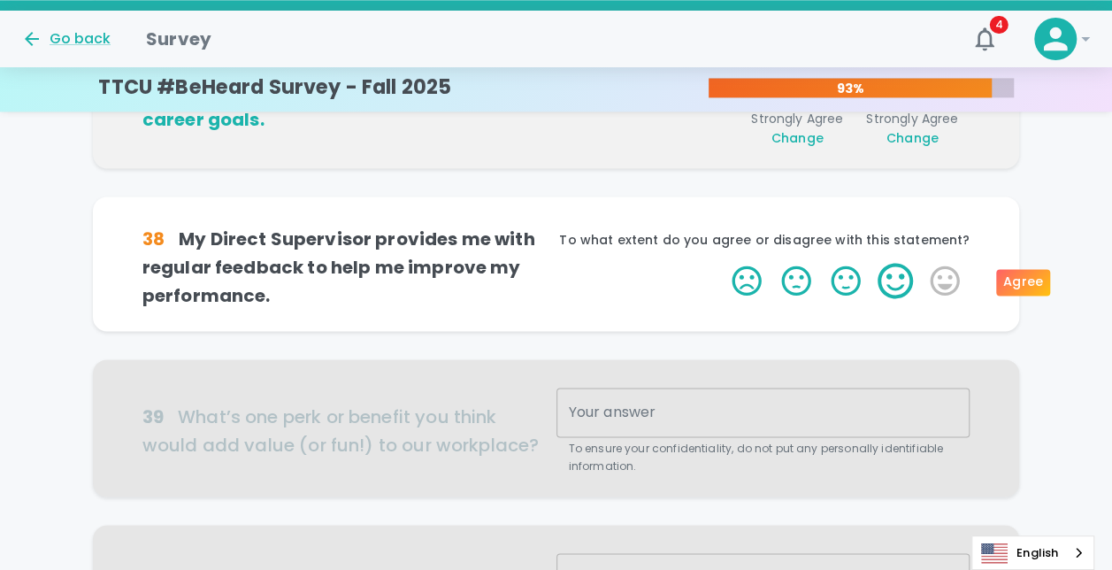
click at [732, 275] on label "4 Stars" at bounding box center [895, 280] width 50 height 35
click at [722, 263] on input "4 Stars" at bounding box center [721, 262] width 1 height 1
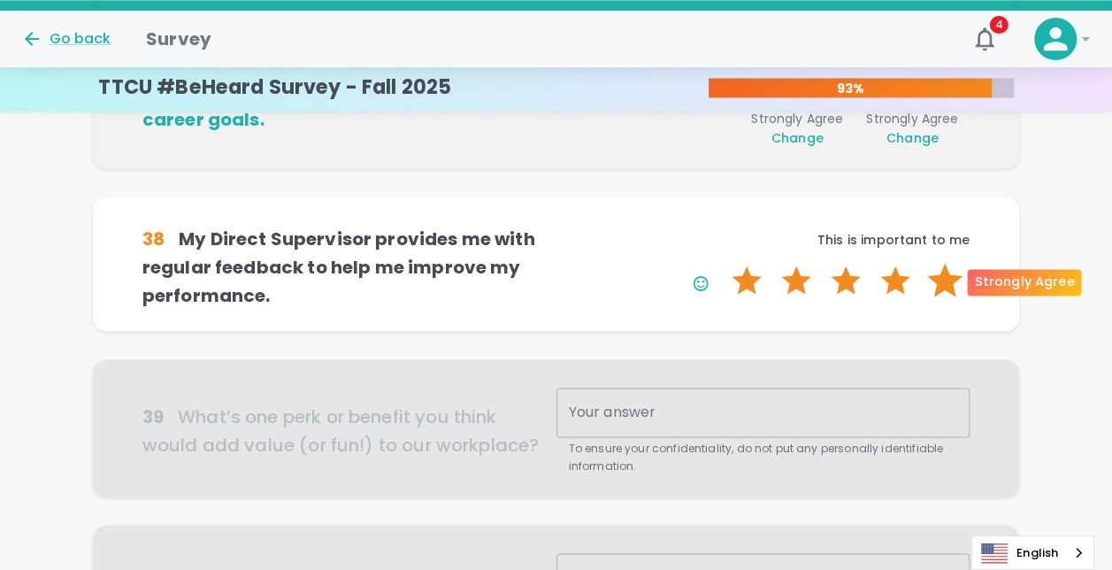
click at [732, 278] on label "5 Stars" at bounding box center [945, 280] width 50 height 35
click at [722, 263] on input "5 Stars" at bounding box center [721, 262] width 1 height 1
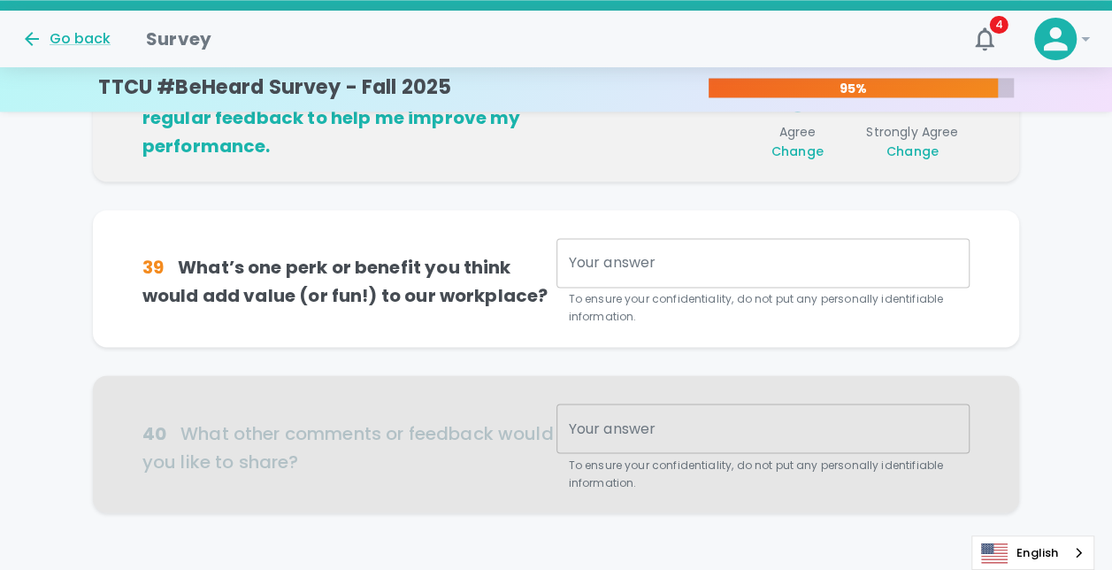
scroll to position [1246, 0]
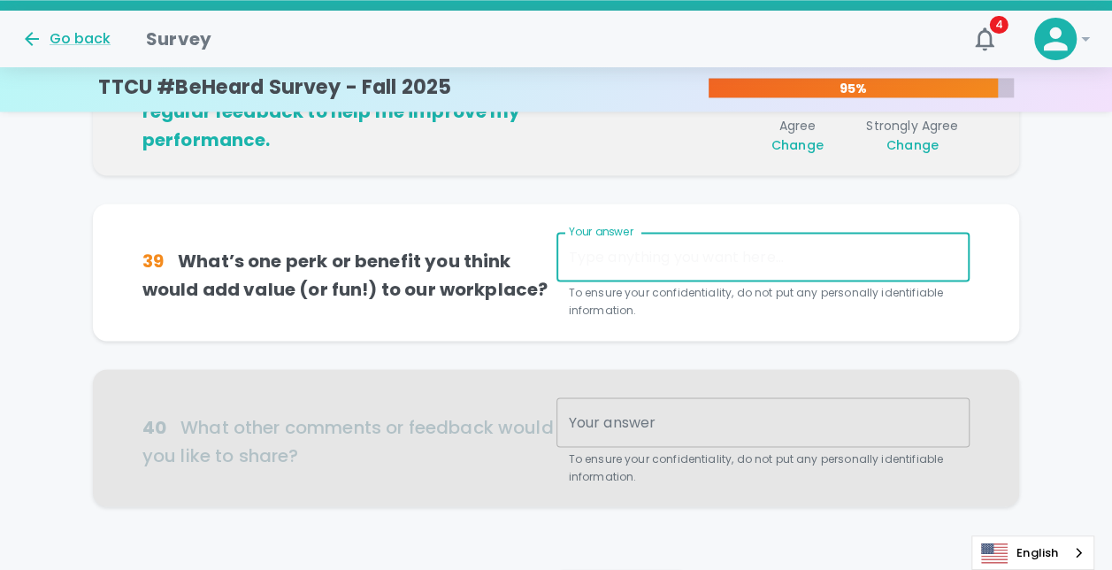
click at [732, 249] on textarea "Your answer" at bounding box center [763, 257] width 389 height 20
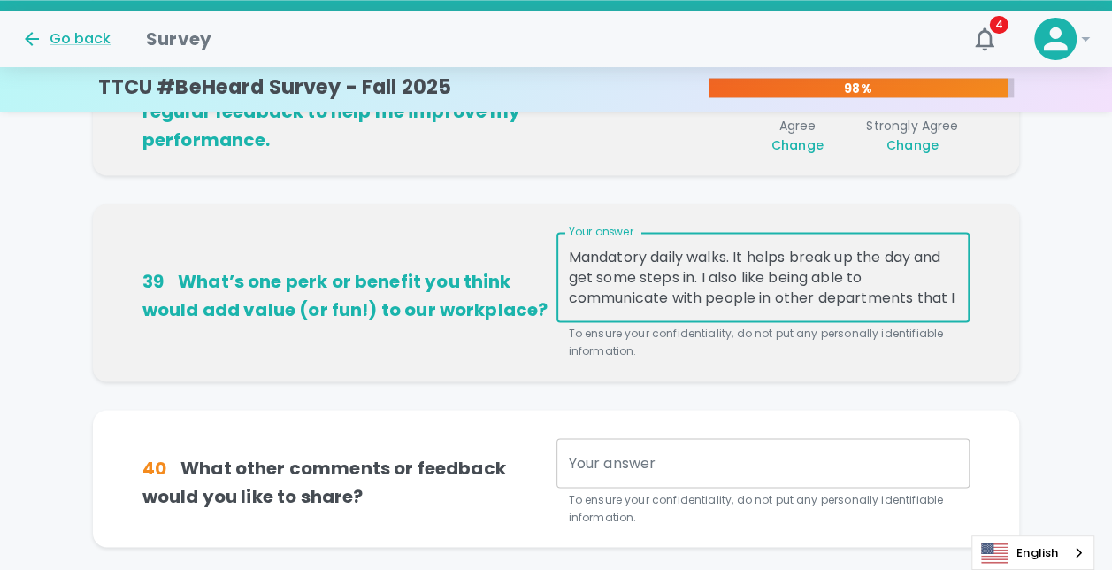
scroll to position [19, 0]
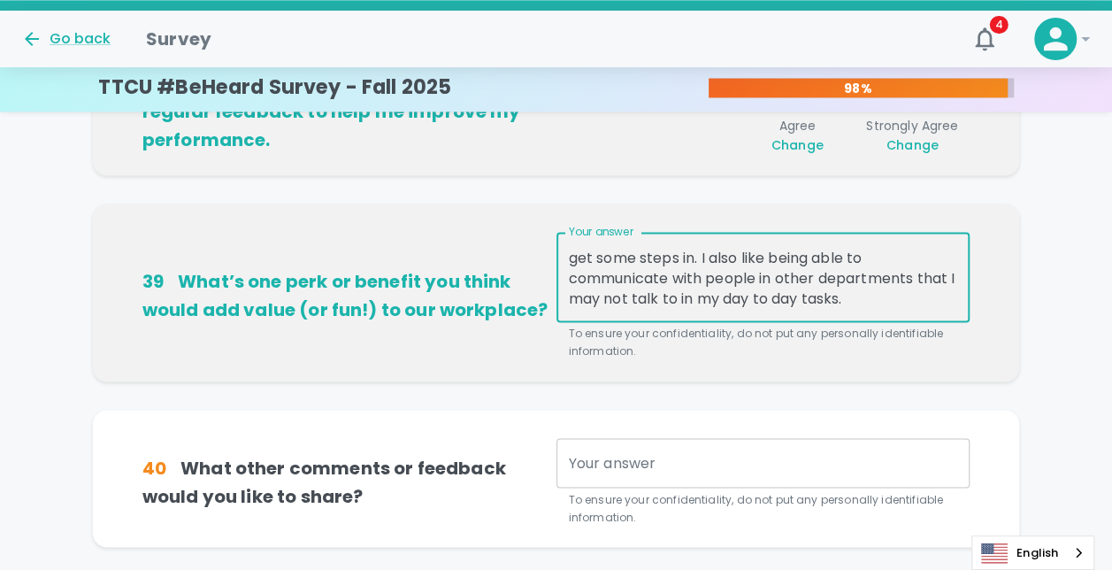
type textarea "Mandatory daily walks. It helps break up the day and get some steps in. I also …"
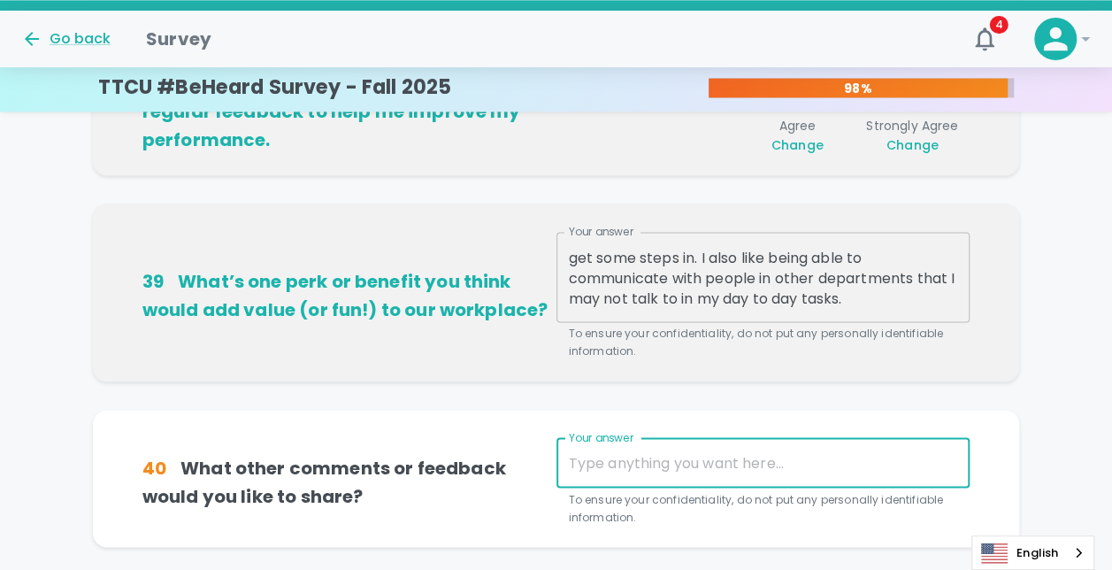
click at [714, 468] on textarea "Your answer" at bounding box center [763, 462] width 389 height 20
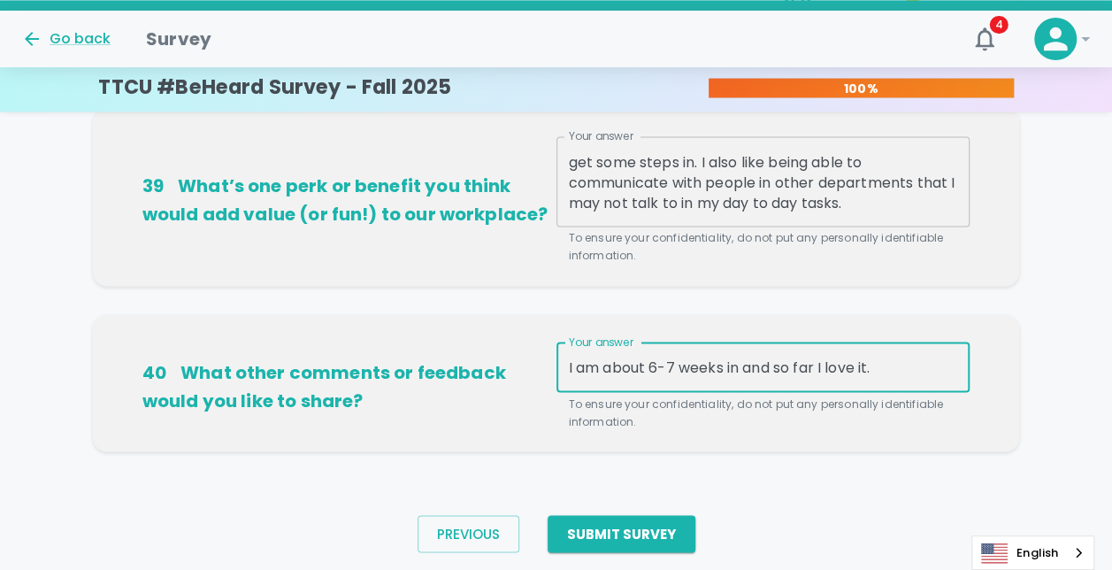
scroll to position [1392, 0]
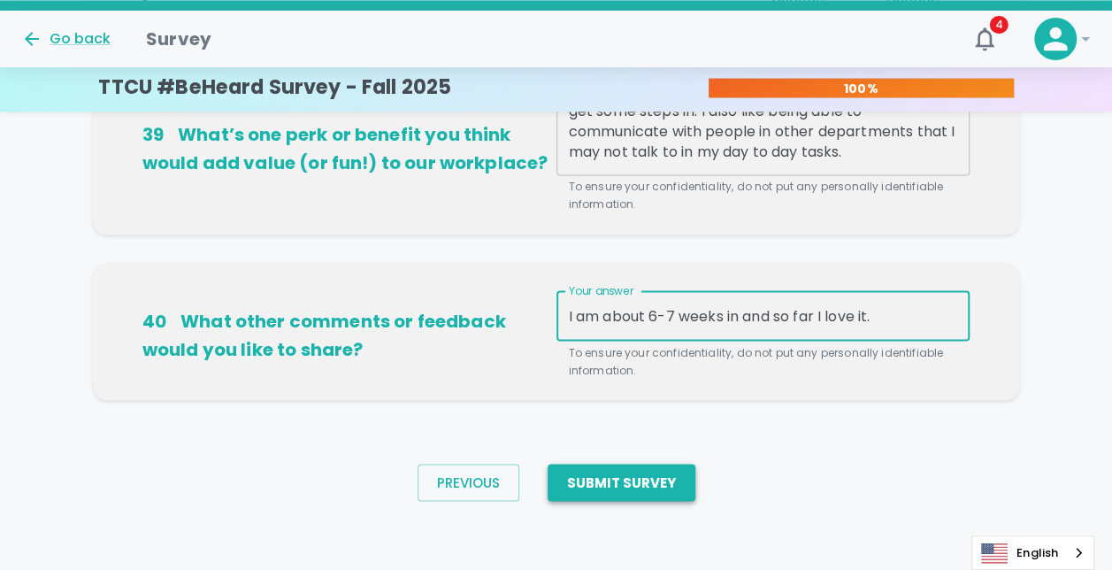
type textarea "I am about 6-7 weeks in and so far I love it."
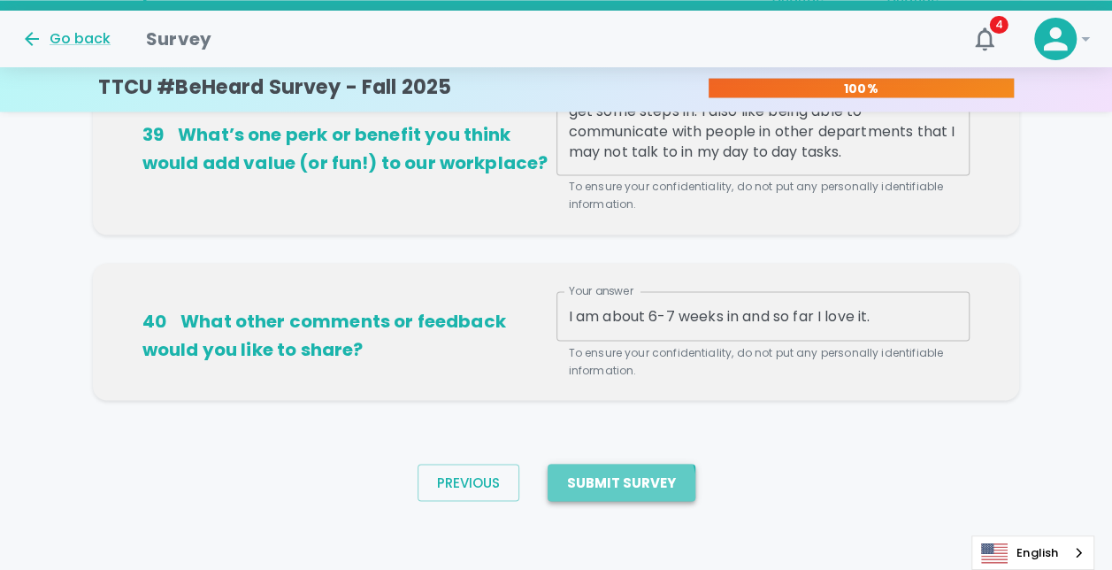
click at [620, 485] on button "Submit Survey" at bounding box center [622, 482] width 148 height 37
